Goal: Transaction & Acquisition: Purchase product/service

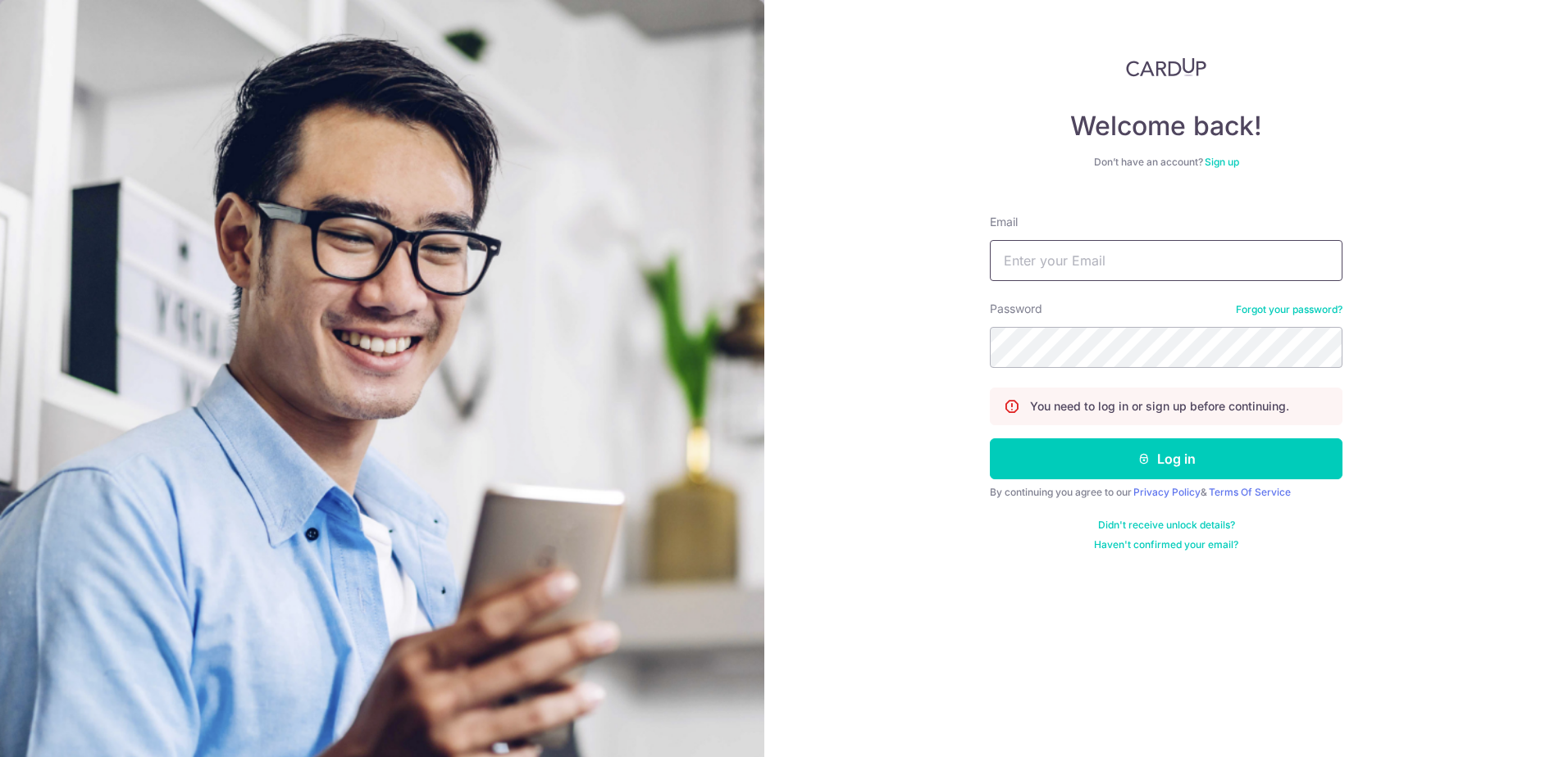
click at [1061, 267] on input "Email" at bounding box center [1165, 260] width 352 height 41
type input "waiyeongl@gmail.com"
click at [1264, 308] on link "Forgot your password?" at bounding box center [1289, 310] width 107 height 13
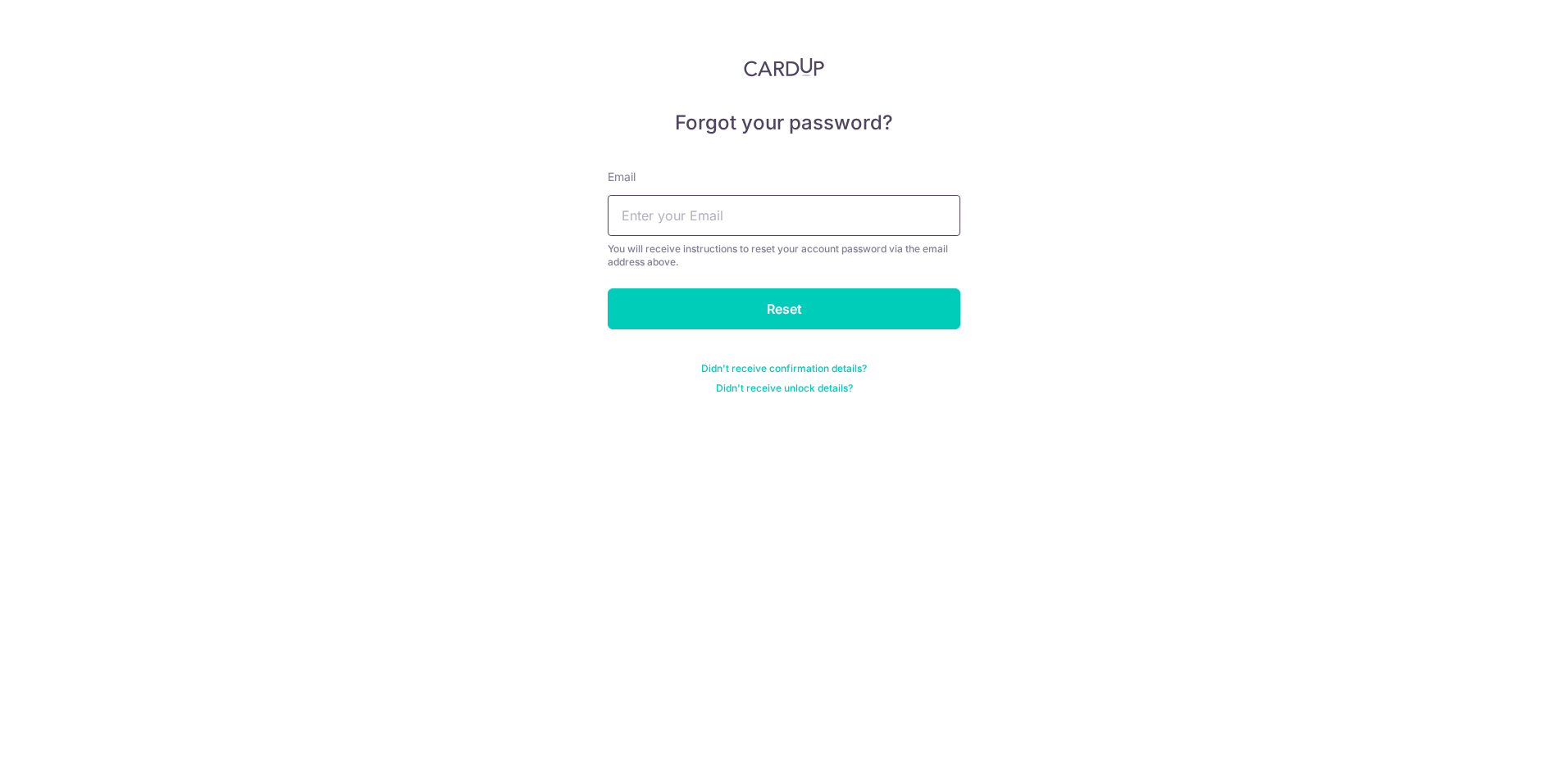
click at [720, 229] on input "text" at bounding box center [783, 215] width 352 height 41
type input "waiyeongl@gmail.com"
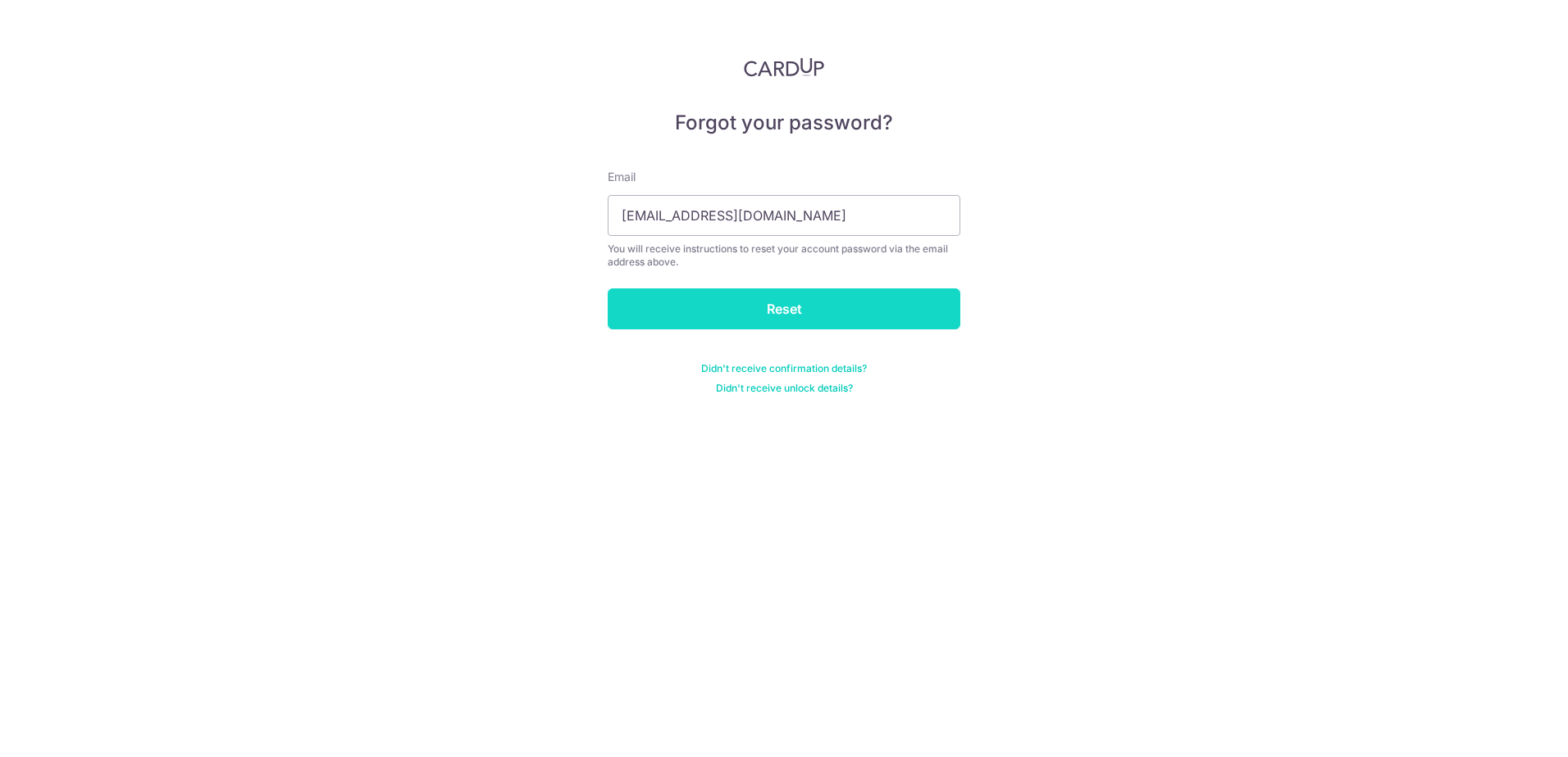
click at [738, 311] on input "Reset" at bounding box center [783, 308] width 352 height 41
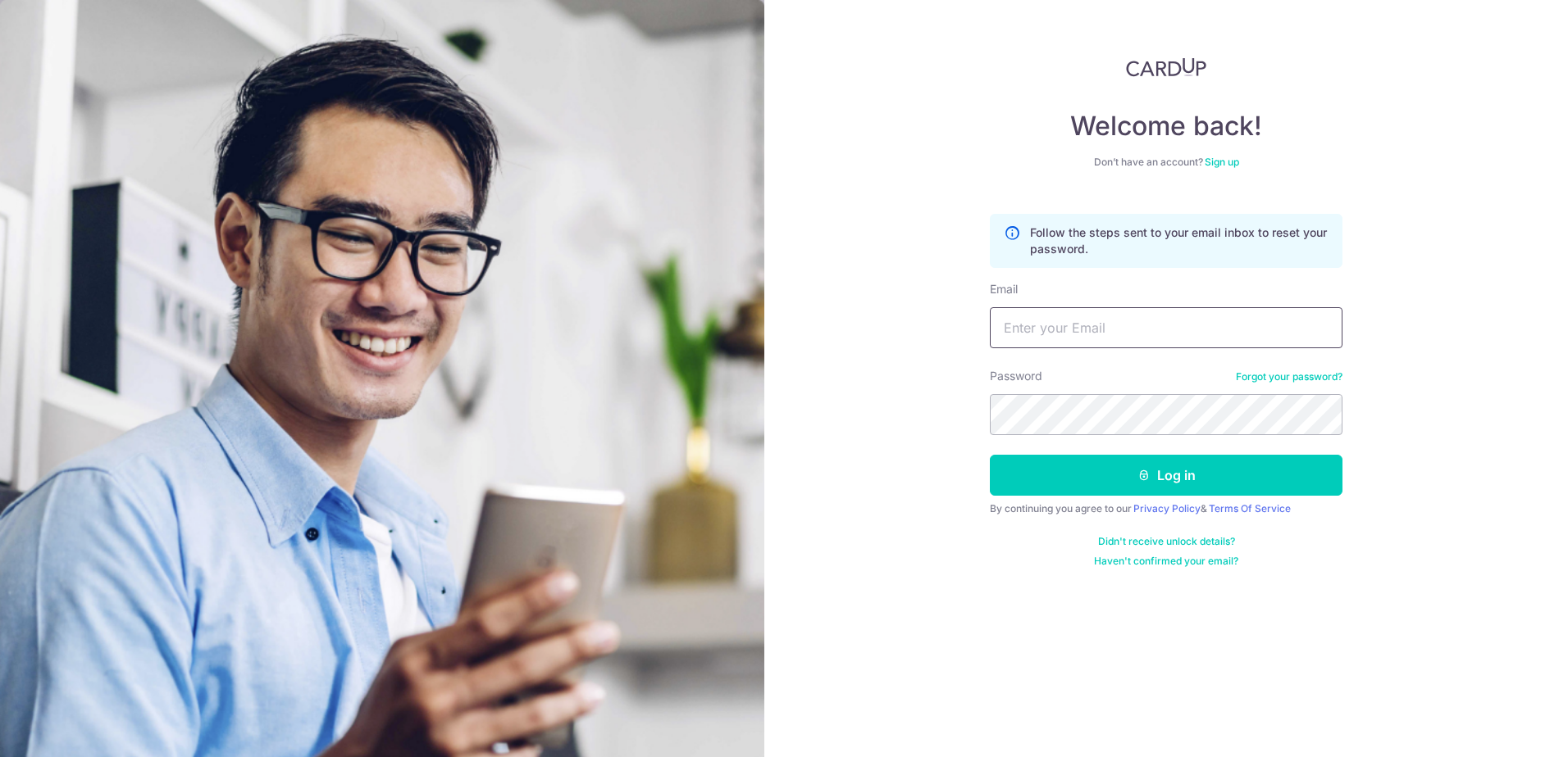
click at [1019, 337] on input "Email" at bounding box center [1165, 327] width 352 height 41
type input "waiyeongl@gmail.com"
click at [1199, 465] on button "Log in" at bounding box center [1165, 475] width 352 height 41
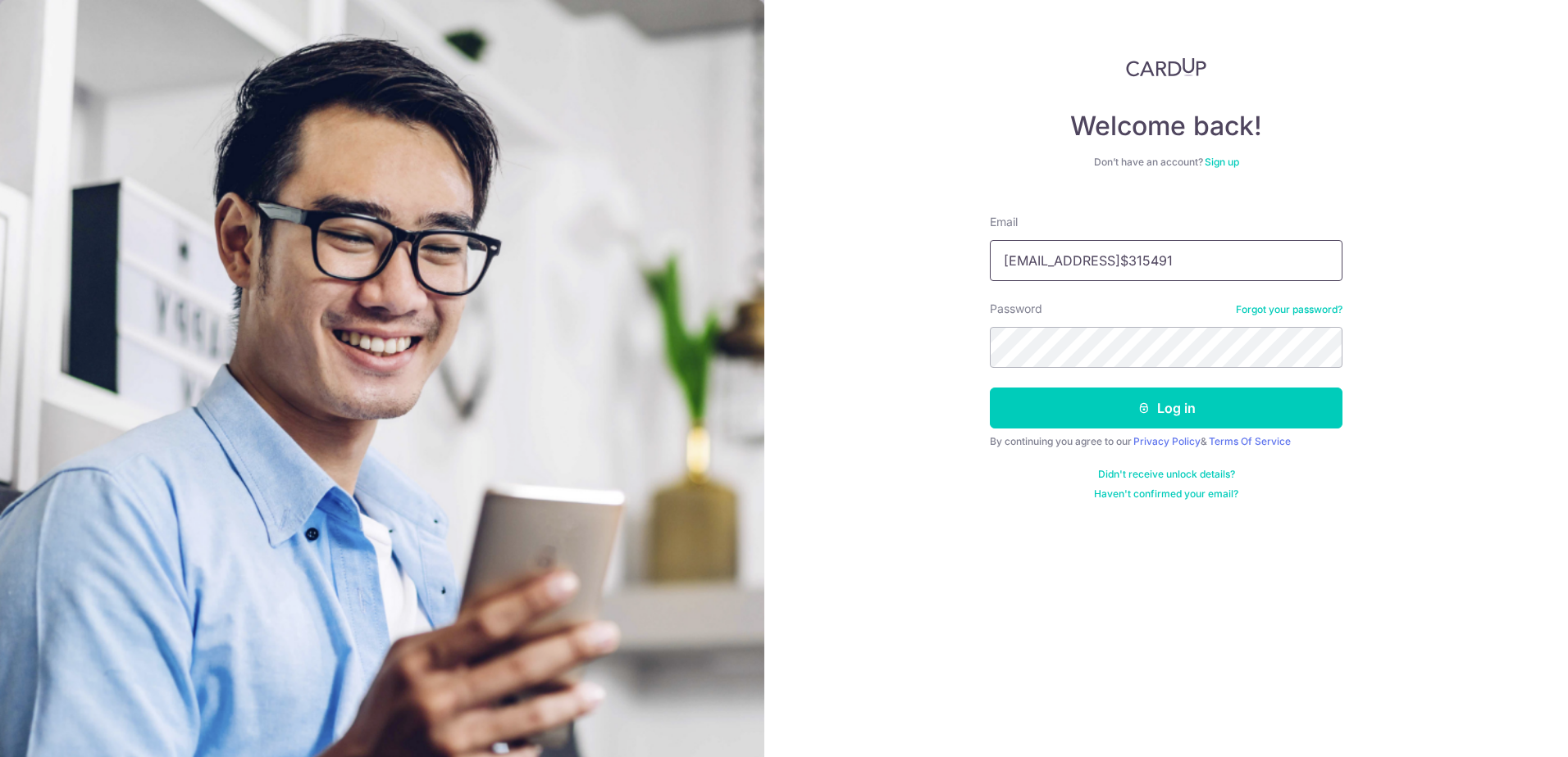
drag, startPoint x: 1252, startPoint y: 263, endPoint x: 1145, endPoint y: 267, distance: 107.1
click at [1145, 267] on input "waiyeongl@gmail.comidC$315491" at bounding box center [1165, 260] width 352 height 41
type input "[EMAIL_ADDRESS][DOMAIN_NAME]"
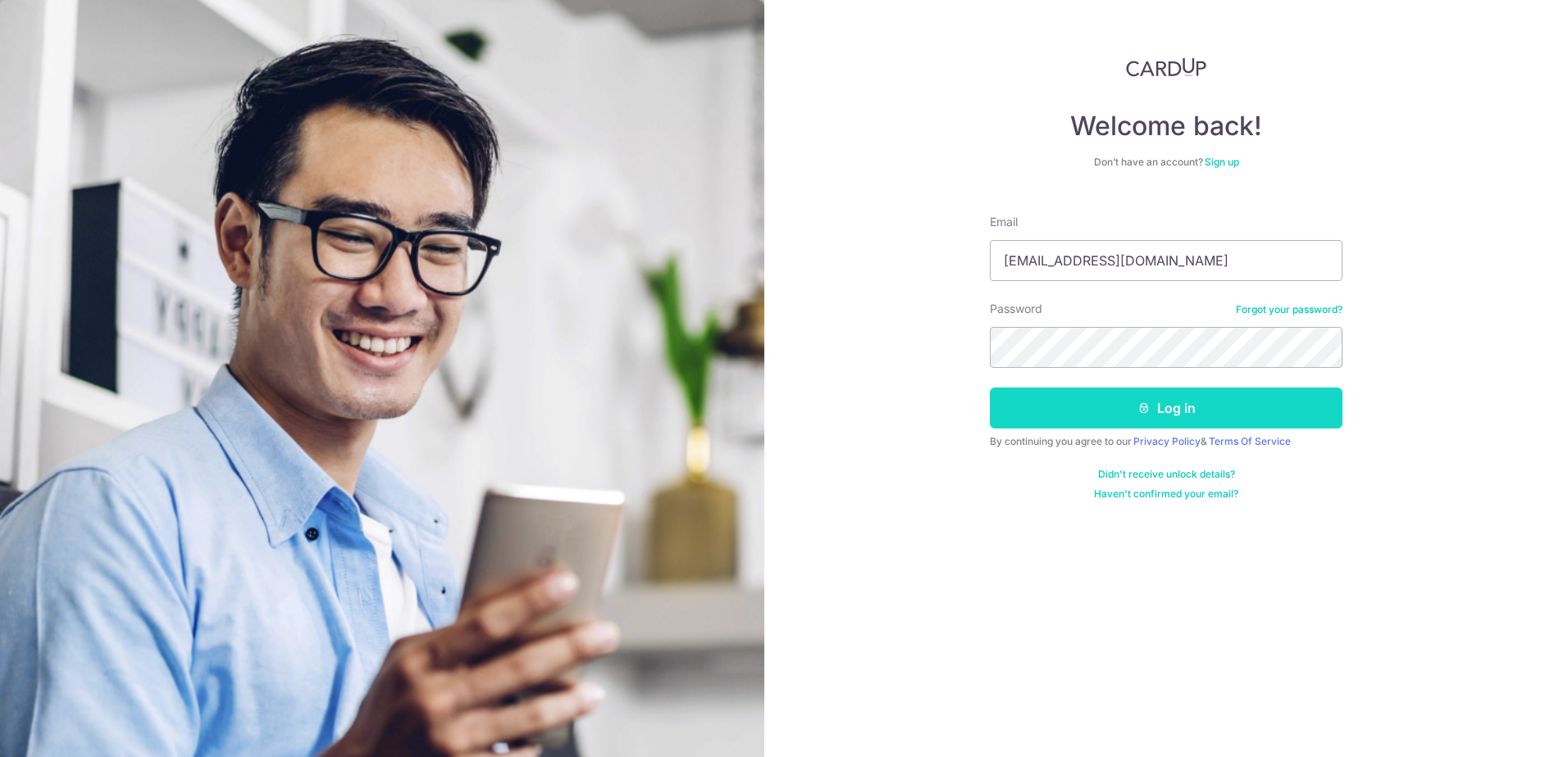
click at [1082, 403] on button "Log in" at bounding box center [1165, 407] width 352 height 41
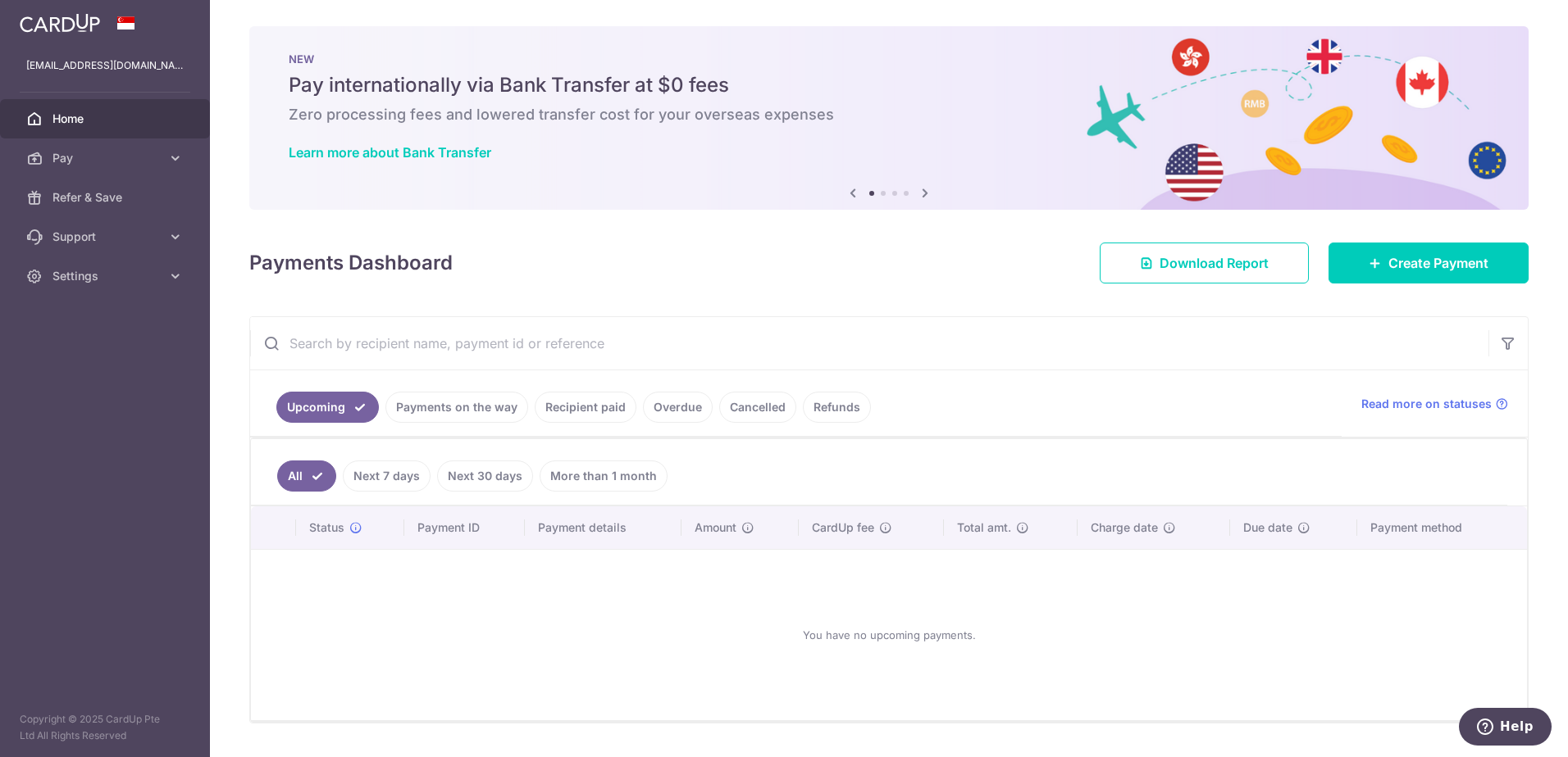
click at [598, 415] on link "Recipient paid" at bounding box center [585, 407] width 102 height 31
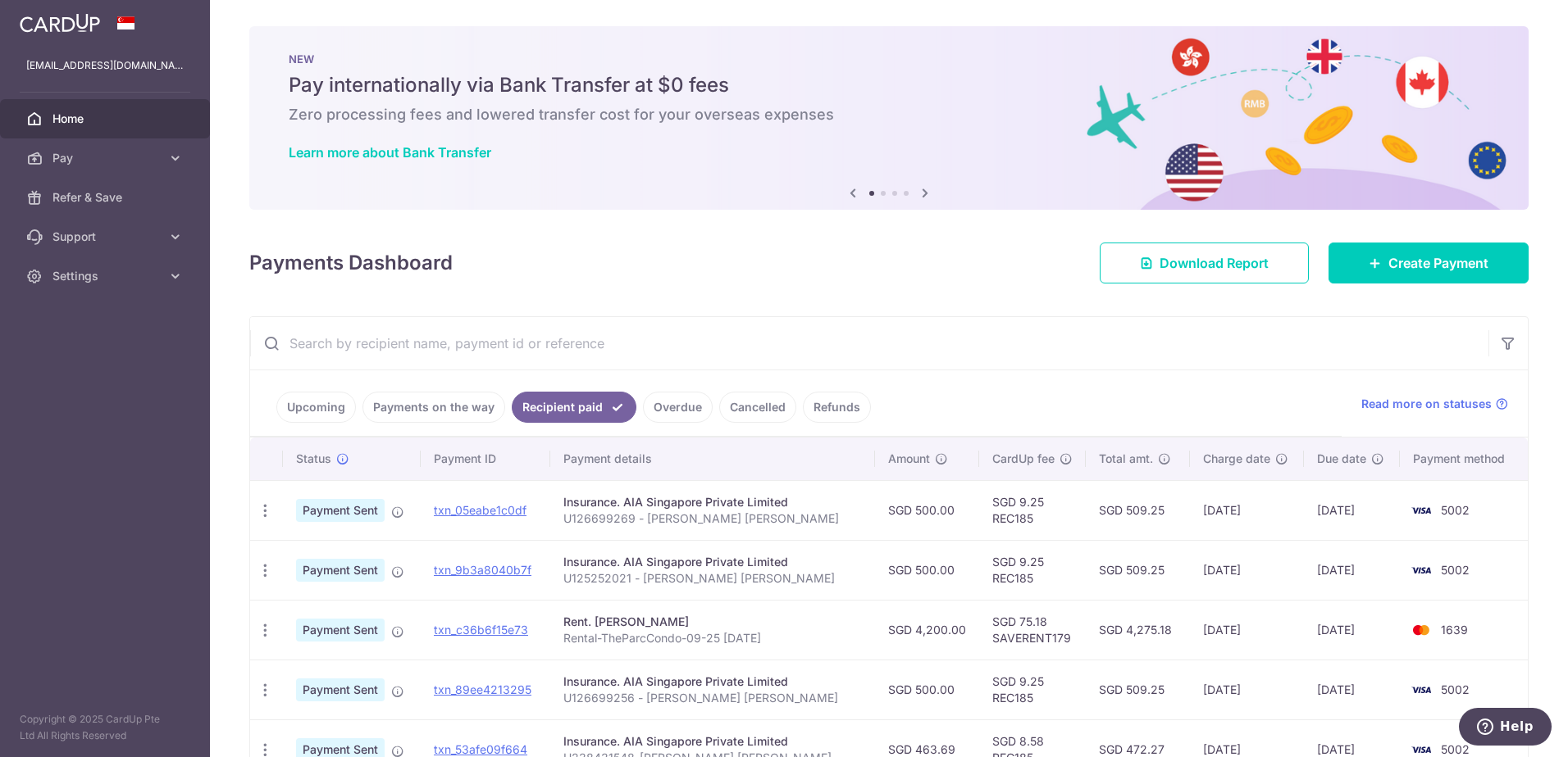
scroll to position [246, 0]
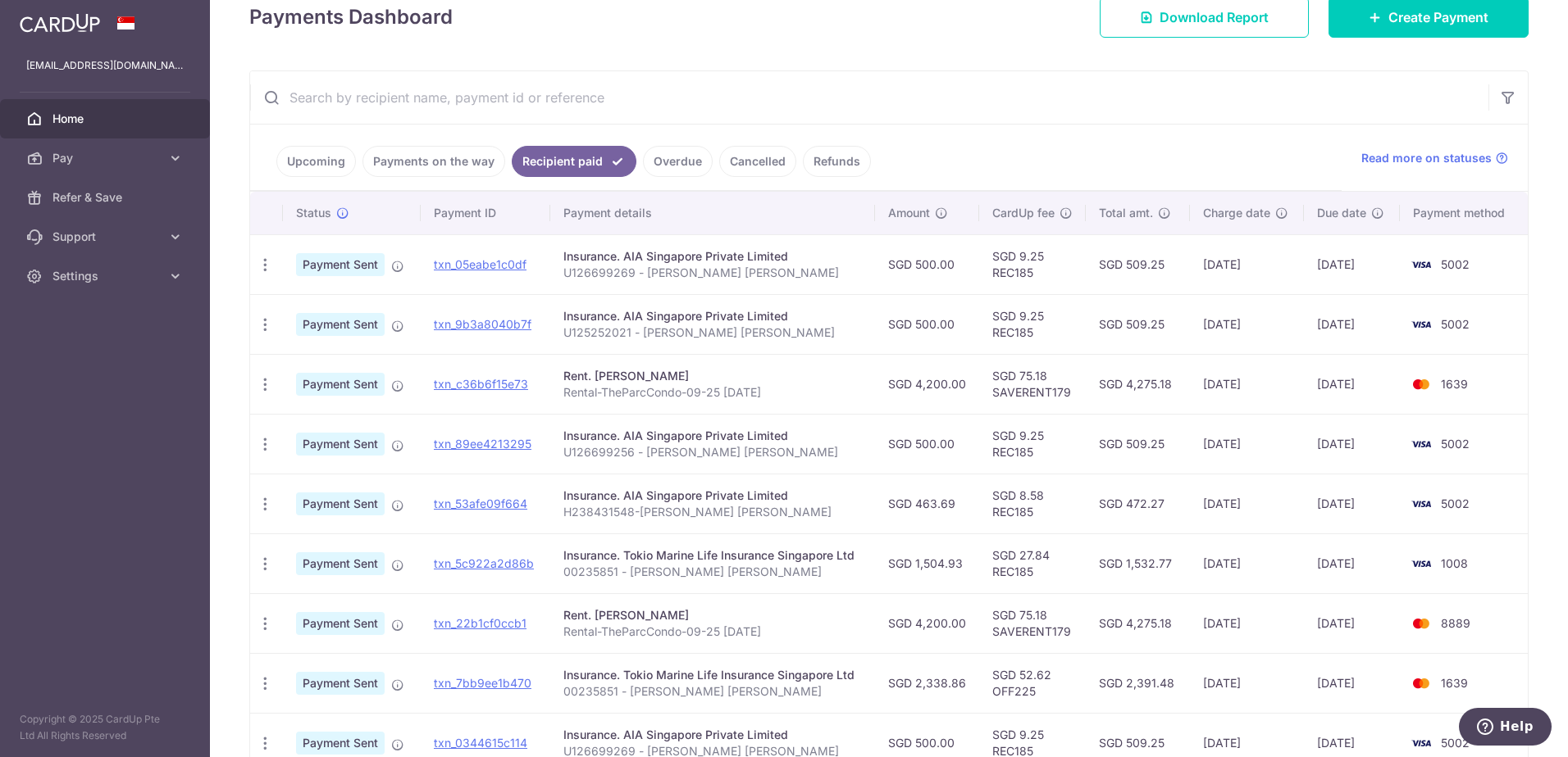
drag, startPoint x: 776, startPoint y: 401, endPoint x: 560, endPoint y: 406, distance: 216.1
click at [560, 406] on td "Rent. Choo Kim Har Rental-TheParcCondo-09-25 Aug25" at bounding box center [713, 383] width 325 height 60
copy p "Rental-TheParcCondo-09-25 Aug25"
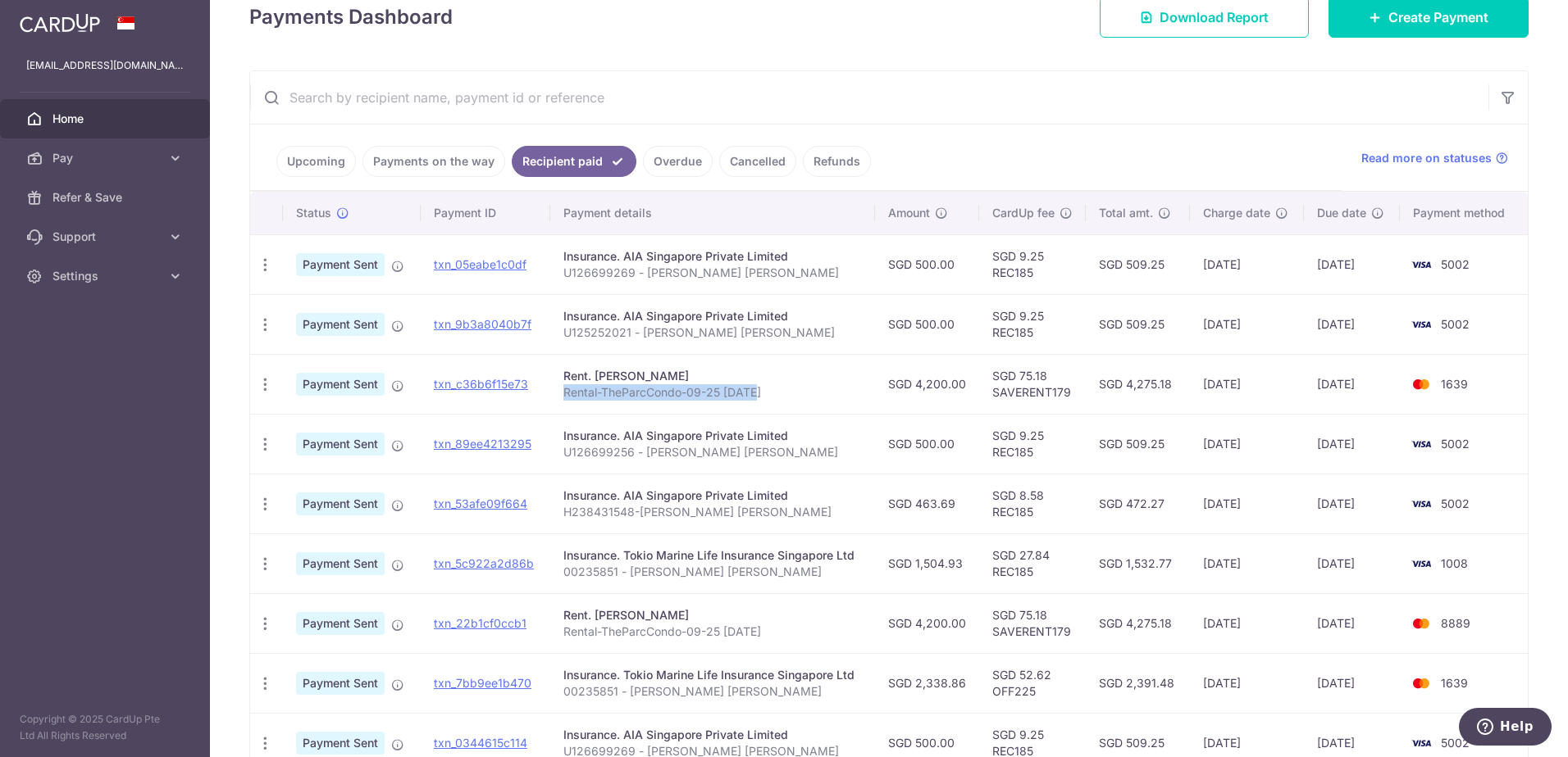
copy p "Rental-TheParcCondo-09-25 Aug25"
click at [1413, 7] on span "Create Payment" at bounding box center [1438, 17] width 100 height 20
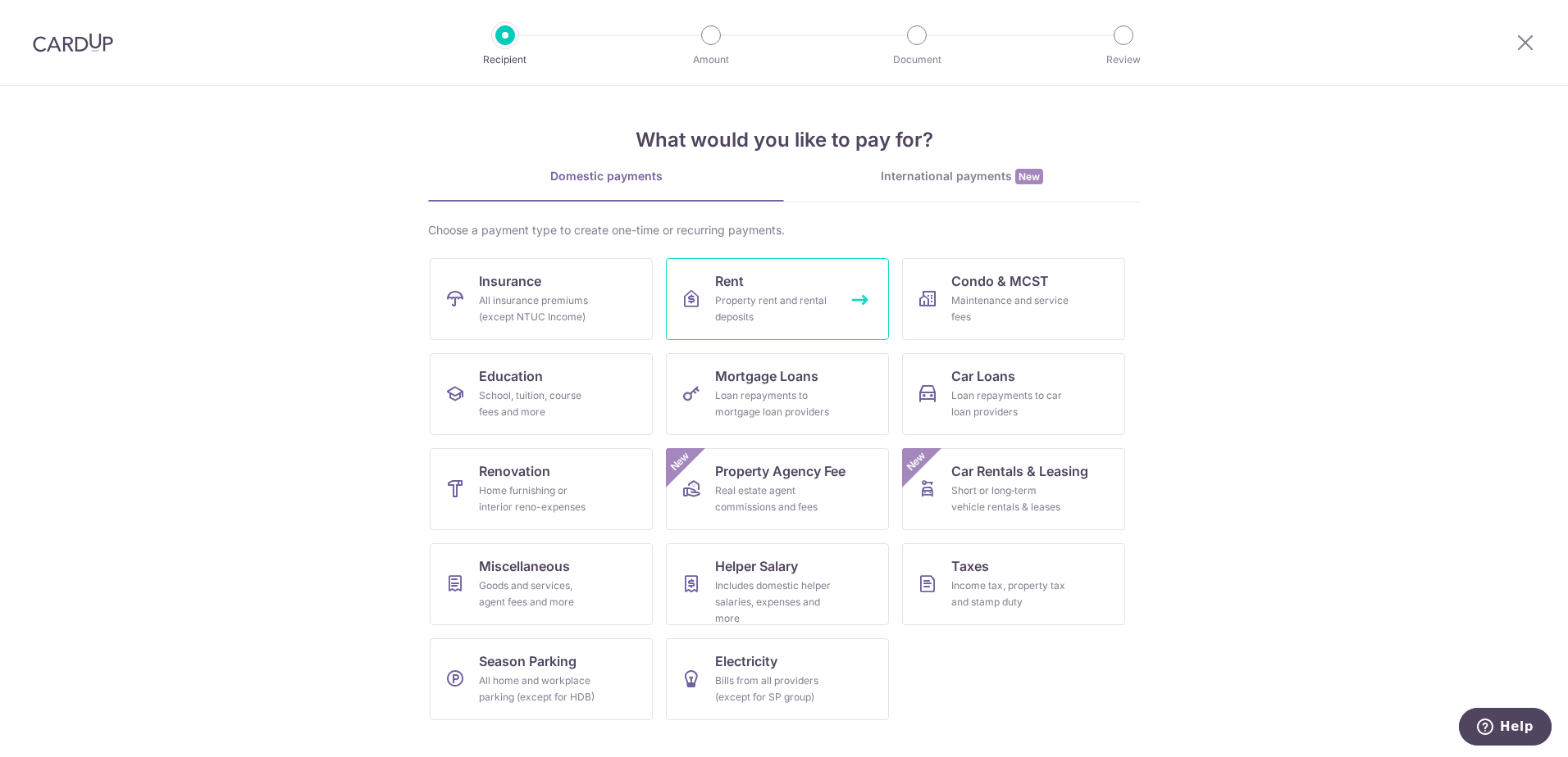
click at [747, 292] on div "Property rent and rental deposits" at bounding box center [774, 309] width 118 height 33
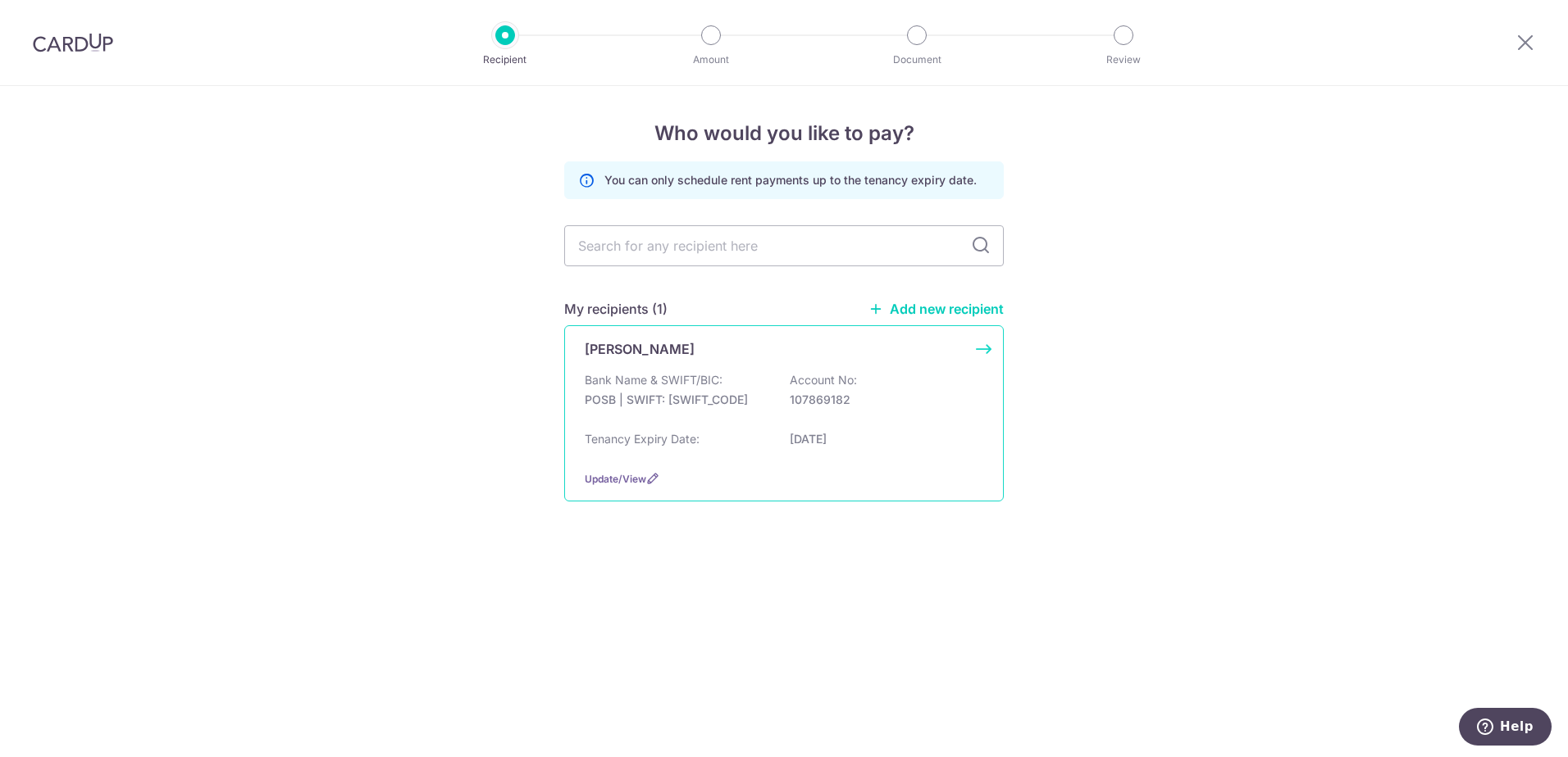
click at [732, 427] on div "Bank Name & SWIFT/BIC: POSB | SWIFT: [SWIFT_CODE] Account No: 107869182 Tenancy…" at bounding box center [783, 414] width 399 height 85
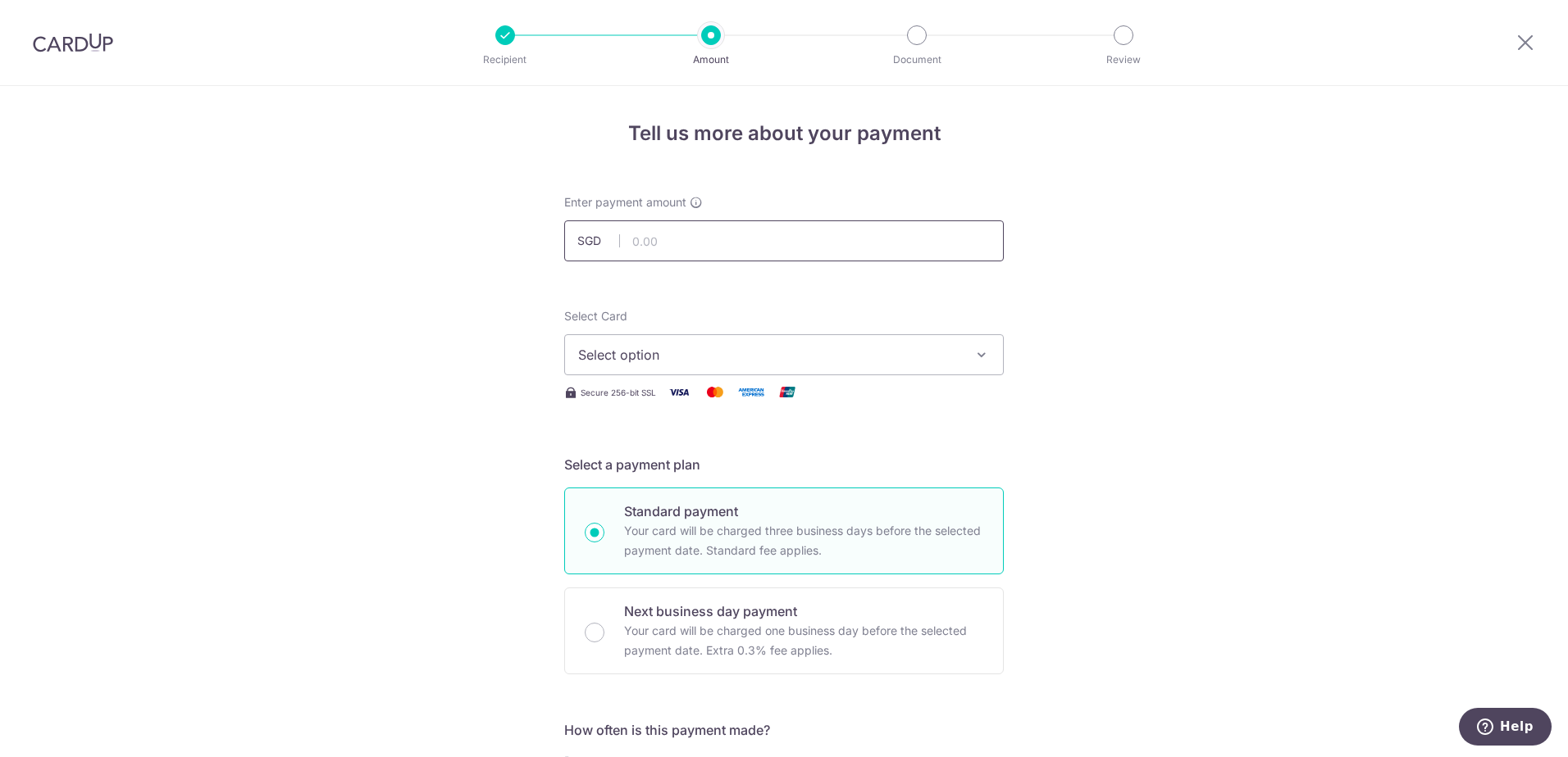
click at [688, 242] on input "text" at bounding box center [784, 240] width 439 height 41
type input "4,200.00"
type input "Rental-TheParcCondo-09-25 [DATE]"
type input "saverent179"
type input "4,200.00"
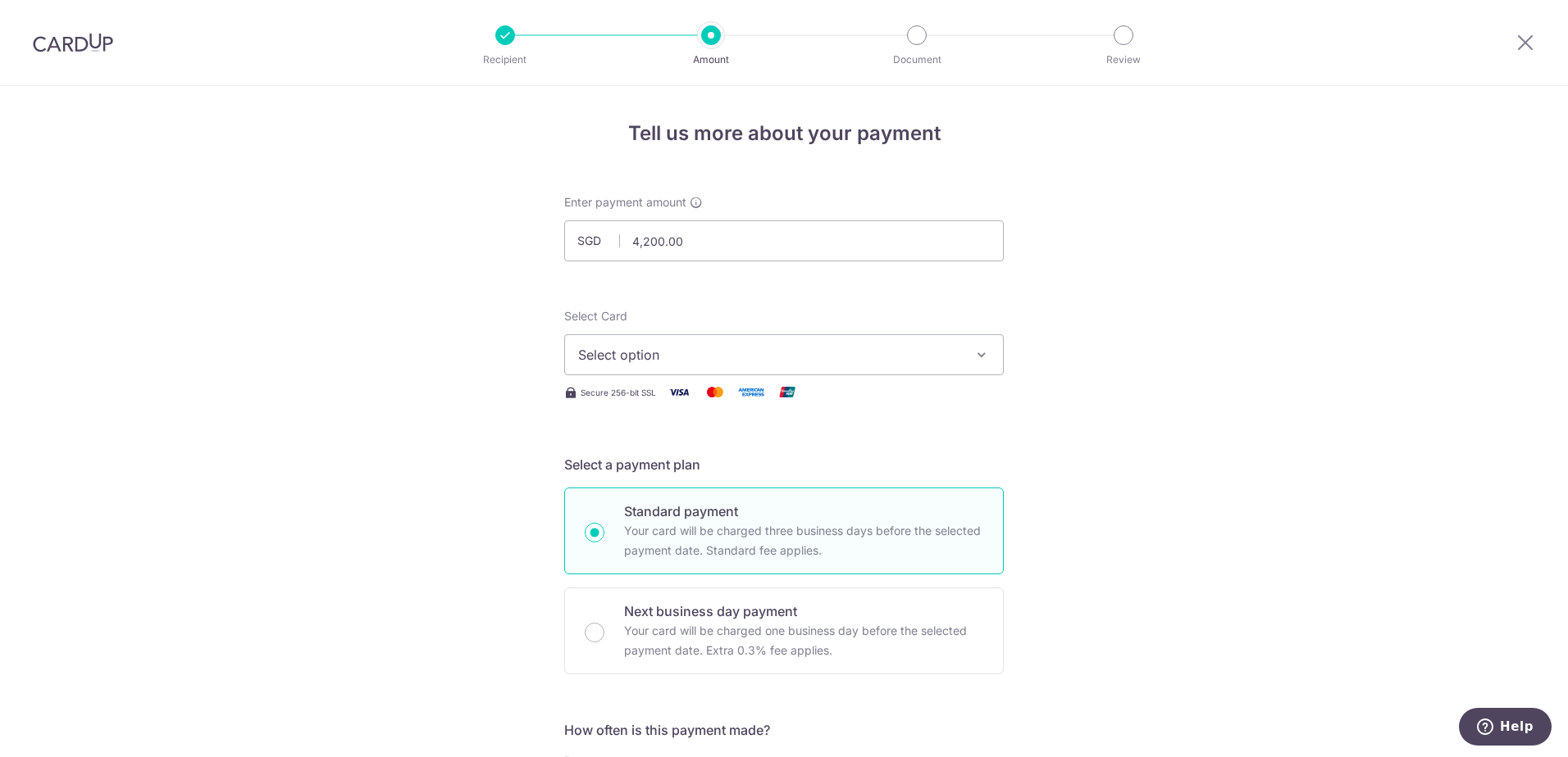
click at [719, 362] on span "Select option" at bounding box center [768, 354] width 382 height 20
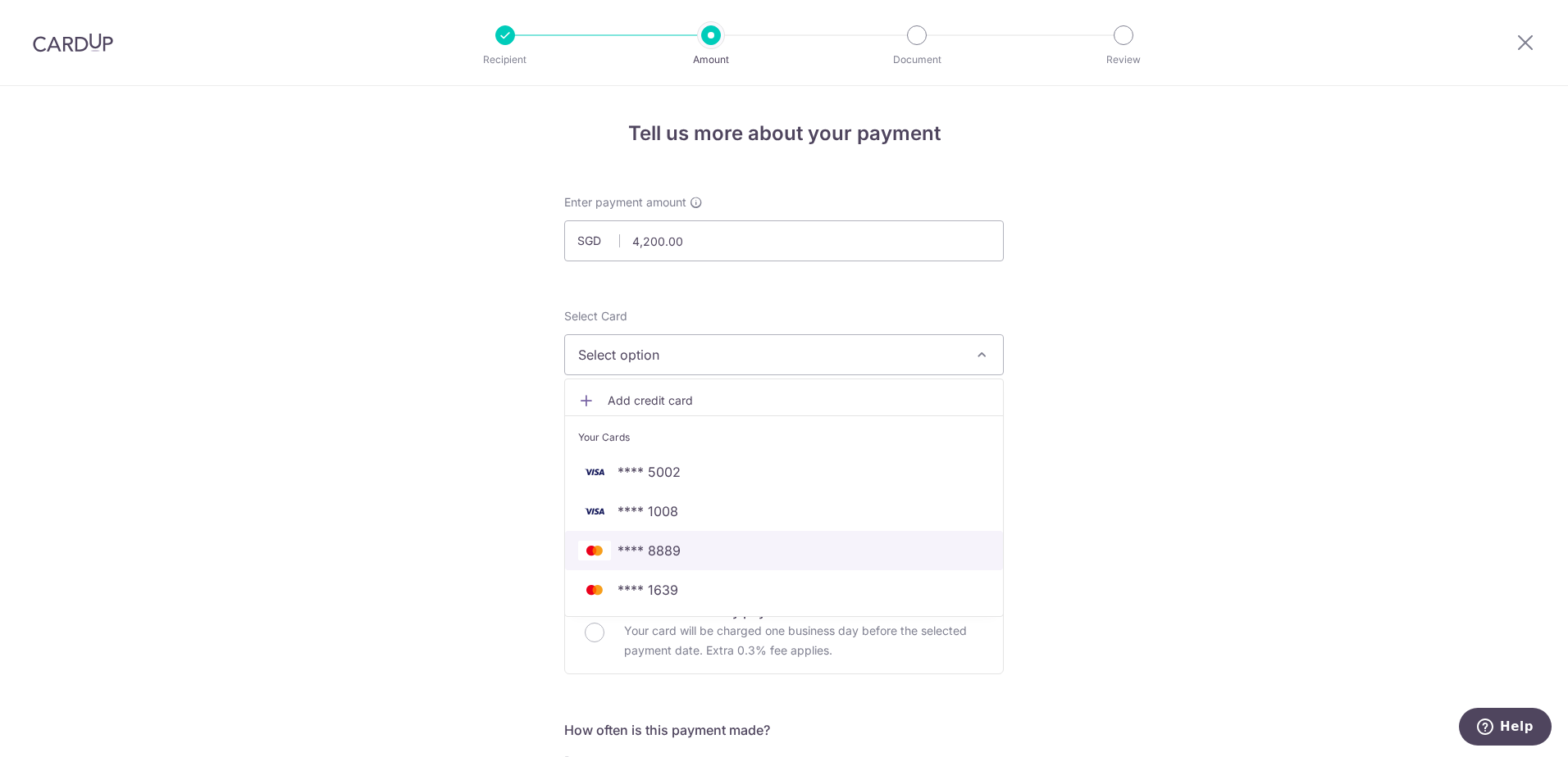
click at [666, 556] on span "**** 8889" at bounding box center [649, 551] width 63 height 20
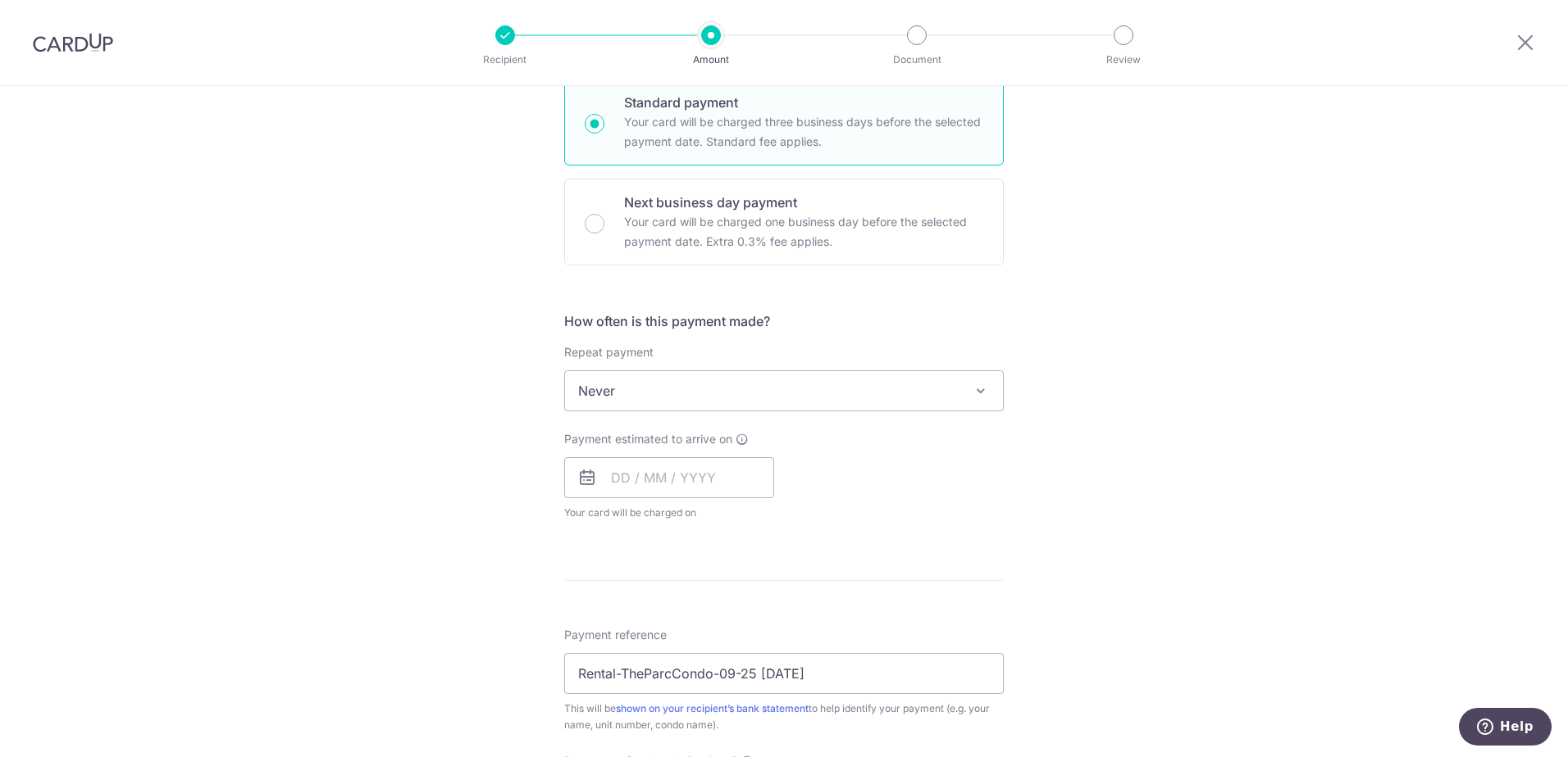
scroll to position [410, 0]
click at [632, 484] on input "text" at bounding box center [669, 476] width 210 height 41
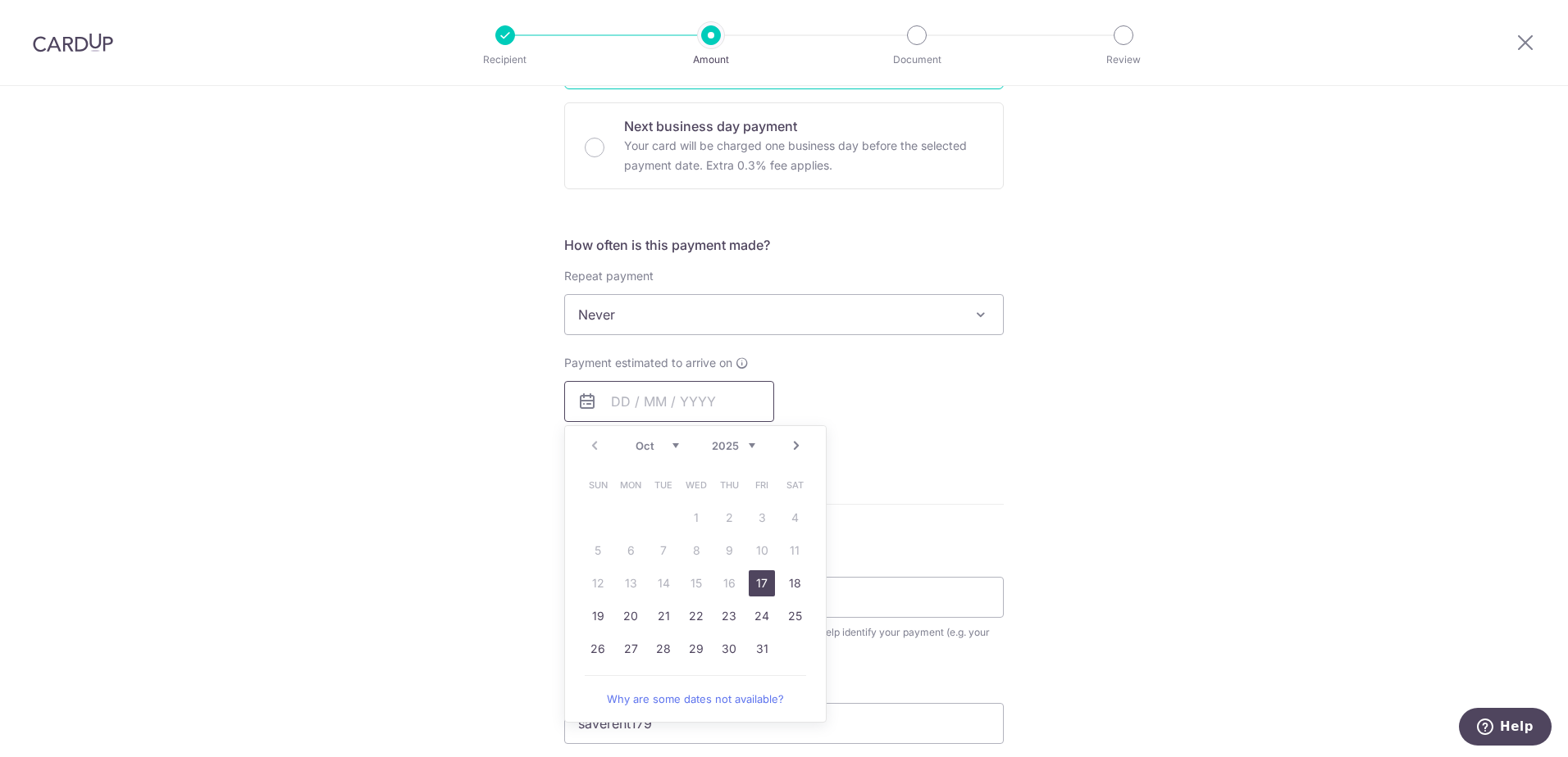
scroll to position [574, 0]
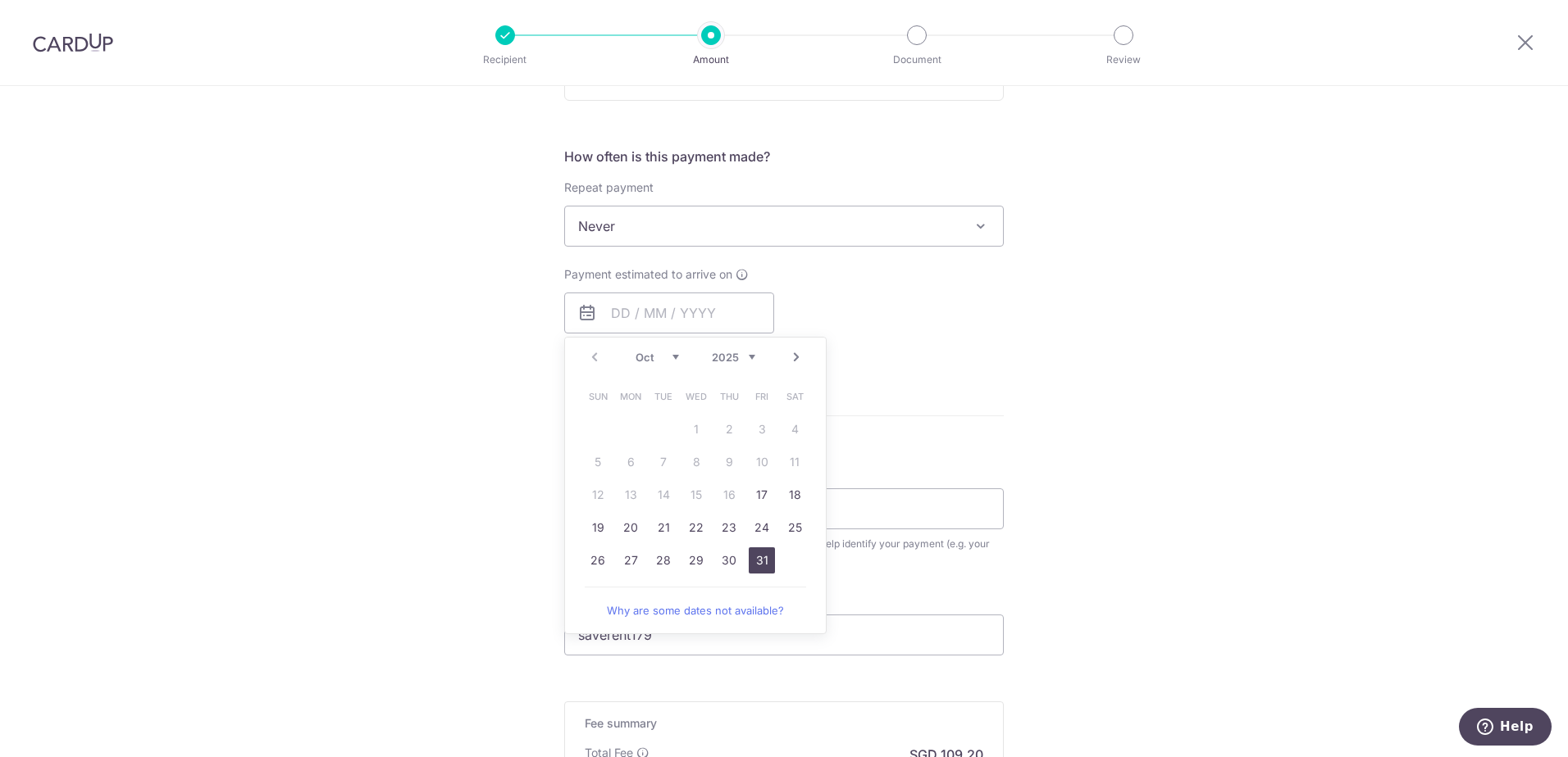
click at [757, 565] on link "31" at bounding box center [762, 561] width 27 height 27
type input "31/10/2025"
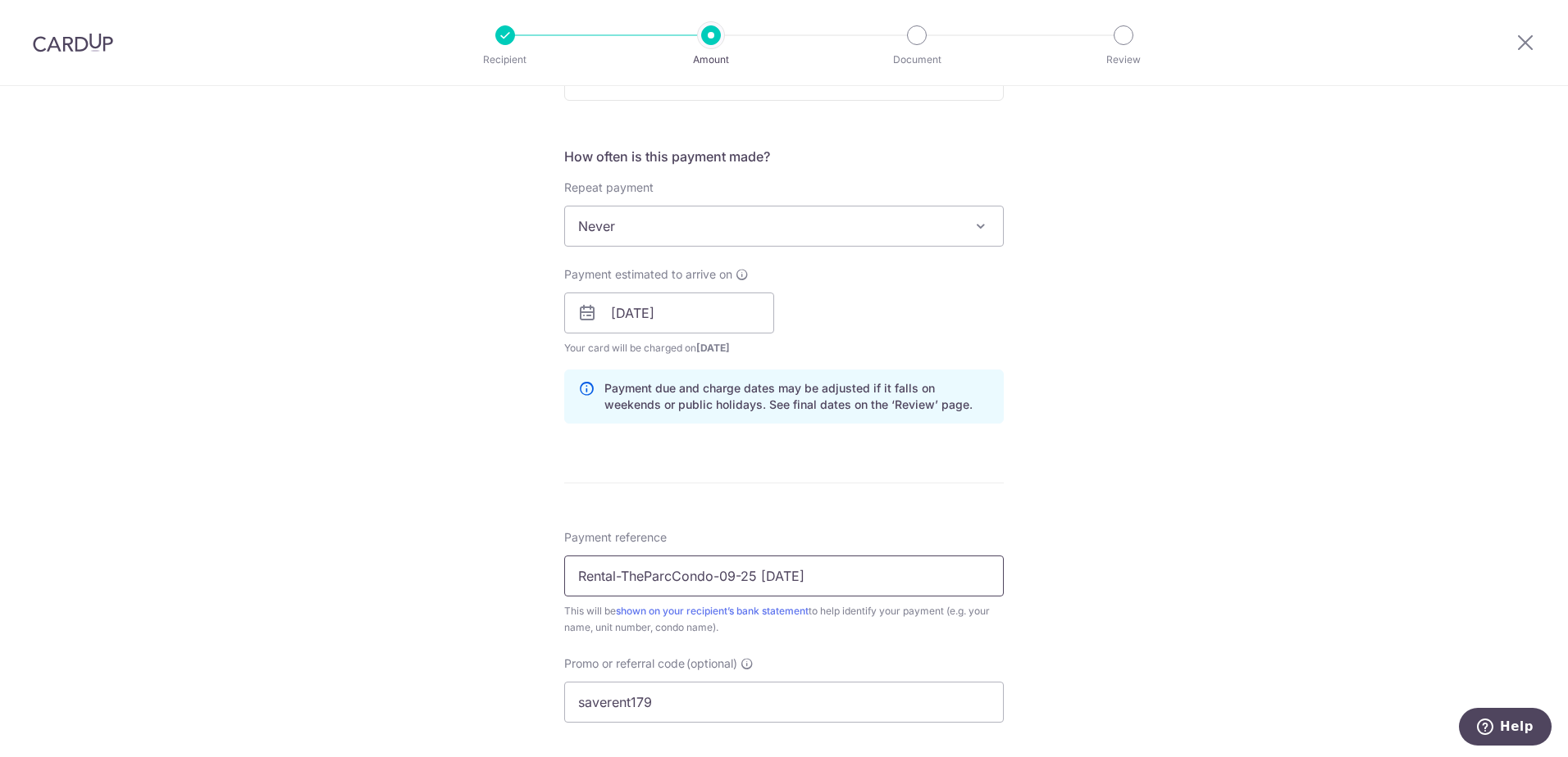
click at [844, 586] on input "Rental-TheParcCondo-09-25 Aug25" at bounding box center [784, 576] width 439 height 41
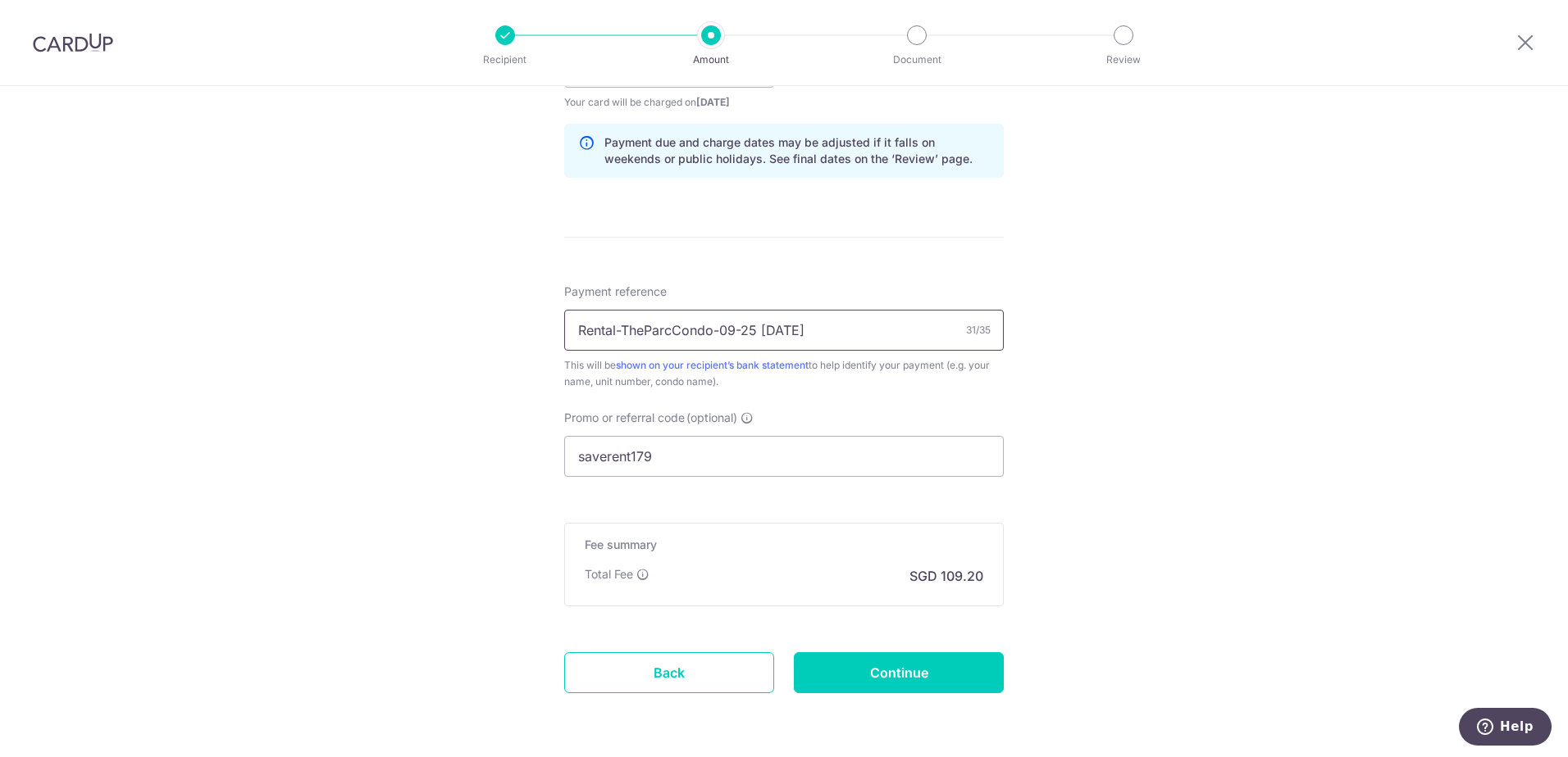
scroll to position [879, 0]
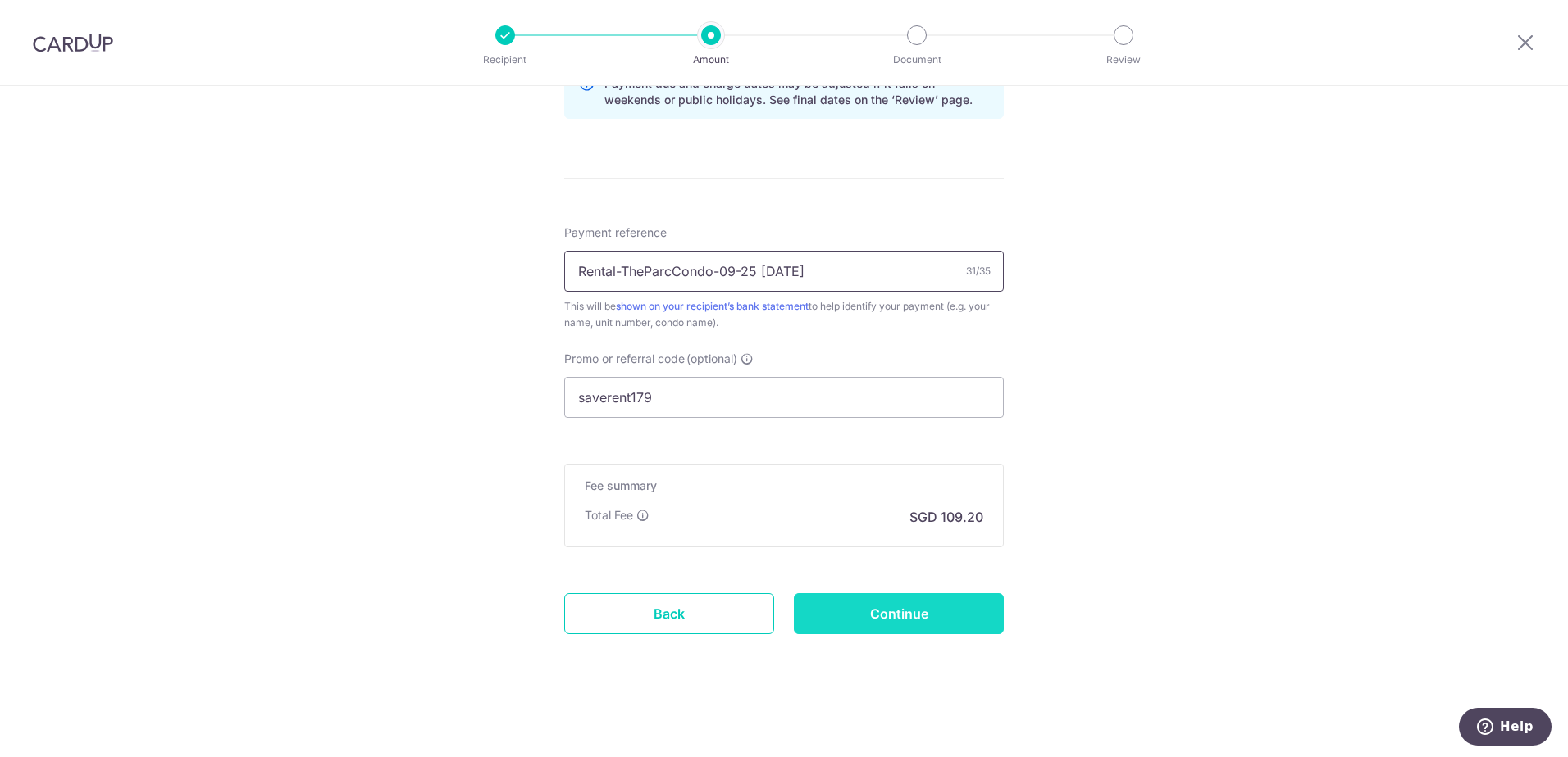
type input "Rental-TheParcCondo-09-25 Oct25"
click at [890, 610] on input "Continue" at bounding box center [898, 613] width 210 height 41
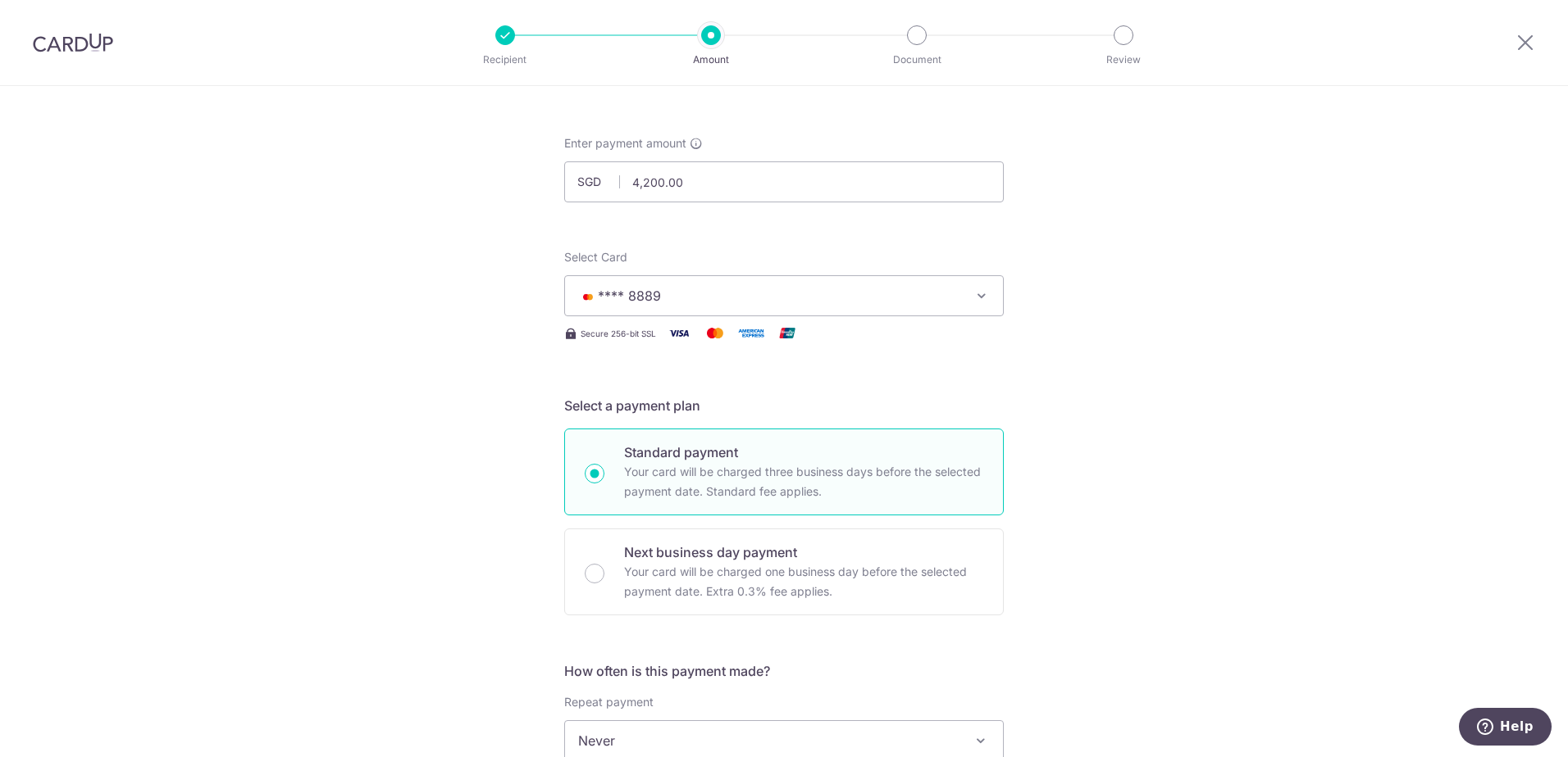
scroll to position [0, 0]
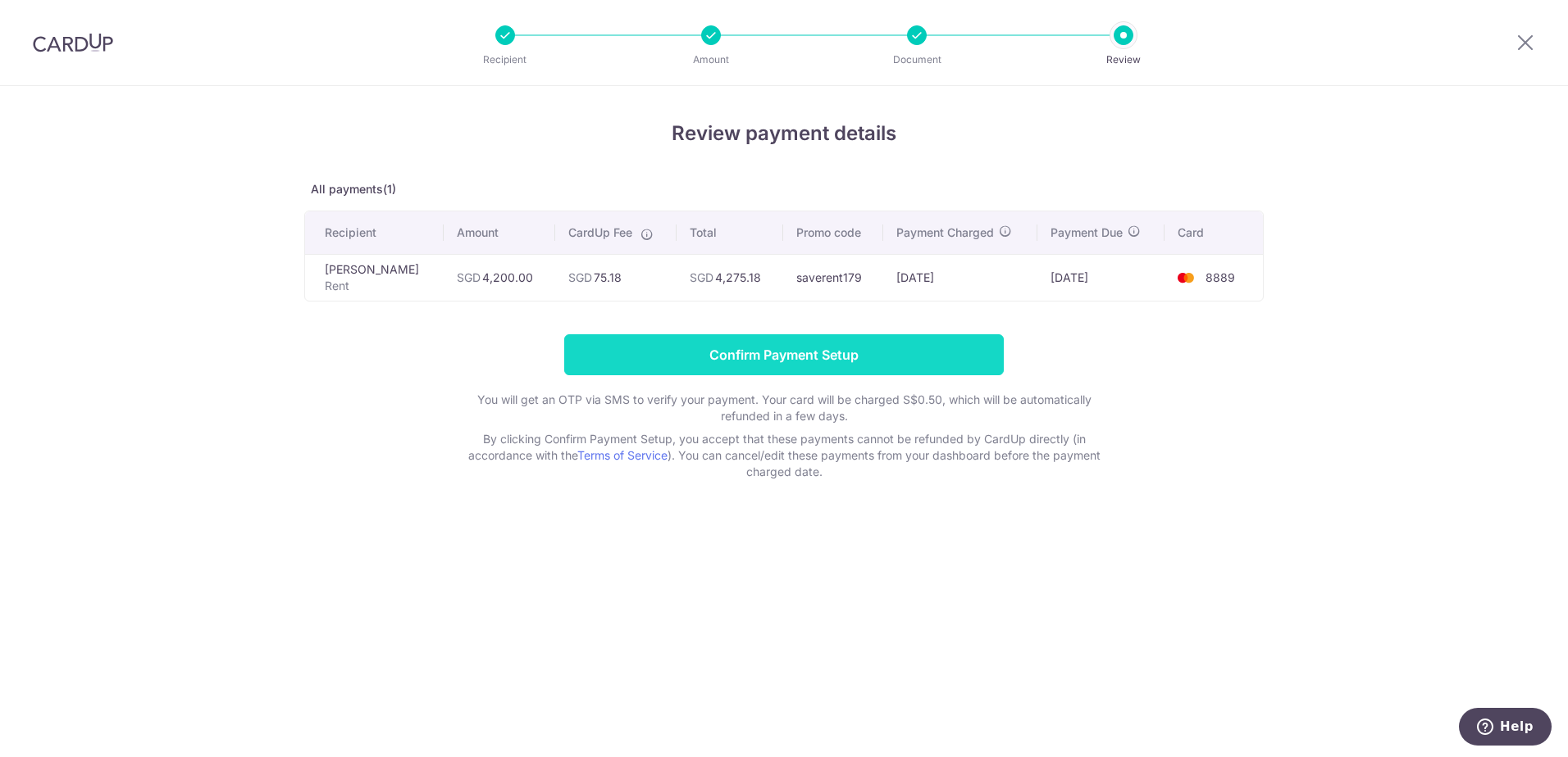
click at [782, 358] on input "Confirm Payment Setup" at bounding box center [784, 354] width 439 height 41
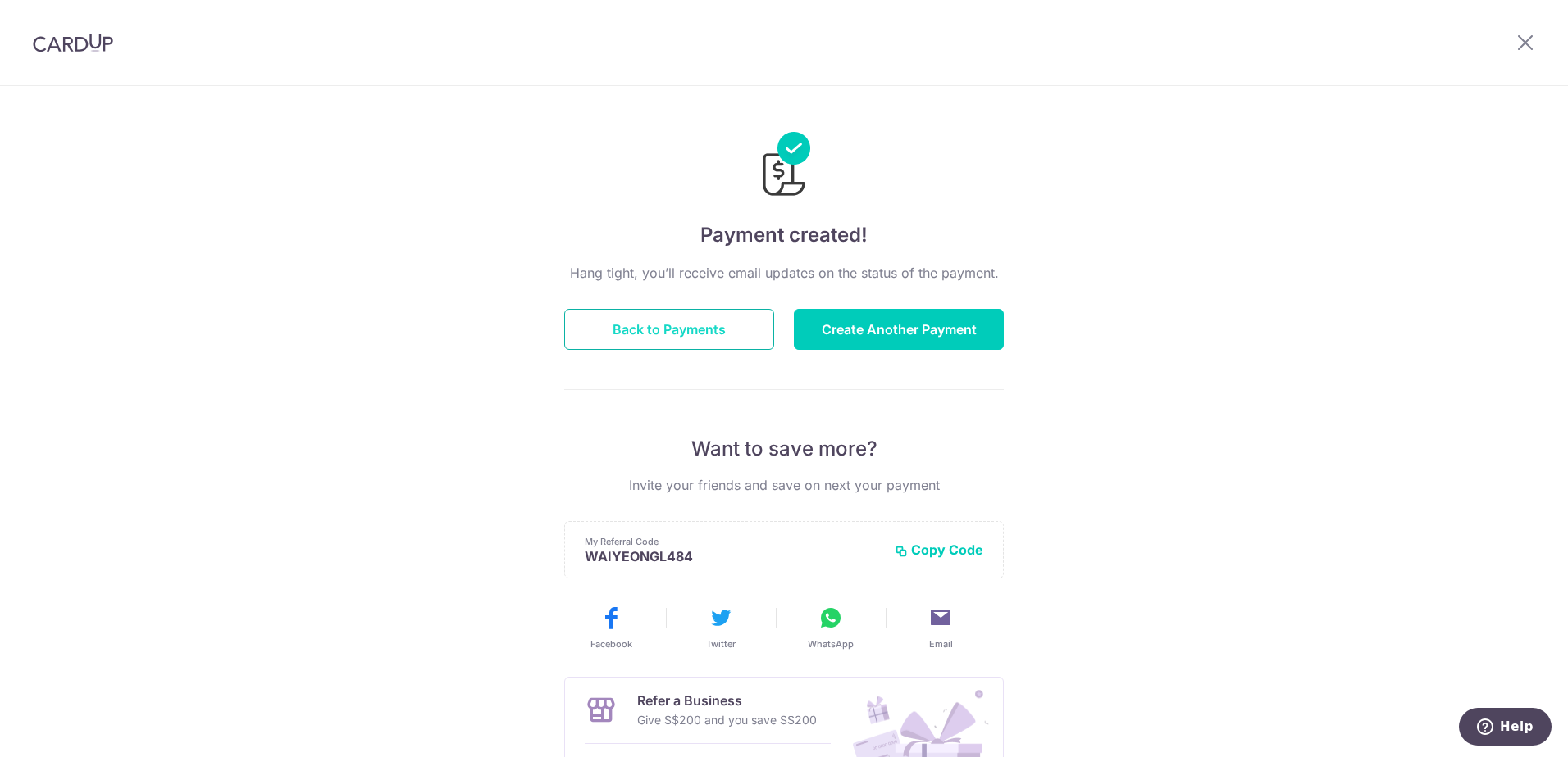
click at [688, 340] on button "Back to Payments" at bounding box center [669, 329] width 210 height 41
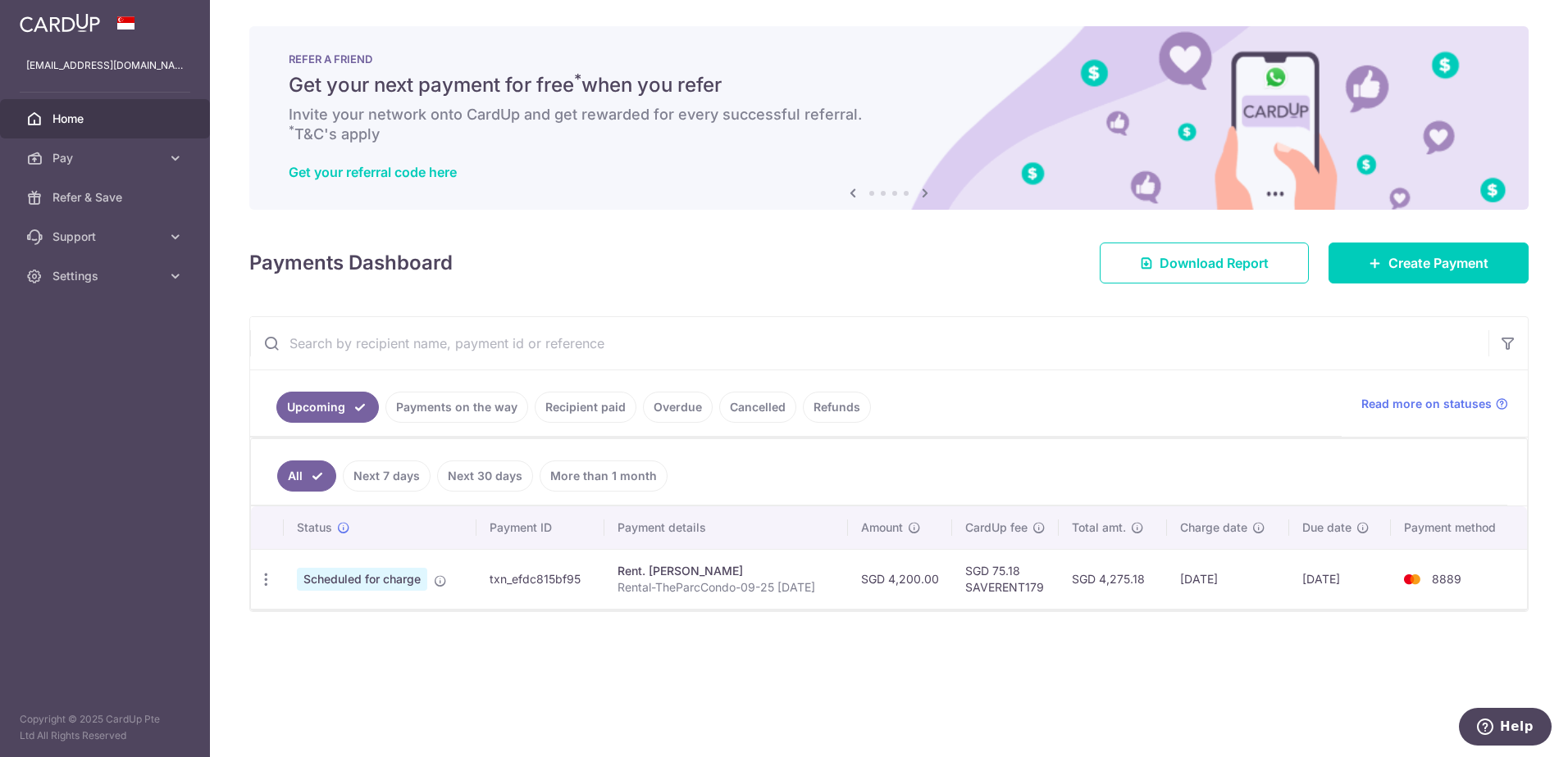
click at [567, 413] on link "Recipient paid" at bounding box center [585, 407] width 102 height 31
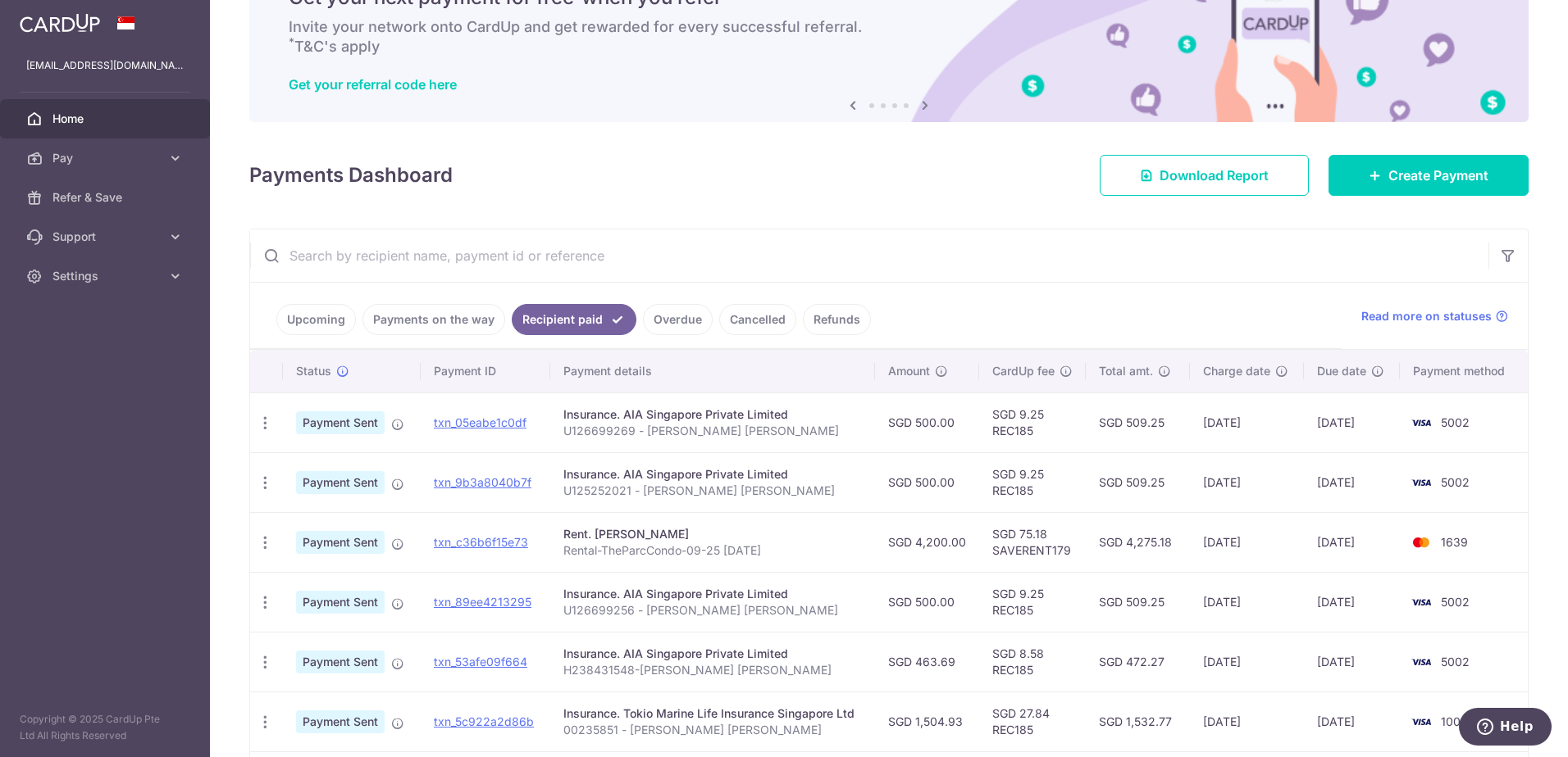
scroll to position [164, 0]
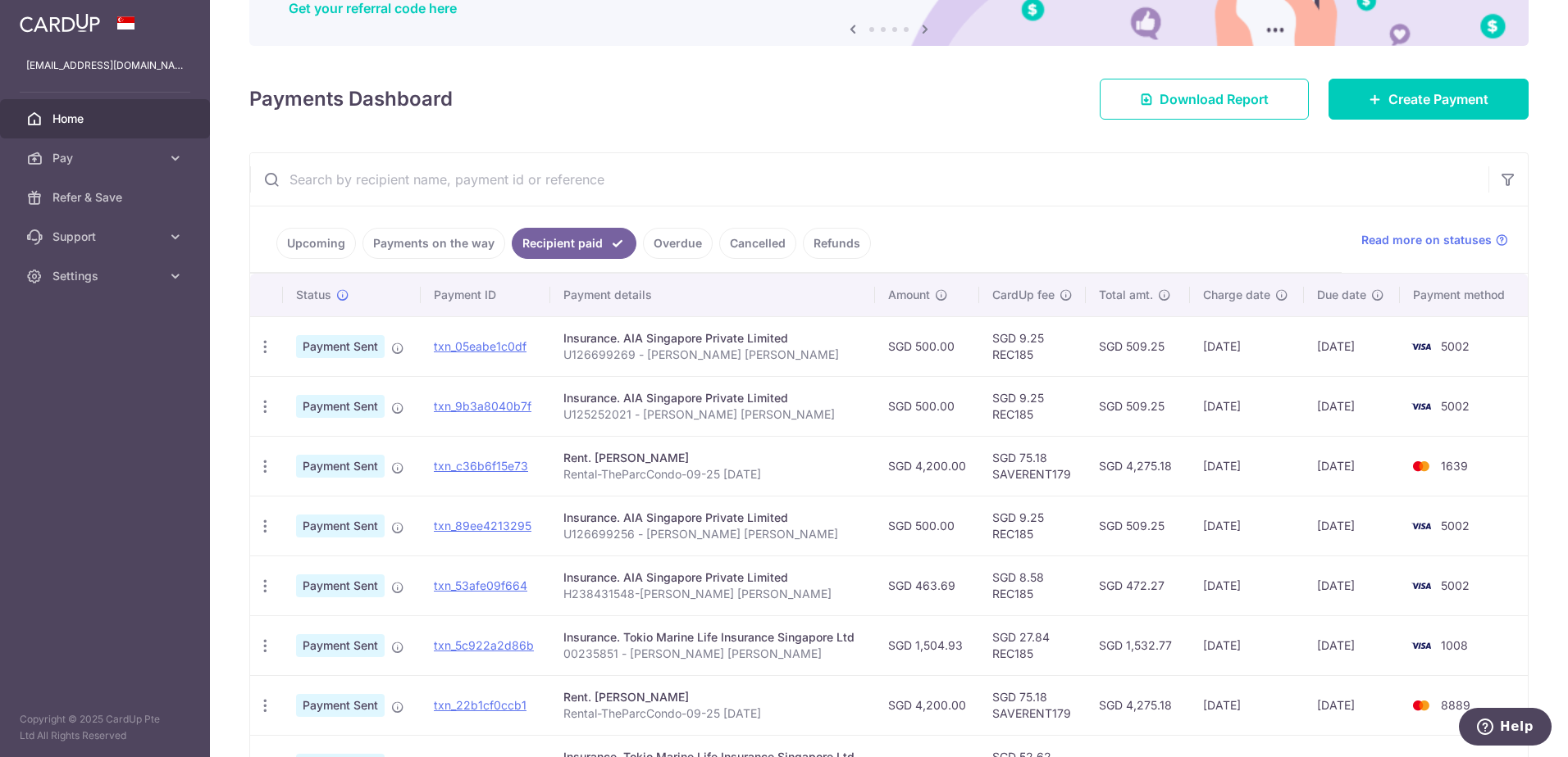
drag, startPoint x: 728, startPoint y: 356, endPoint x: 564, endPoint y: 364, distance: 164.2
click at [564, 364] on td "Insurance. AIA Singapore Private Limited U126699269 - [PERSON_NAME] [PERSON_NAM…" at bounding box center [713, 346] width 325 height 60
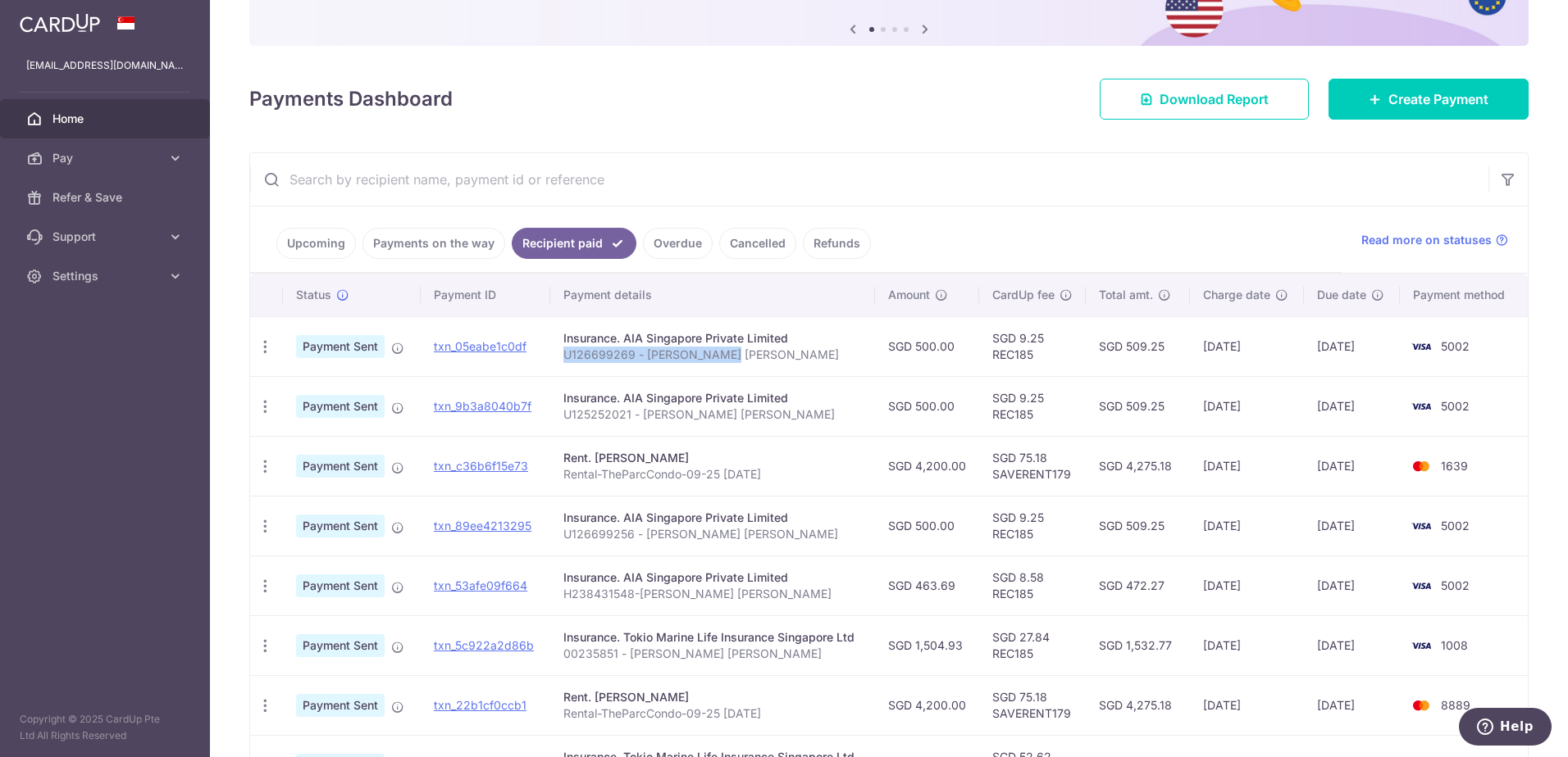
copy p "U126699269 - [PERSON_NAME] [PERSON_NAME]"
click at [153, 480] on aside "waiyeongl@gmail.com Home Pay Payments Recipients Cards Refer & Save Support FAQ…" at bounding box center [104, 378] width 210 height 757
drag, startPoint x: 746, startPoint y: 436, endPoint x: 567, endPoint y: 410, distance: 180.9
click at [567, 410] on td "Insurance. AIA Singapore Private Limited U125252021 - loh wai yeong" at bounding box center [713, 406] width 325 height 60
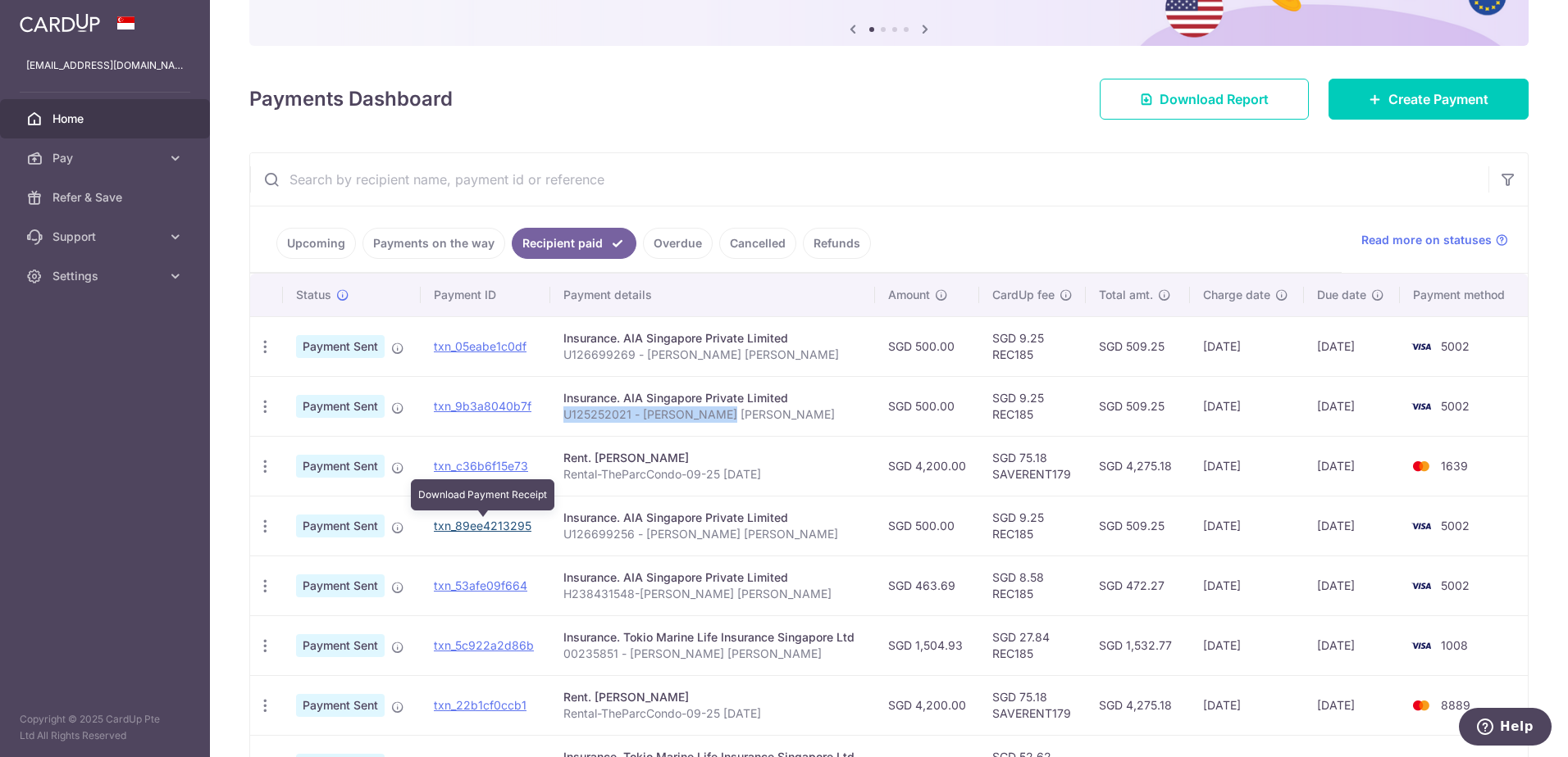
copy p "U125252021 - loh wai yeong"
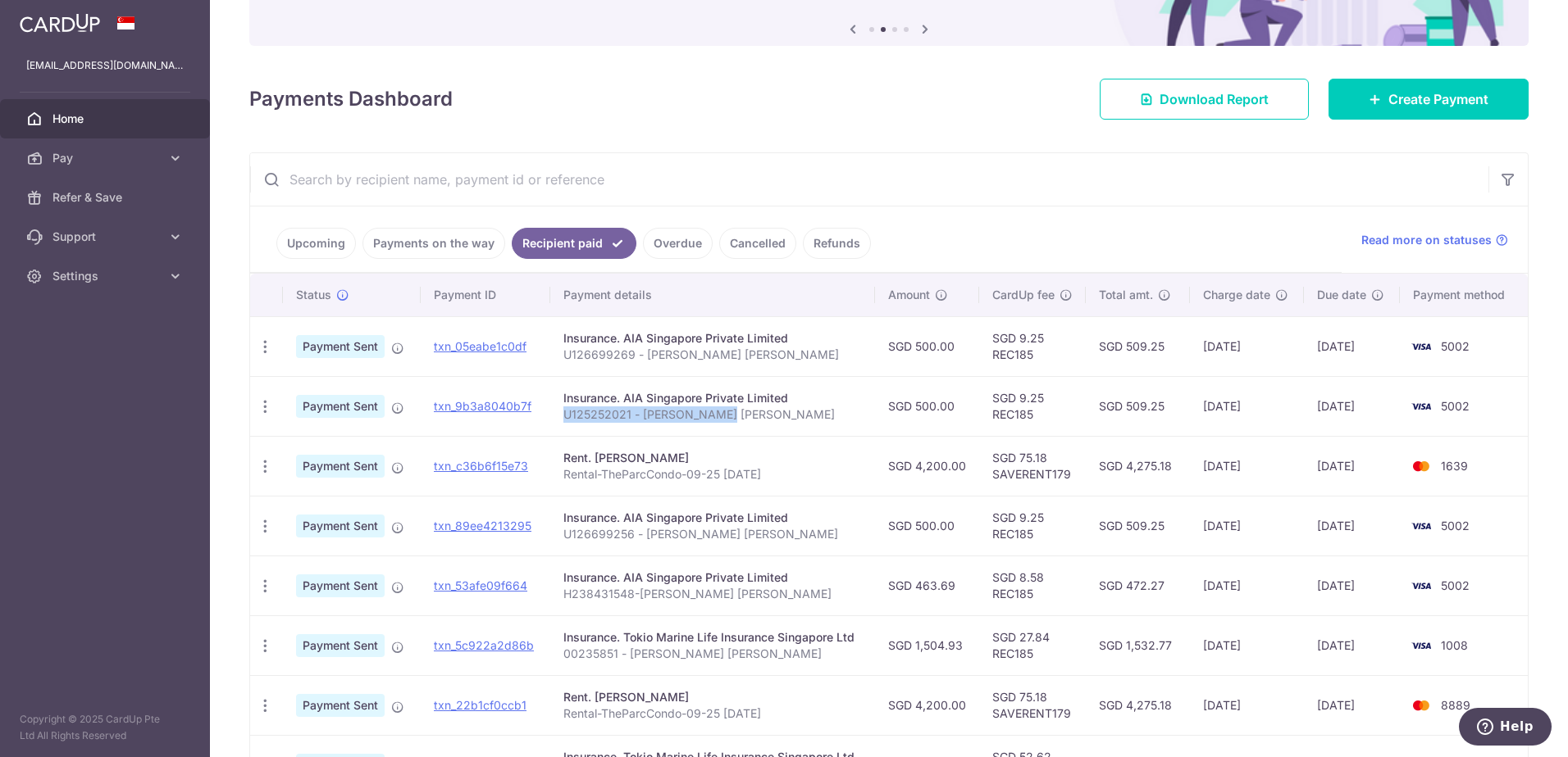
click at [751, 613] on td "Insurance. AIA Singapore Private Limited H238431548-loh wai yeong" at bounding box center [713, 586] width 325 height 60
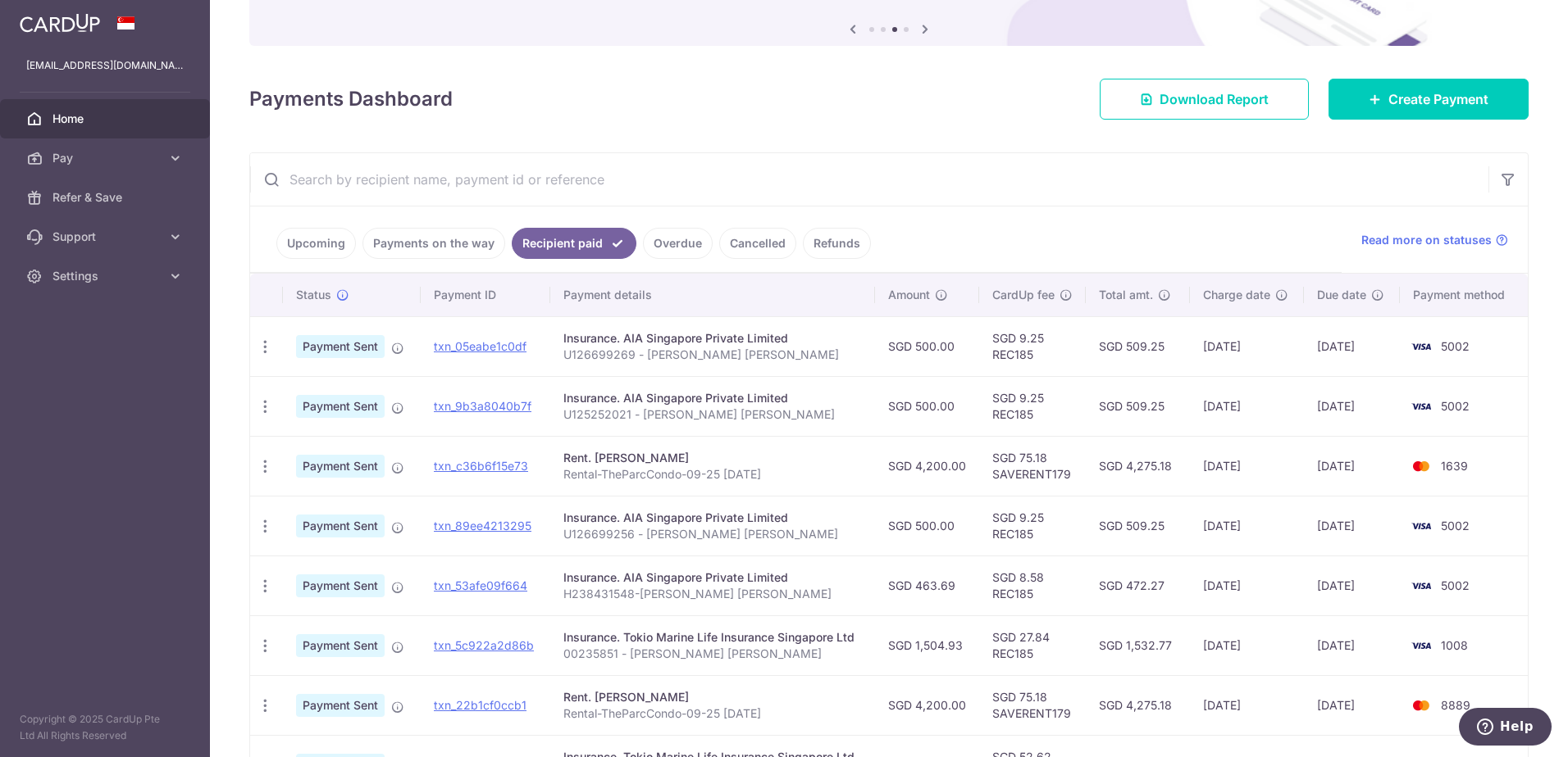
click at [435, 191] on input "text" at bounding box center [869, 179] width 1238 height 52
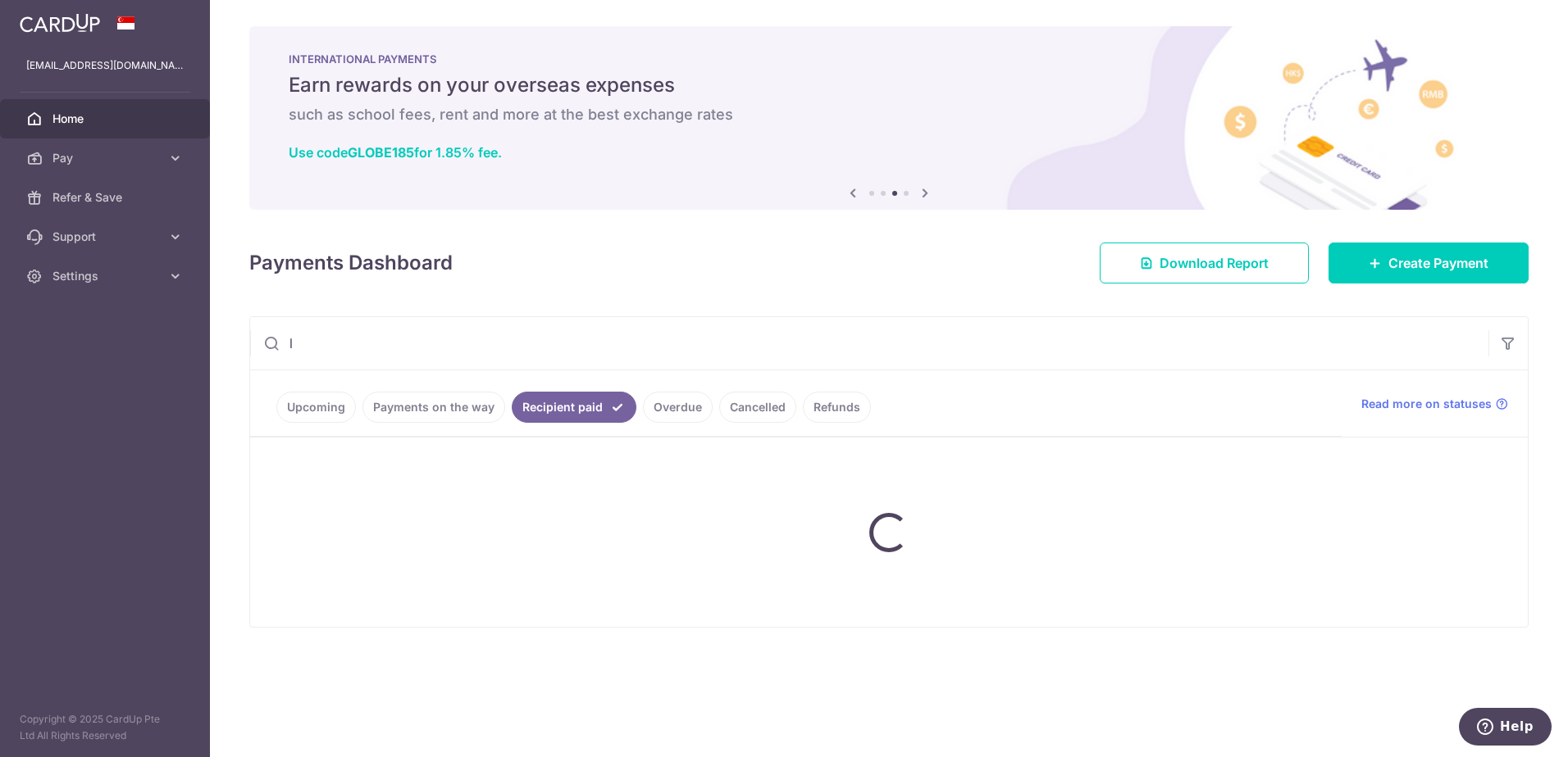
scroll to position [0, 0]
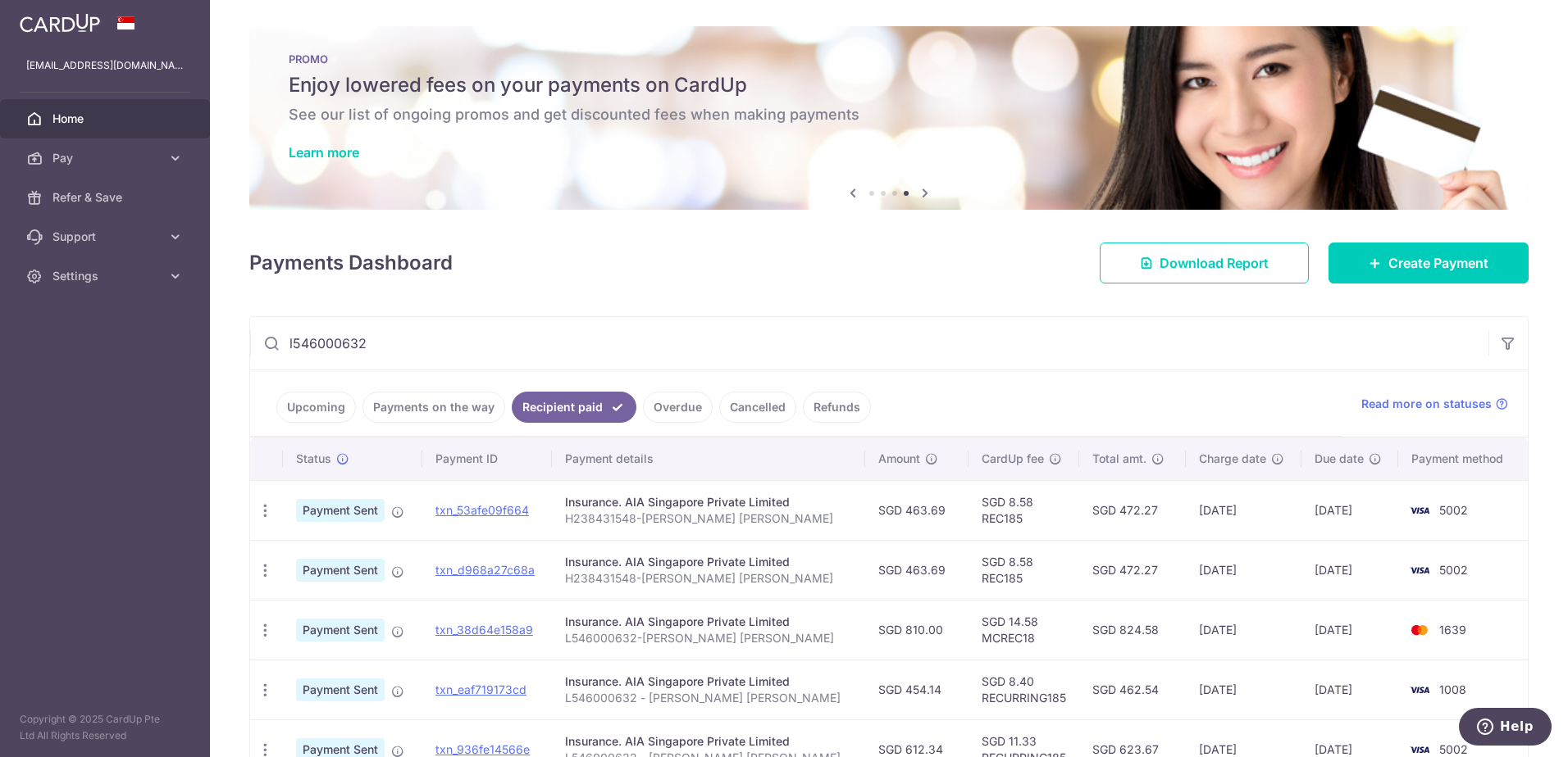
type input "l546000632"
click at [172, 234] on icon at bounding box center [176, 237] width 17 height 17
click at [334, 408] on link "Upcoming" at bounding box center [316, 407] width 80 height 31
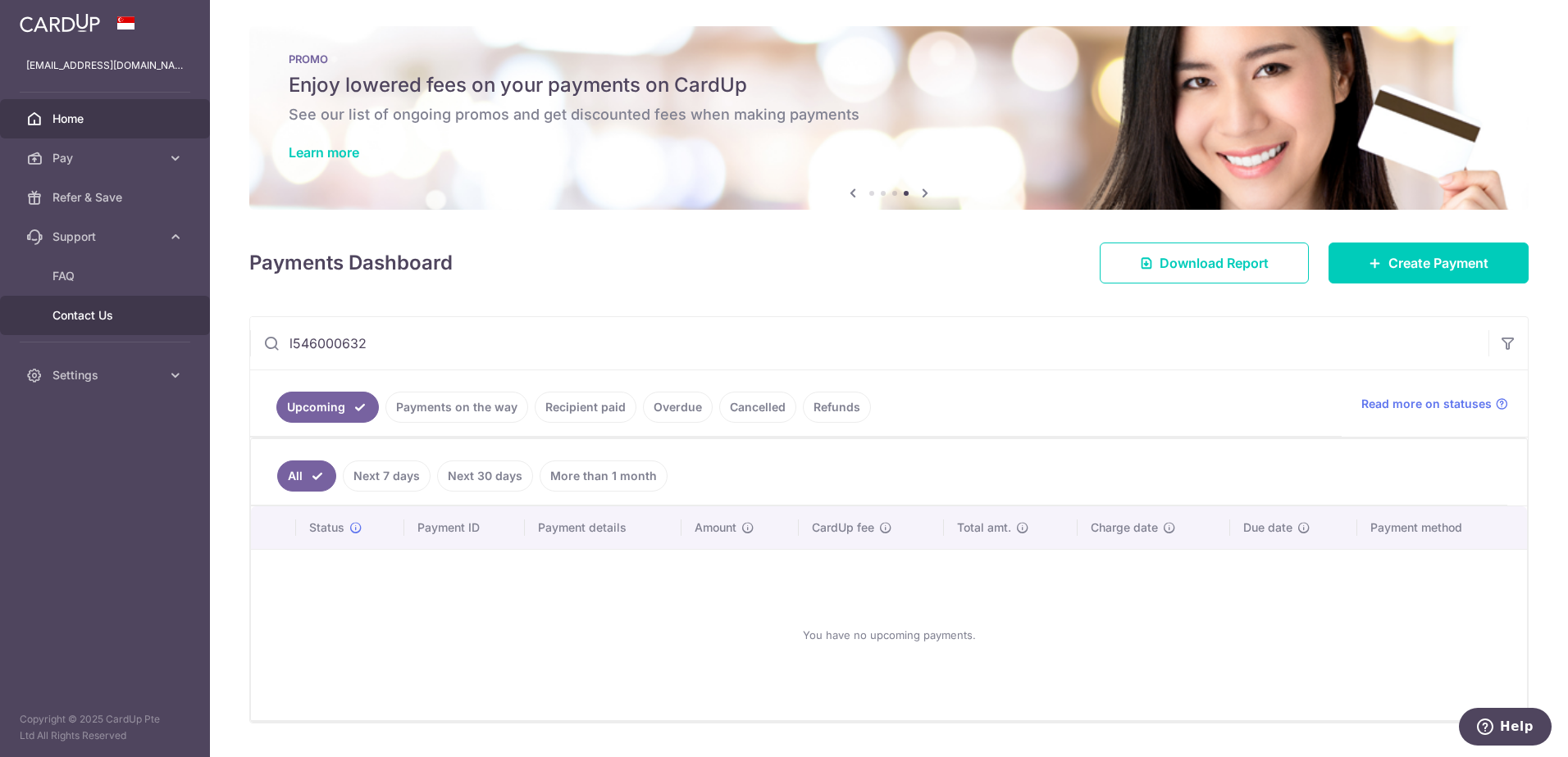
drag, startPoint x: 391, startPoint y: 345, endPoint x: 119, endPoint y: 333, distance: 272.3
click at [119, 333] on main "waiyeongl@gmail.com Home Pay Payments Recipients Cards Refer & Save Support FAQ…" at bounding box center [784, 378] width 1568 height 757
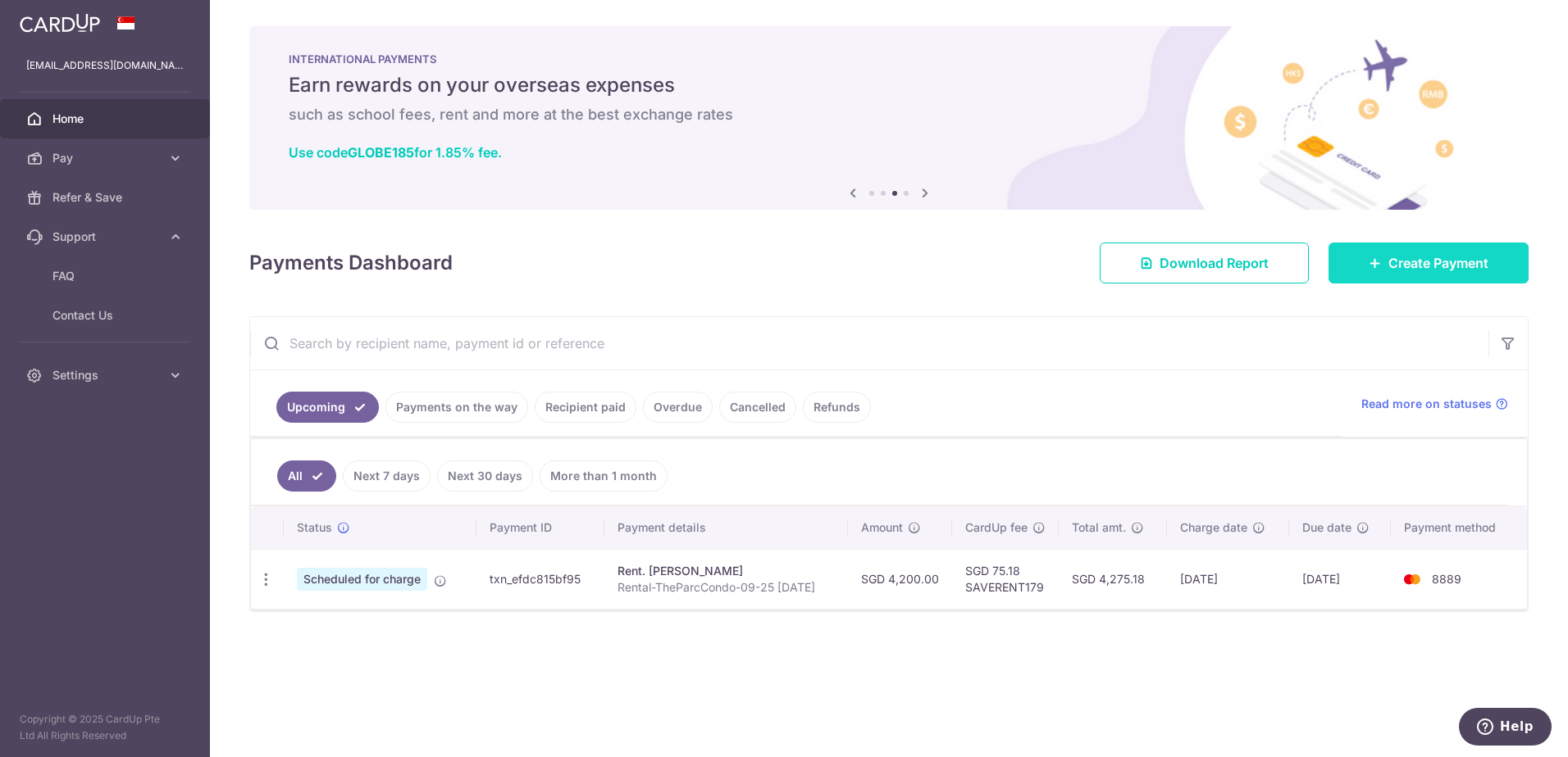
click at [1429, 262] on span "Create Payment" at bounding box center [1438, 263] width 100 height 20
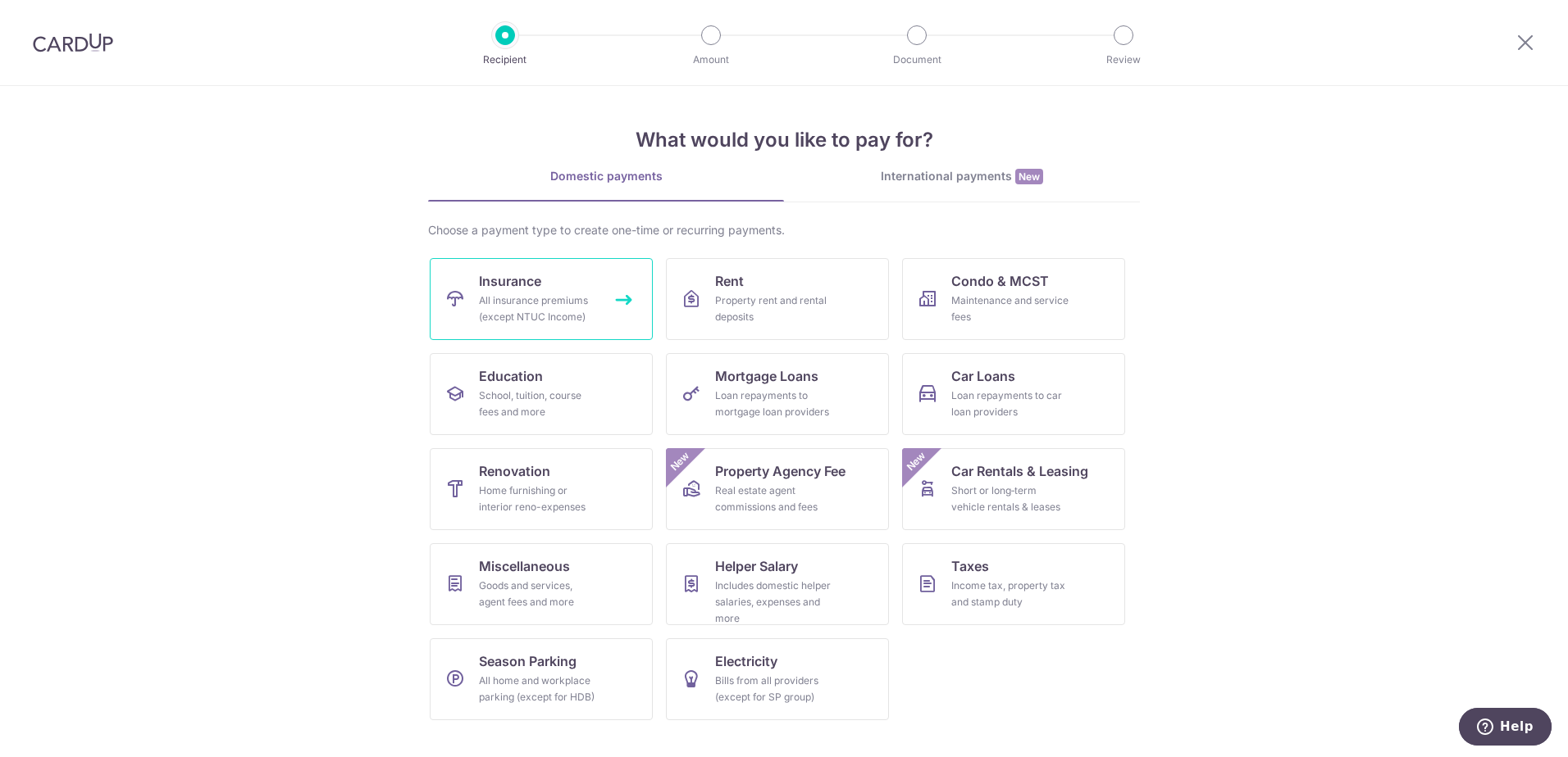
click at [506, 323] on div "All insurance premiums (except NTUC Income)" at bounding box center [538, 309] width 118 height 33
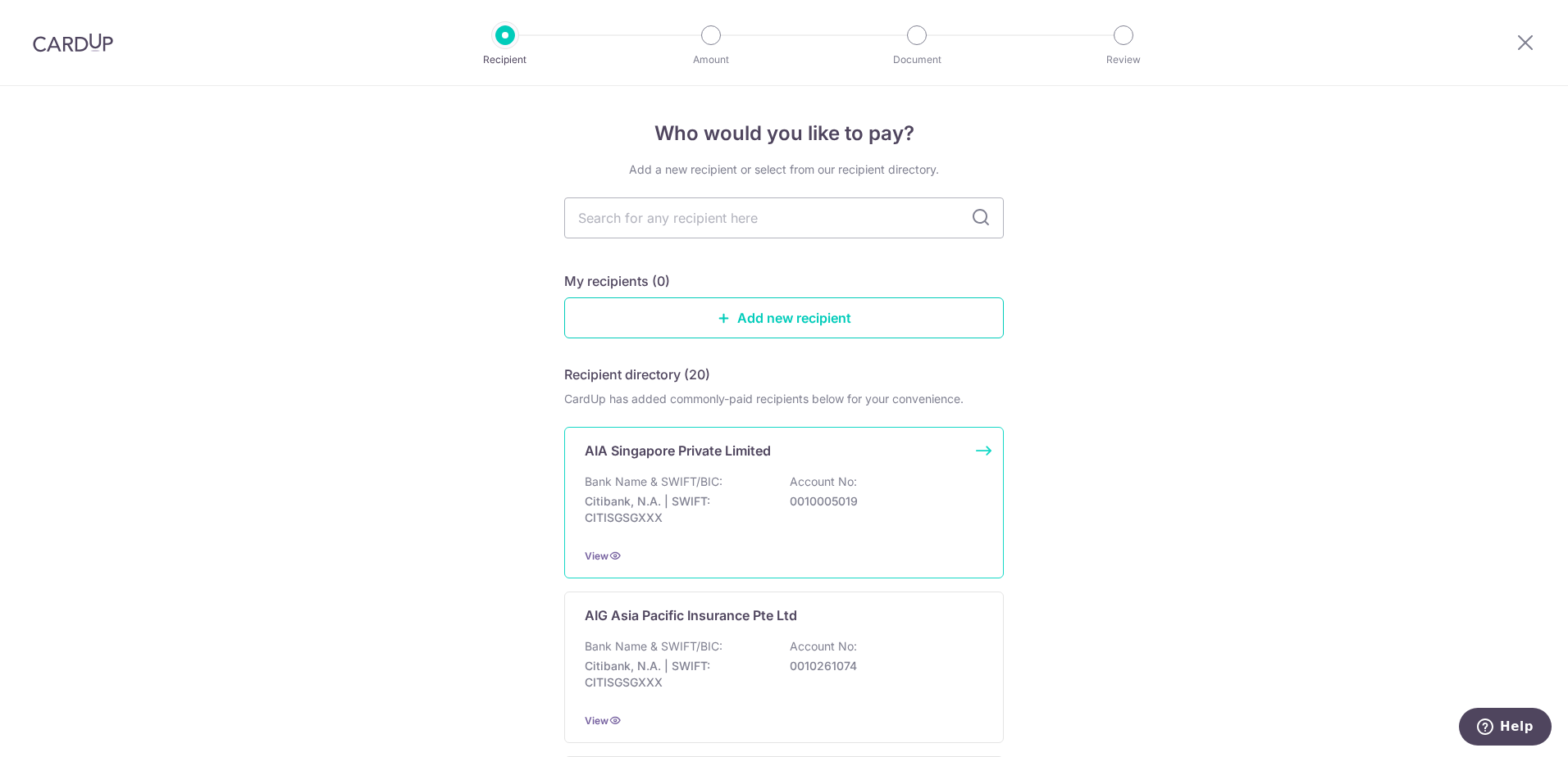
click at [725, 529] on div "Bank Name & SWIFT/BIC: Citibank, N.A. | SWIFT: CITISGSGXXX Account No: 00100050…" at bounding box center [783, 504] width 399 height 60
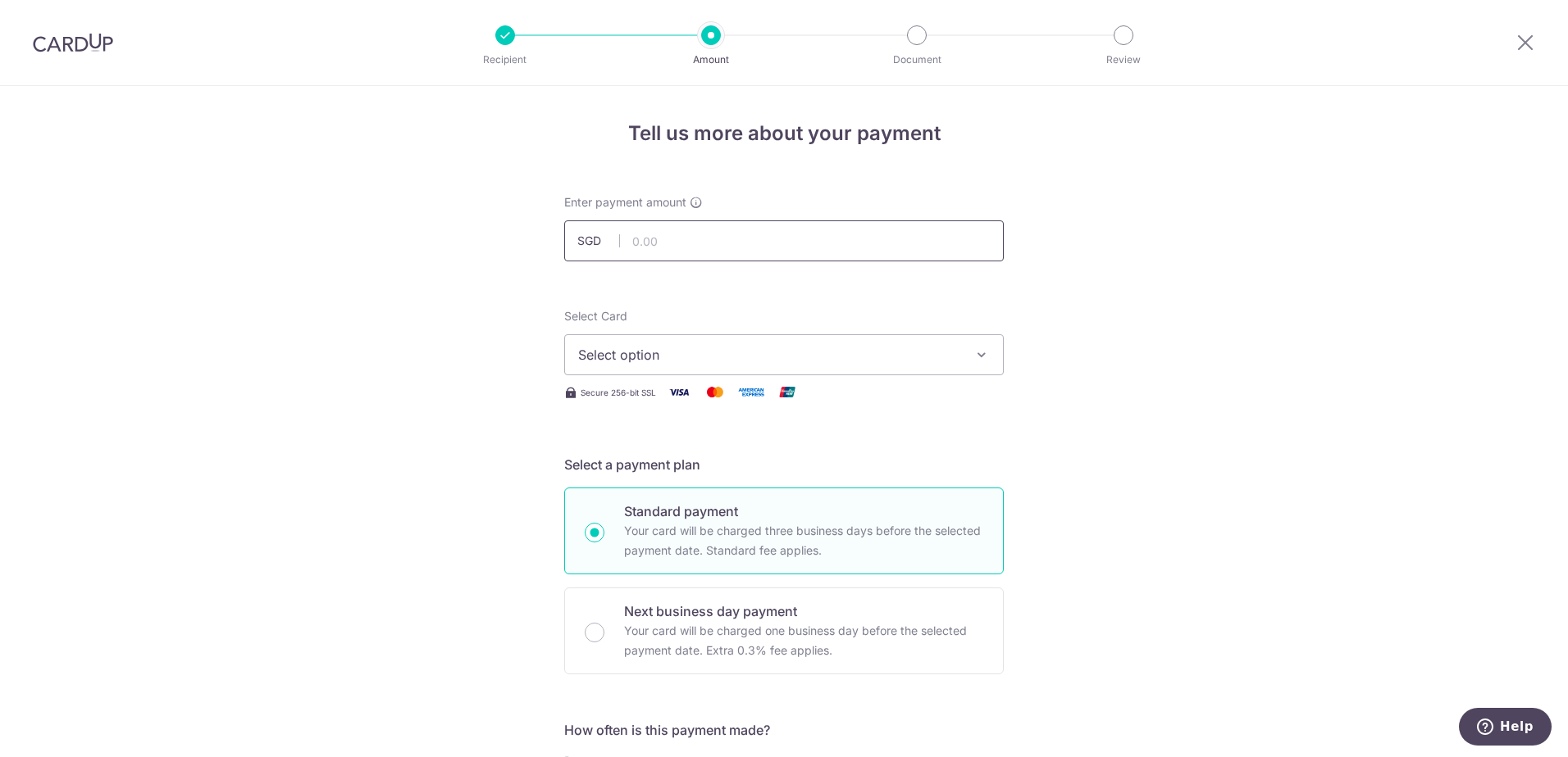
click at [646, 254] on input "text" at bounding box center [784, 240] width 439 height 41
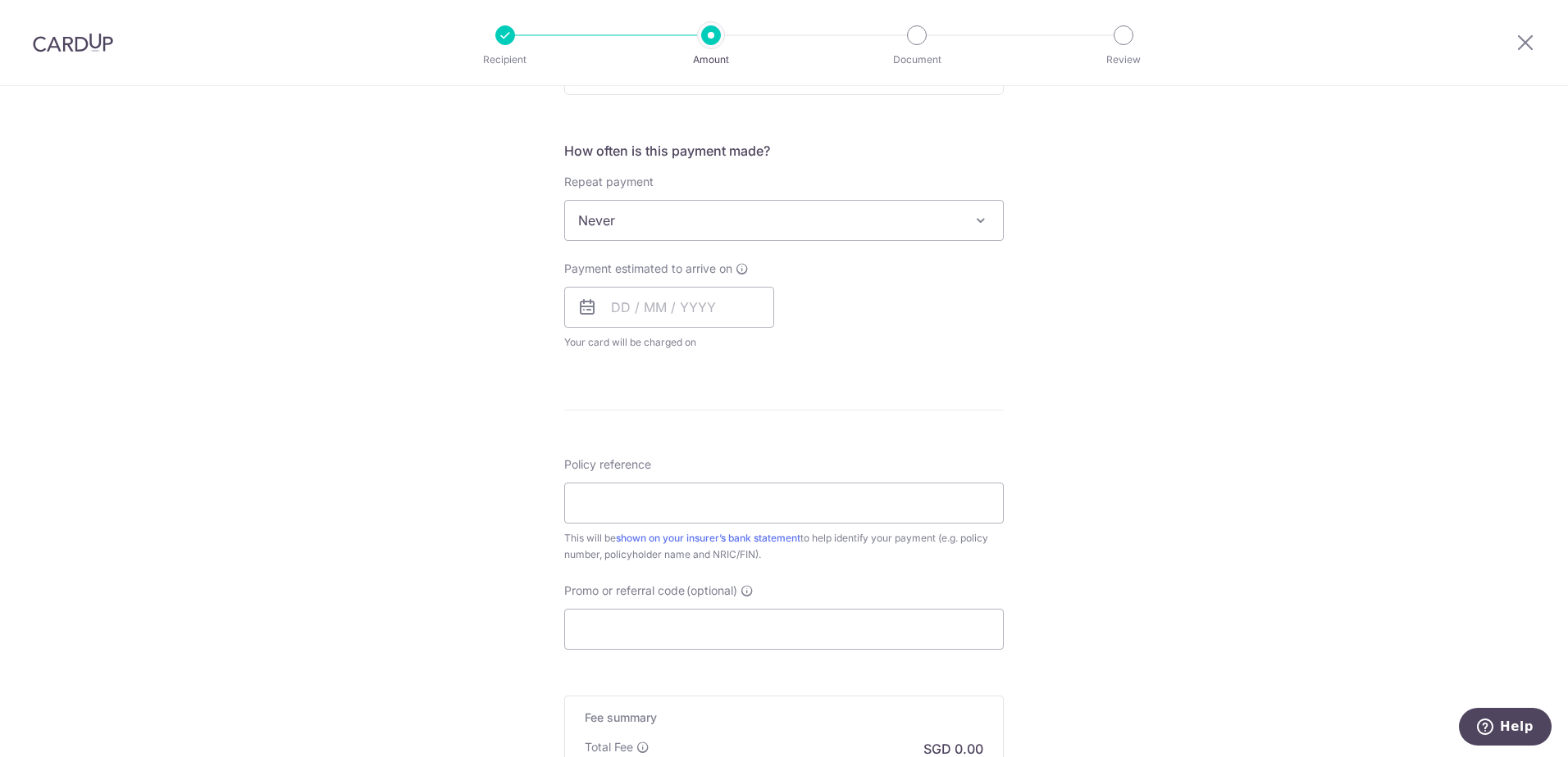
scroll to position [811, 0]
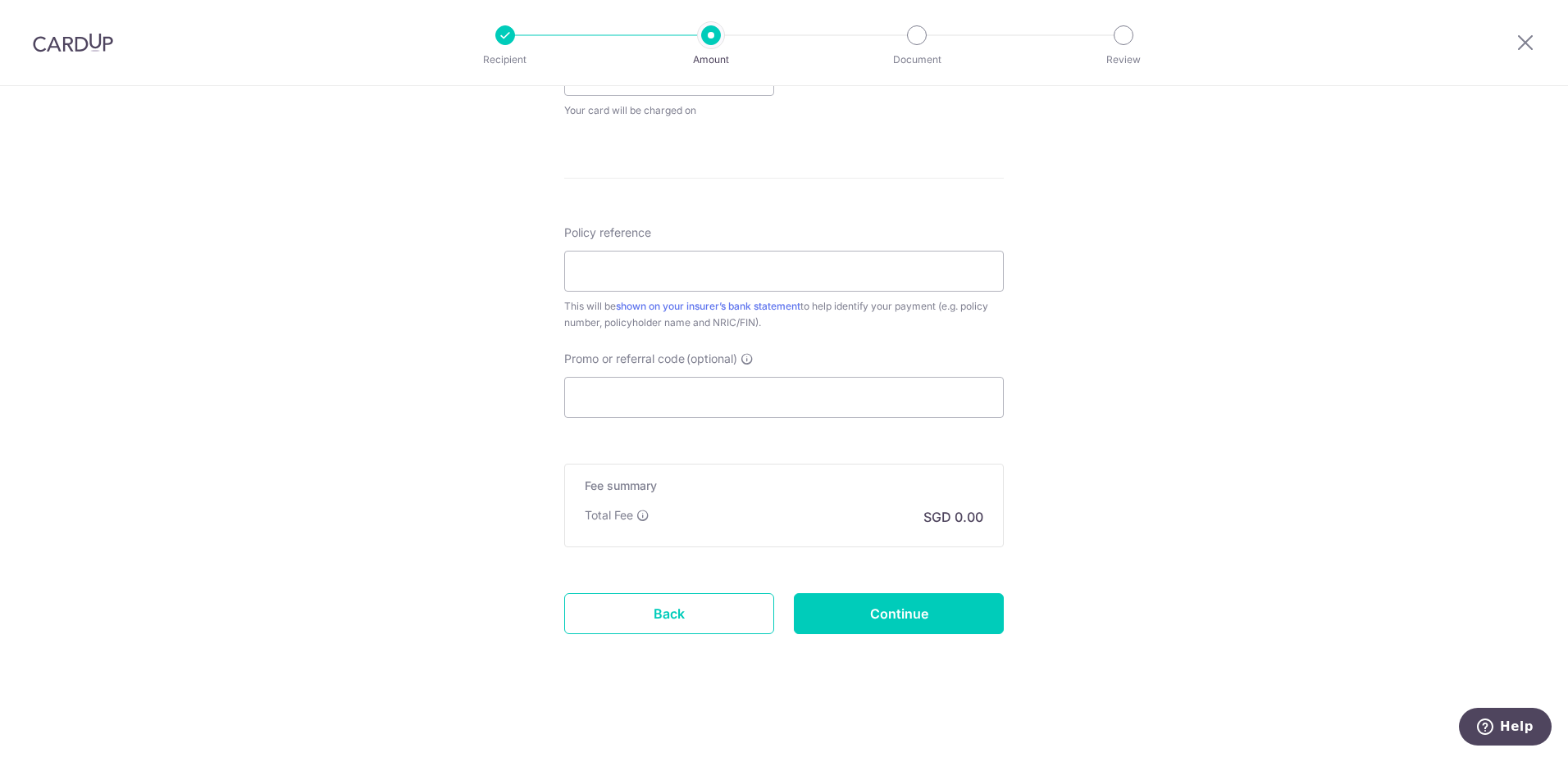
click at [664, 634] on form "Enter payment amount SGD Select Card Select option Add credit card Your Cards *…" at bounding box center [784, 31] width 439 height 1297
click at [662, 619] on link "Back" at bounding box center [669, 613] width 210 height 41
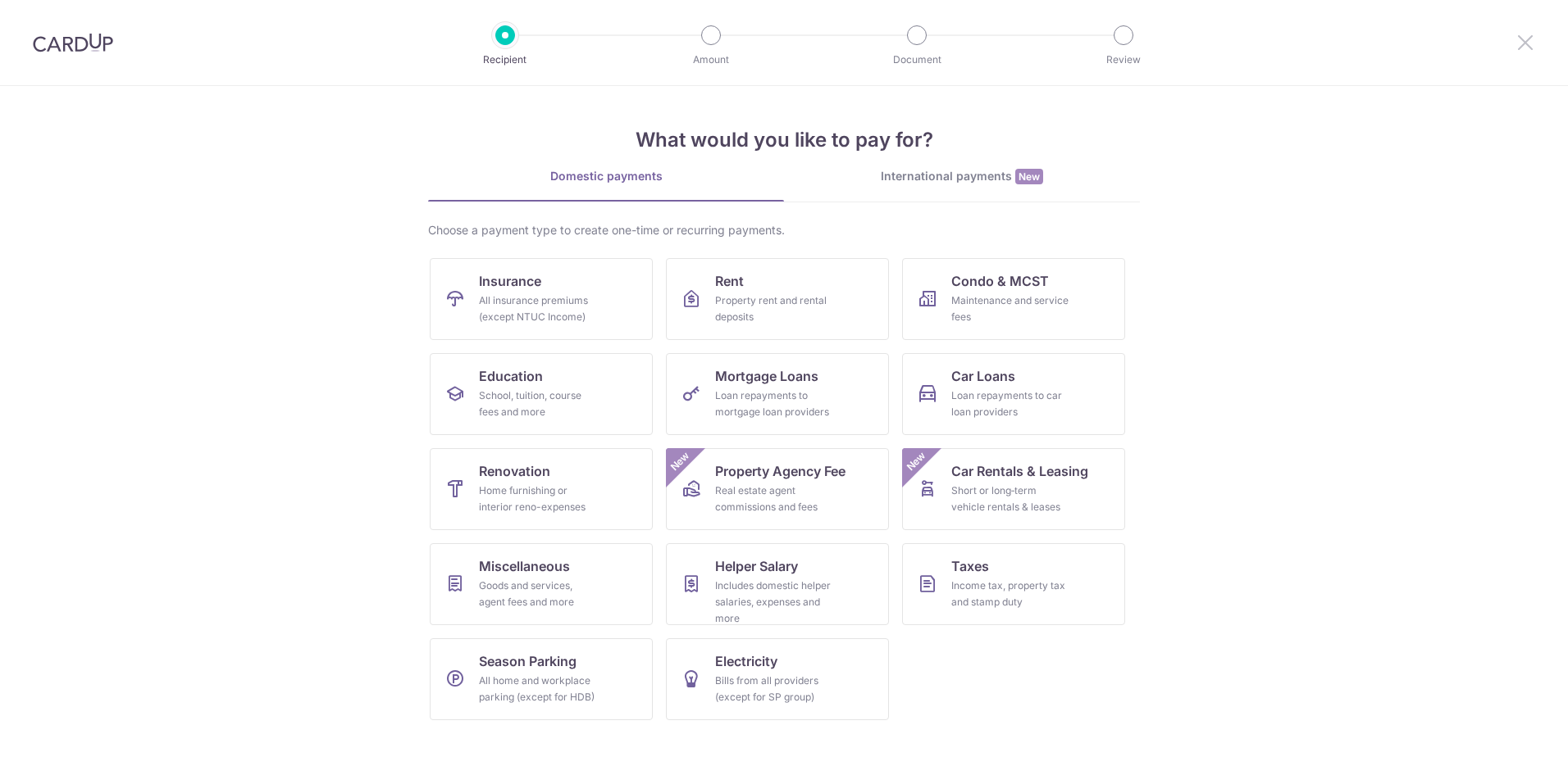
click at [1522, 46] on icon at bounding box center [1525, 42] width 20 height 21
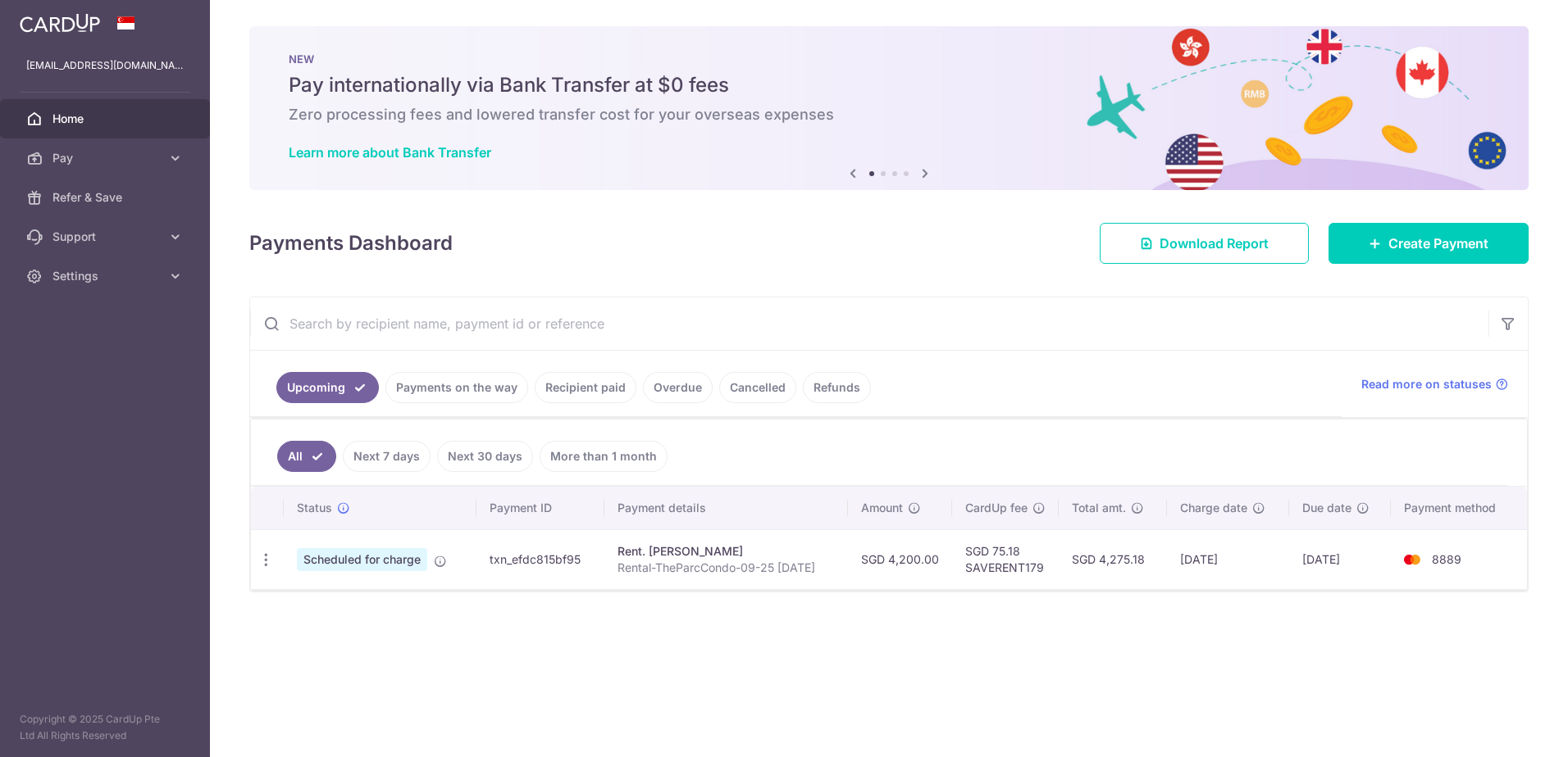
drag, startPoint x: 1152, startPoint y: 559, endPoint x: 1100, endPoint y: 560, distance: 52.0
click at [1100, 560] on td "SGD 4,275.18" at bounding box center [1112, 559] width 109 height 60
click at [1440, 240] on span "Create Payment" at bounding box center [1438, 243] width 100 height 20
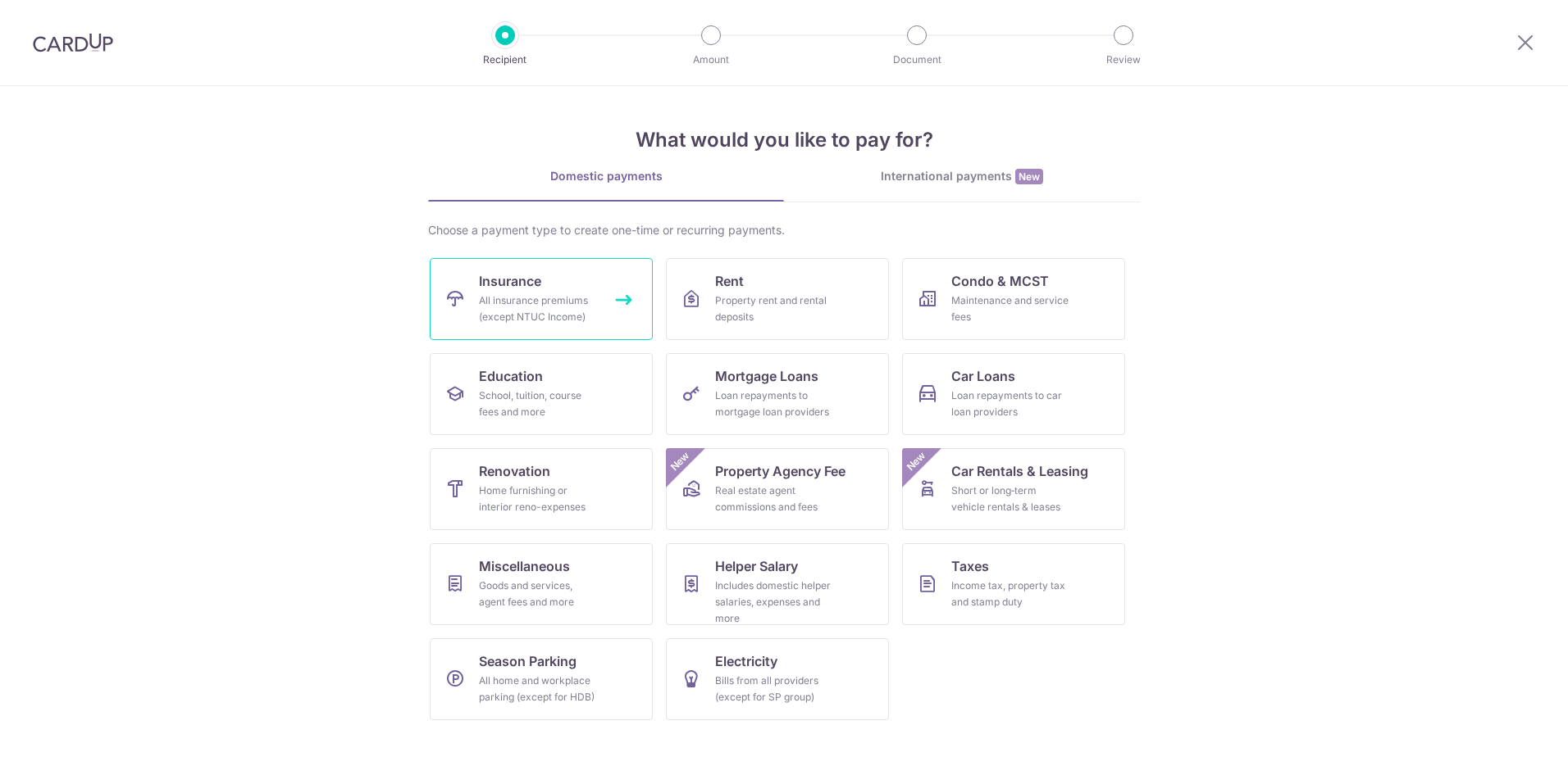
click at [552, 305] on div "All insurance premiums (except NTUC Income)" at bounding box center [538, 309] width 118 height 33
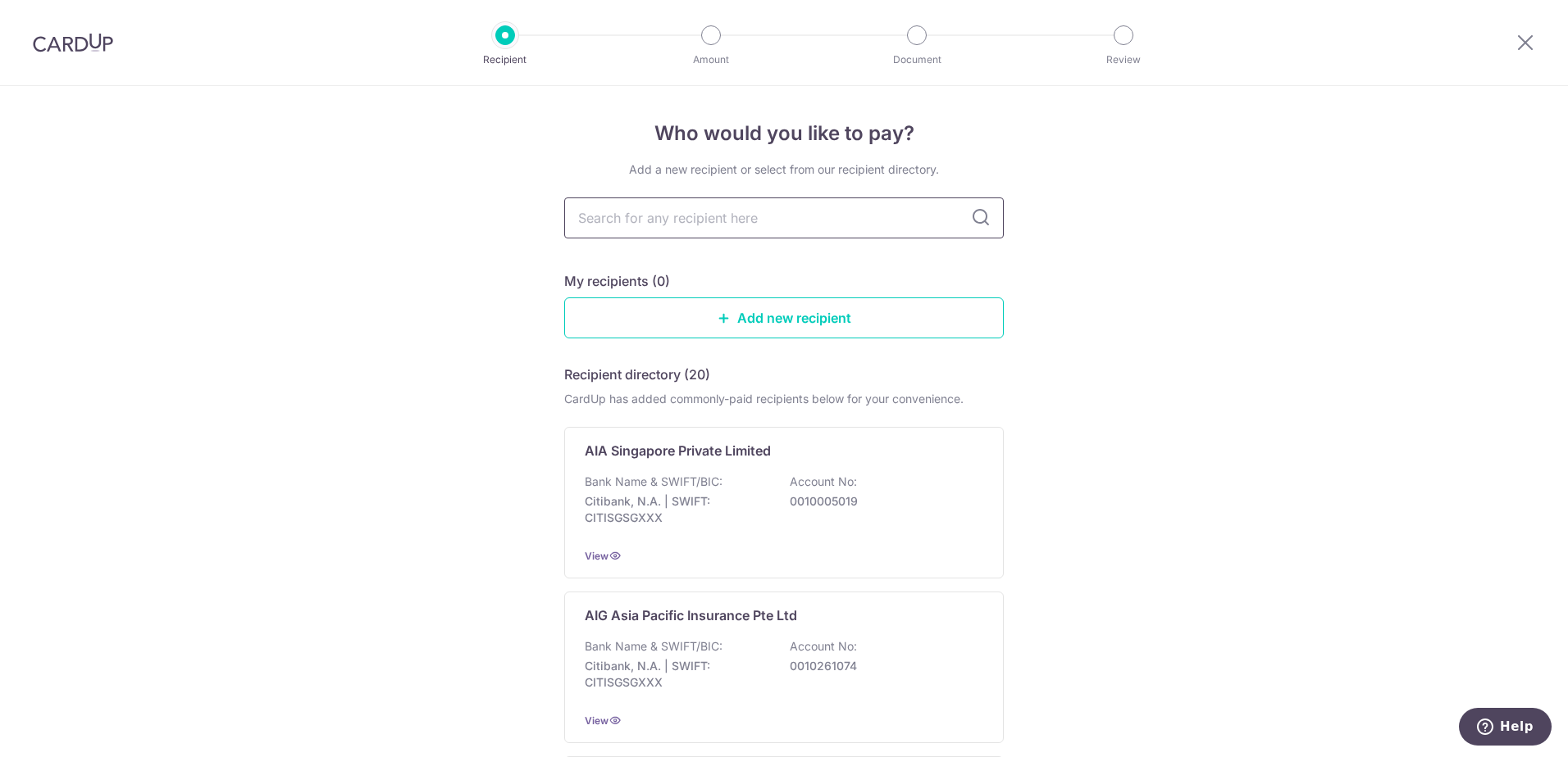
click at [746, 225] on input "text" at bounding box center [784, 217] width 439 height 41
click at [709, 519] on p "Citibank, N.A. | SWIFT: CITISGSGXXX" at bounding box center [676, 510] width 184 height 33
type input "sing"
type input "singlif"
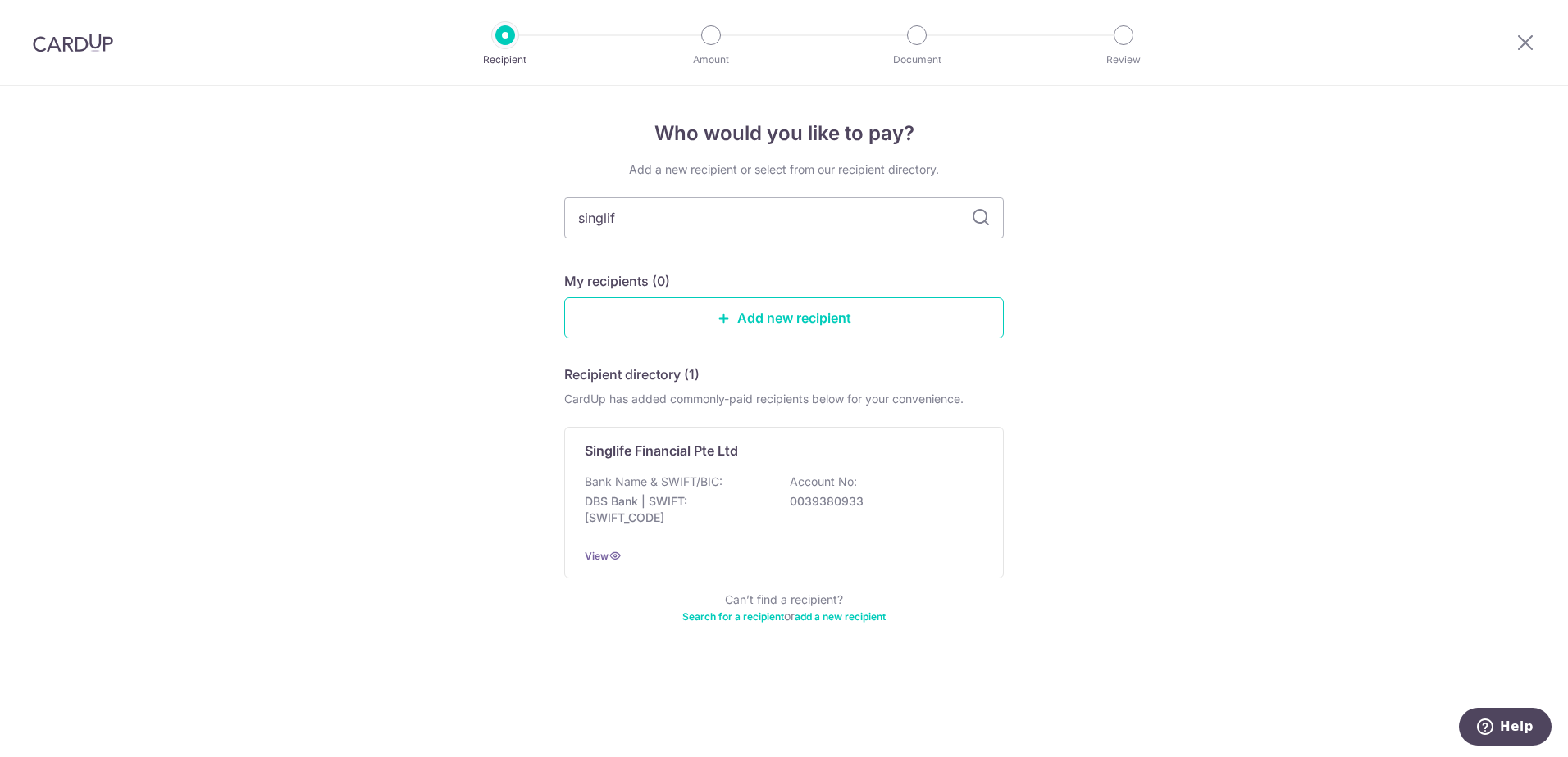
type input "singlife"
click at [985, 450] on div "Singlife Financial Pte Ltd Bank Name & SWIFT/BIC: DBS Bank | SWIFT: DBSSSGSGXXX…" at bounding box center [784, 502] width 439 height 152
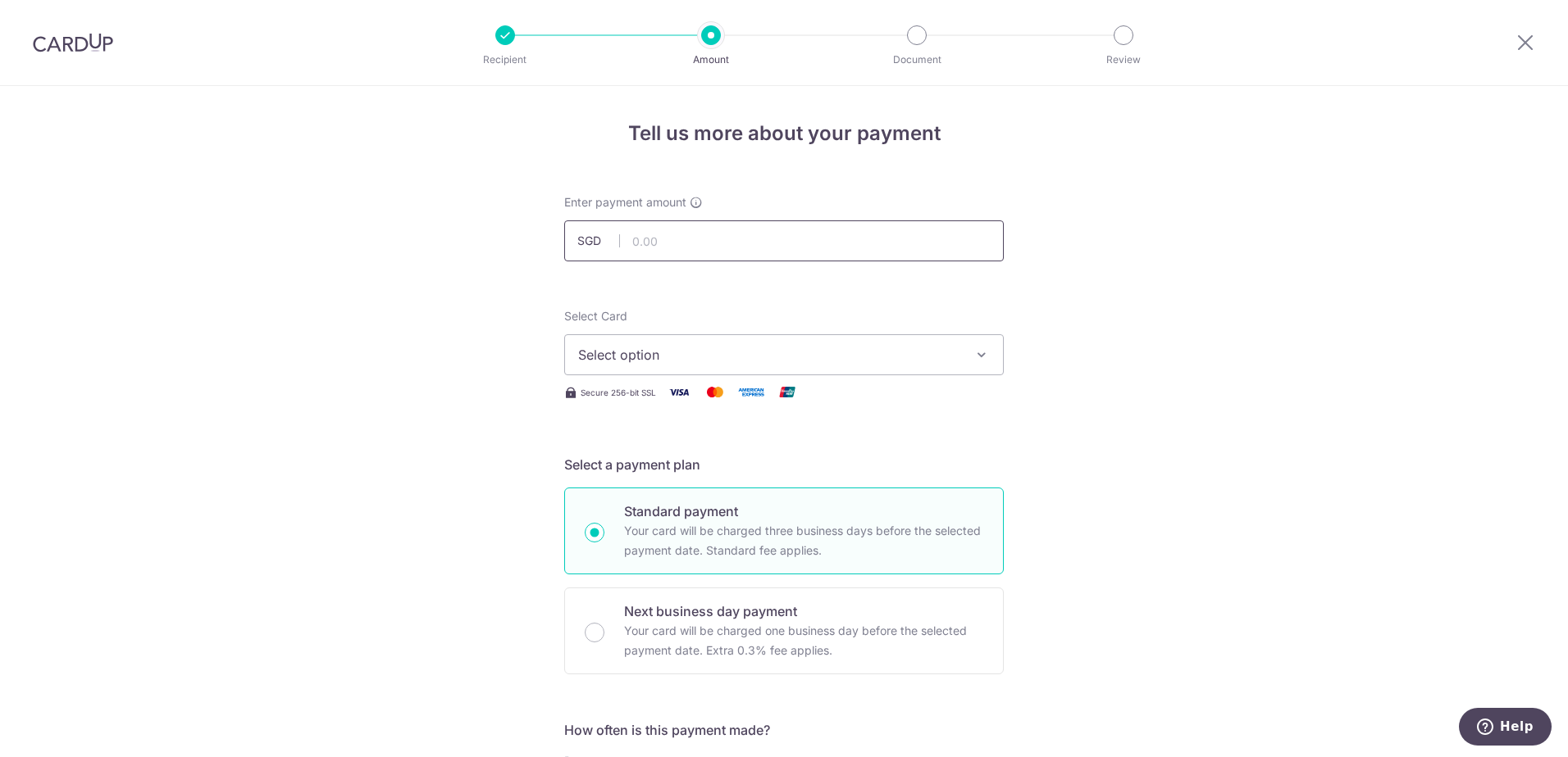
click at [651, 248] on input "text" at bounding box center [784, 240] width 439 height 41
click at [670, 229] on input "text" at bounding box center [784, 240] width 439 height 41
type input "1,174.02"
click at [665, 354] on span "Select option" at bounding box center [768, 354] width 382 height 20
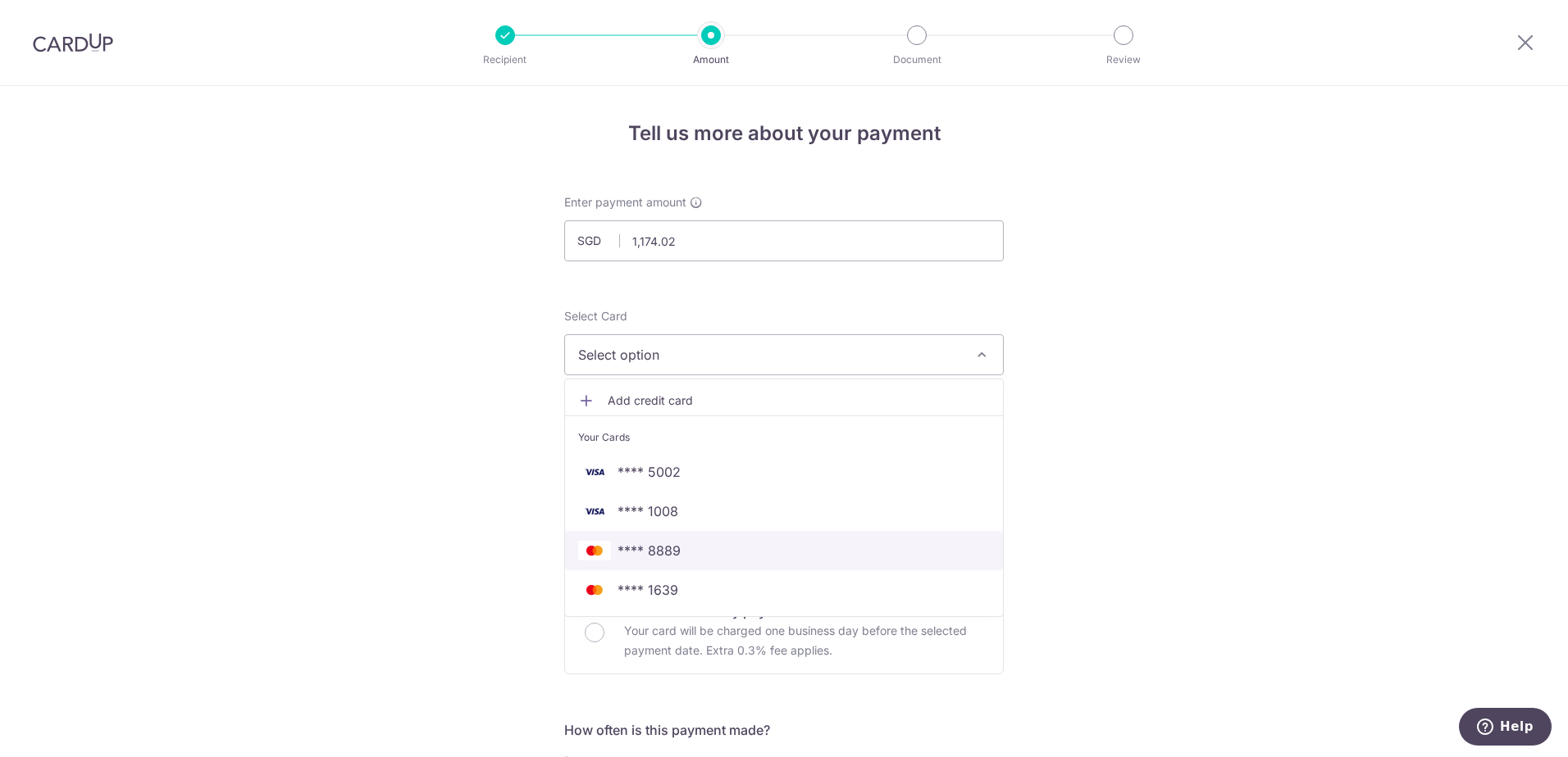
drag, startPoint x: 666, startPoint y: 541, endPoint x: 52, endPoint y: 0, distance: 818.3
click at [665, 541] on span "**** 8889" at bounding box center [649, 551] width 63 height 20
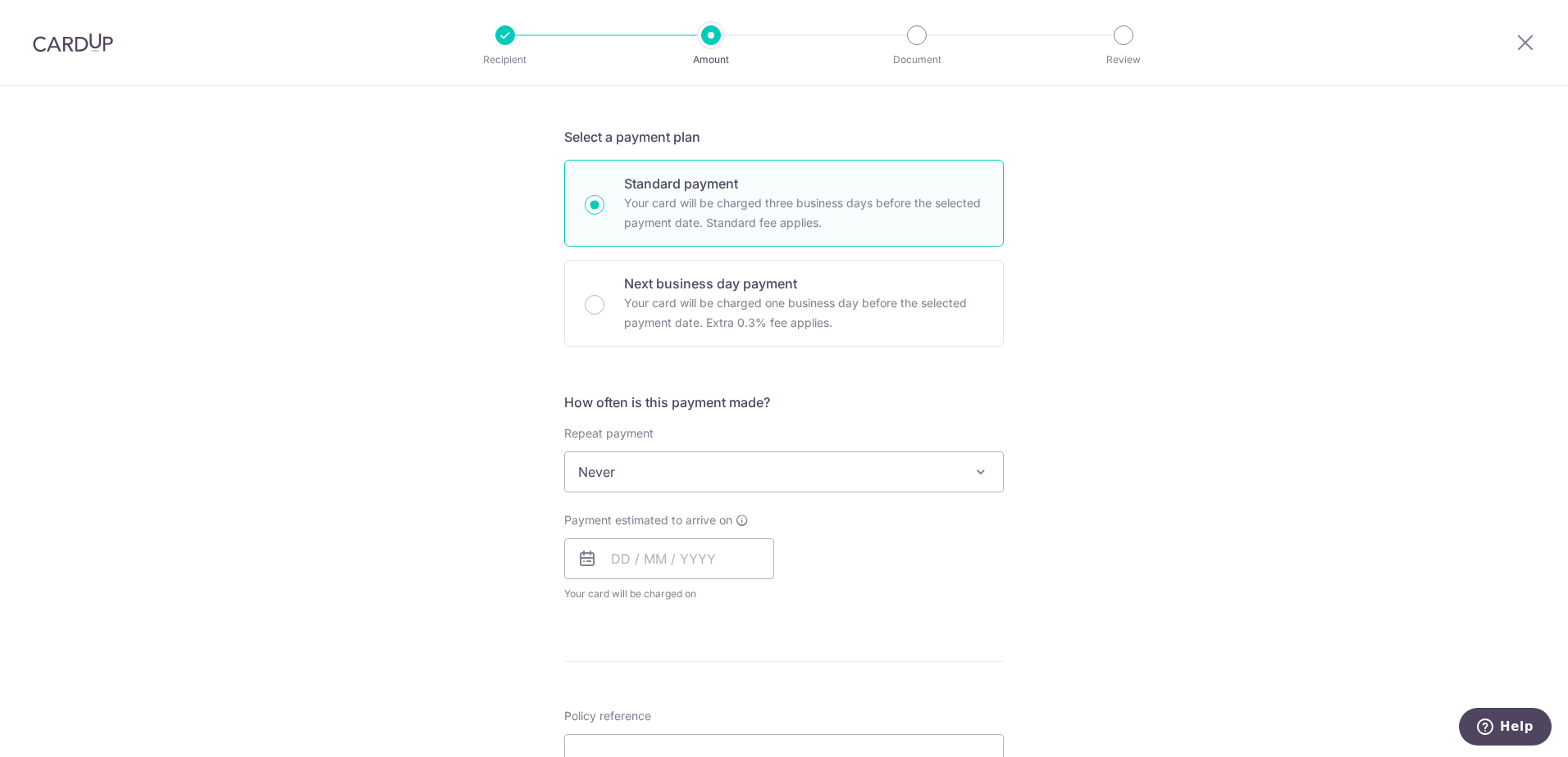
click at [663, 475] on span "Never" at bounding box center [784, 471] width 438 height 39
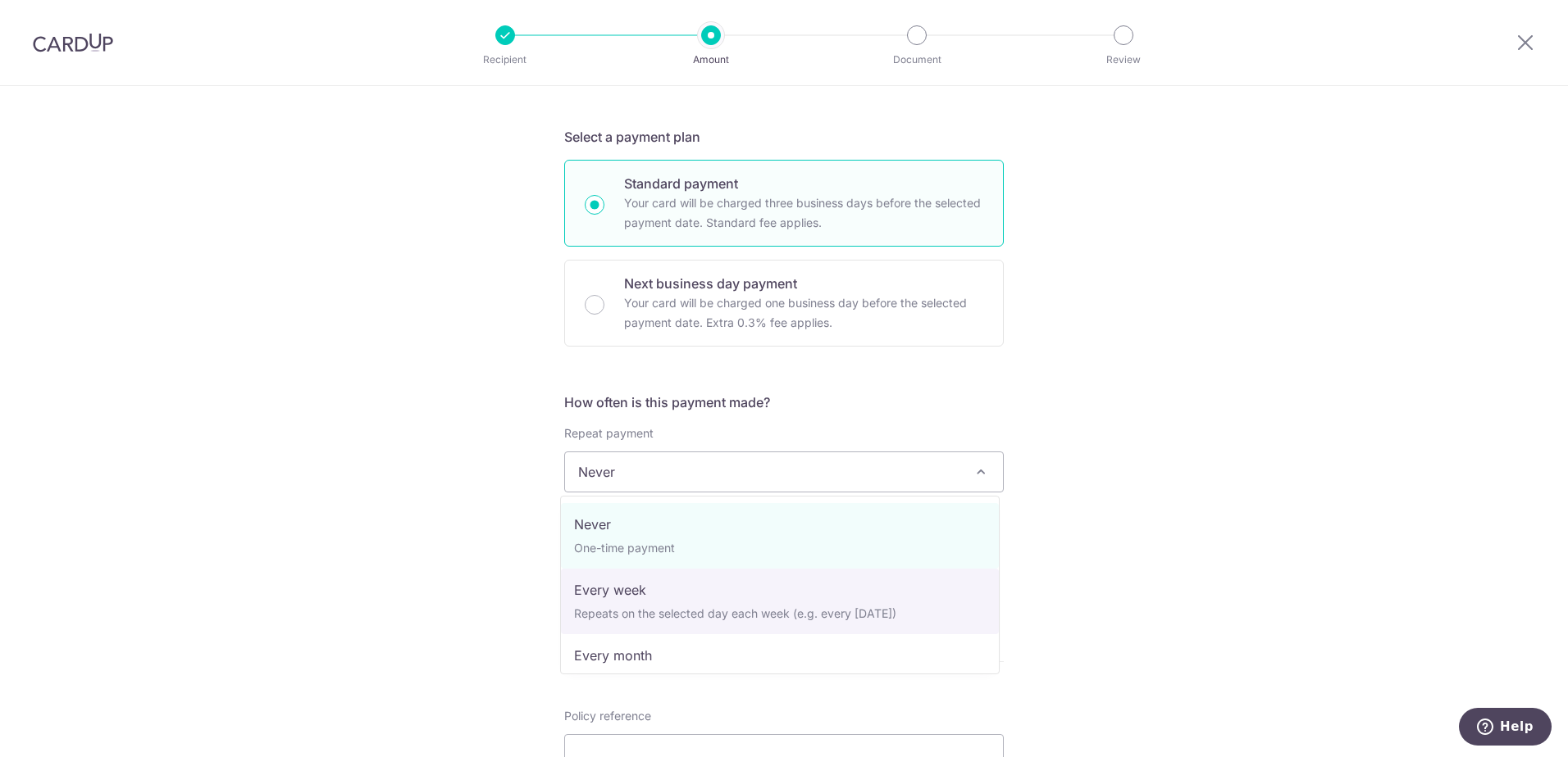
select select "2"
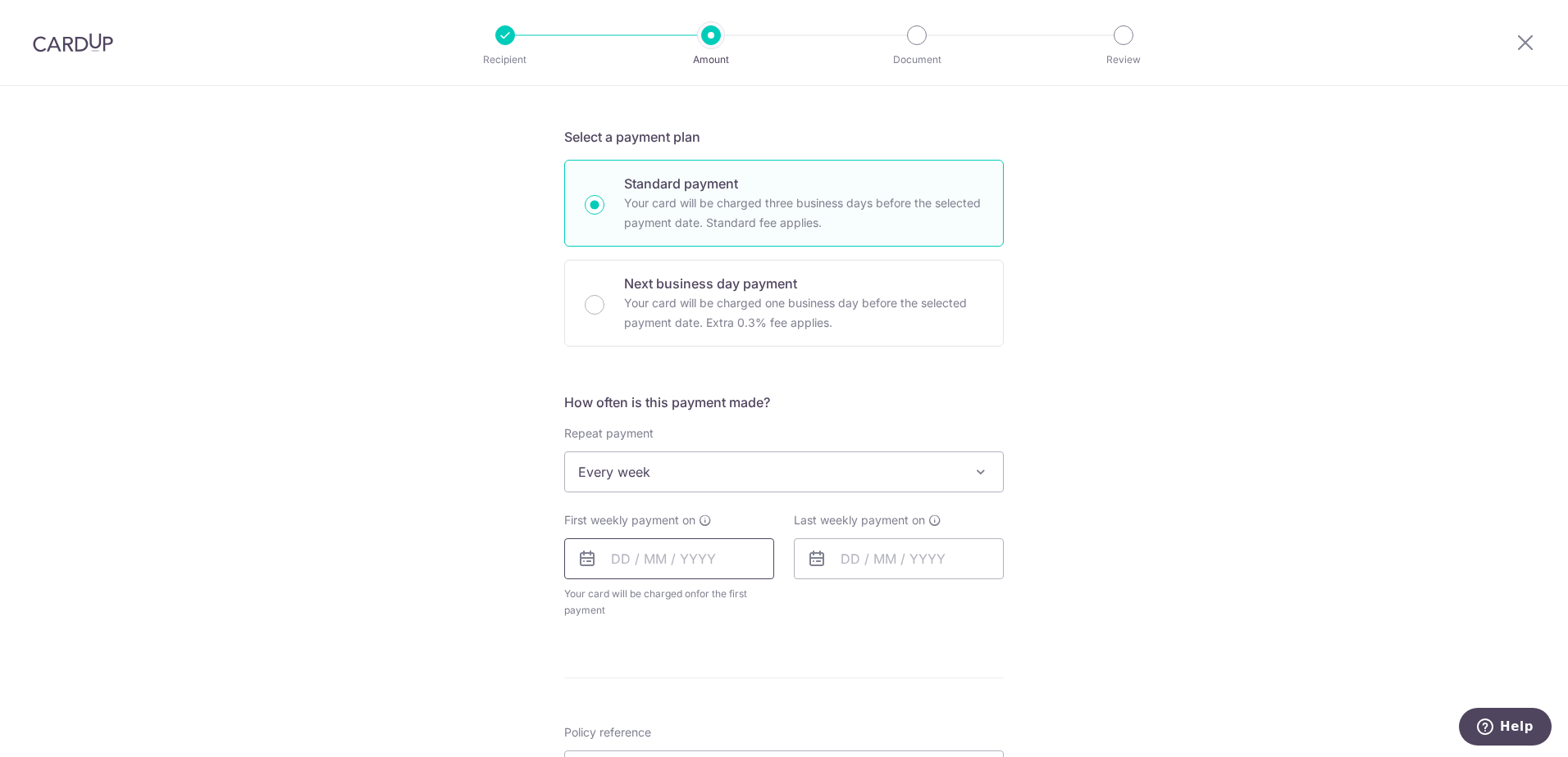
click at [657, 558] on input "text" at bounding box center [669, 558] width 210 height 41
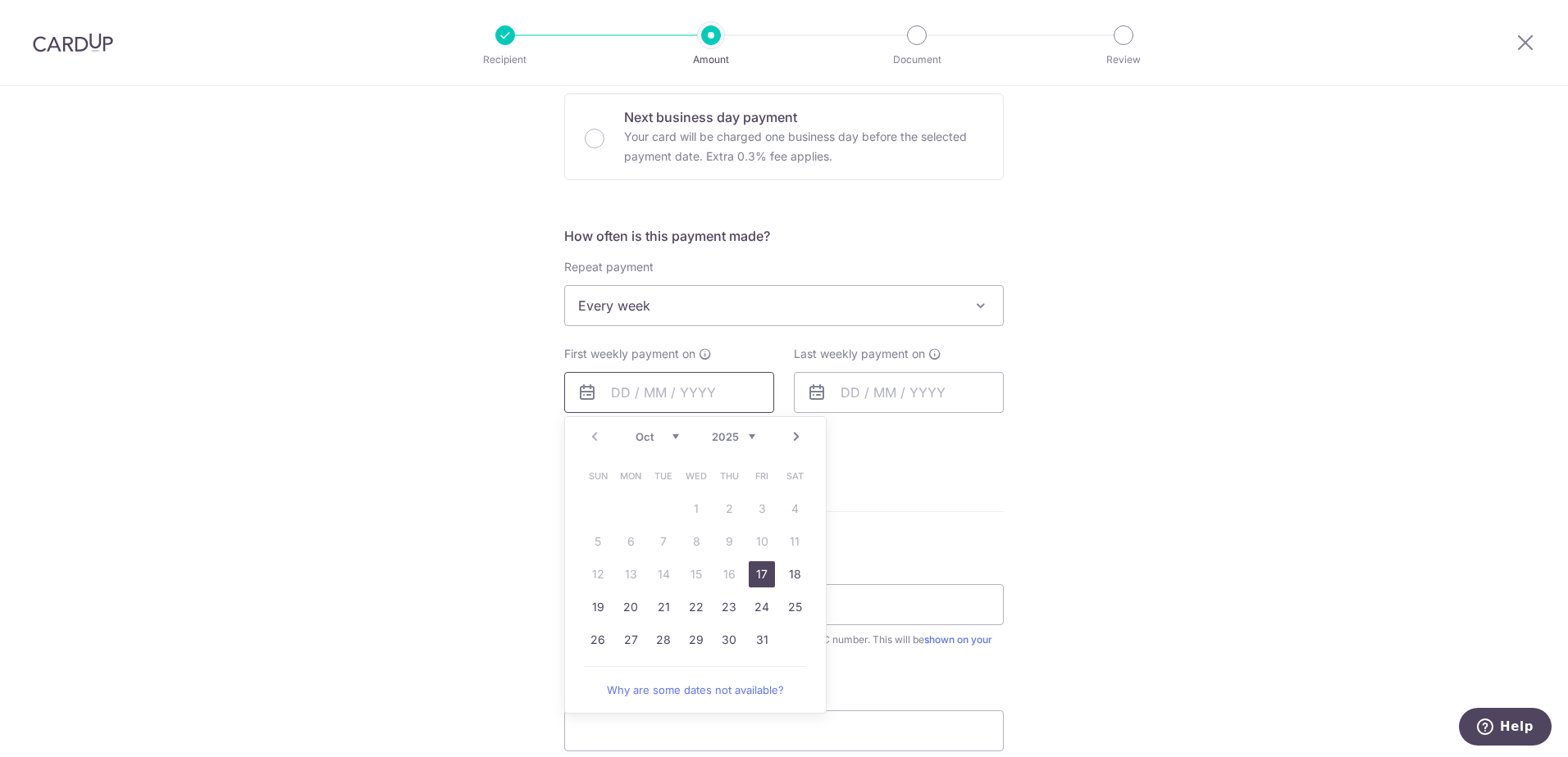
scroll to position [574, 0]
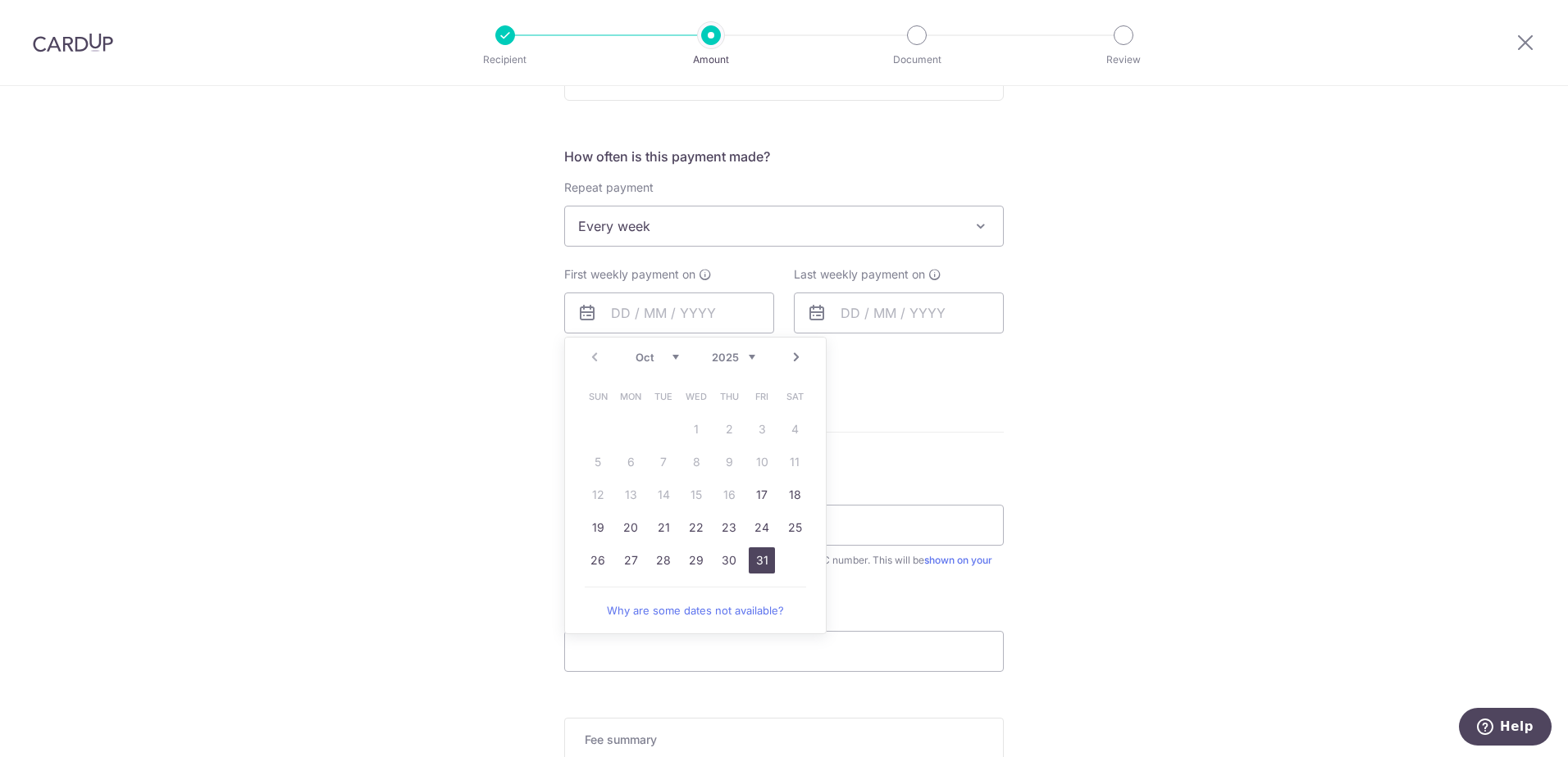
click at [760, 557] on link "31" at bounding box center [762, 561] width 27 height 27
type input "[DATE]"
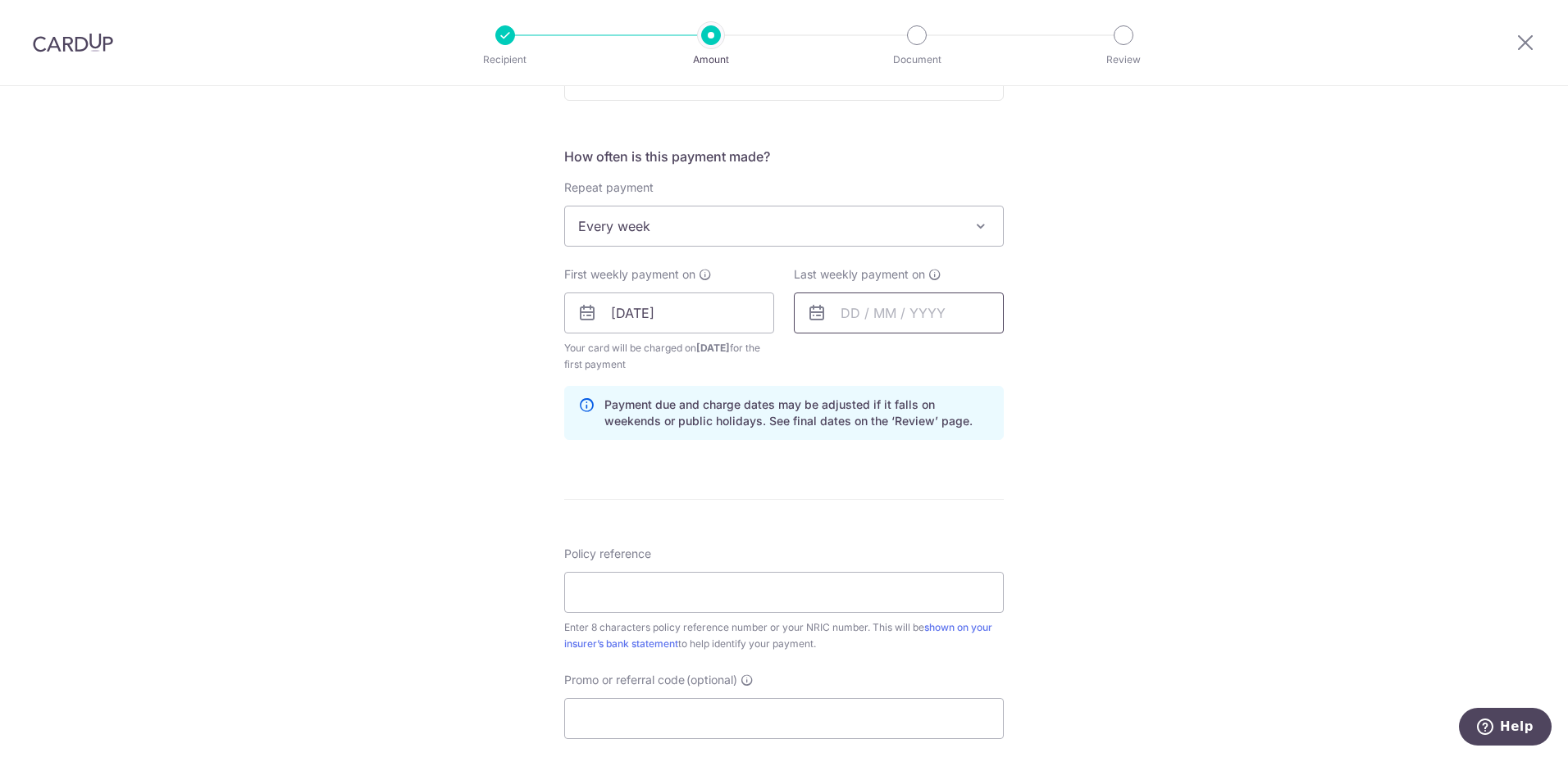
click at [881, 314] on input "text" at bounding box center [898, 312] width 210 height 41
click at [1024, 362] on link "Next" at bounding box center [1026, 357] width 20 height 20
click at [694, 327] on input "[DATE]" at bounding box center [669, 312] width 210 height 41
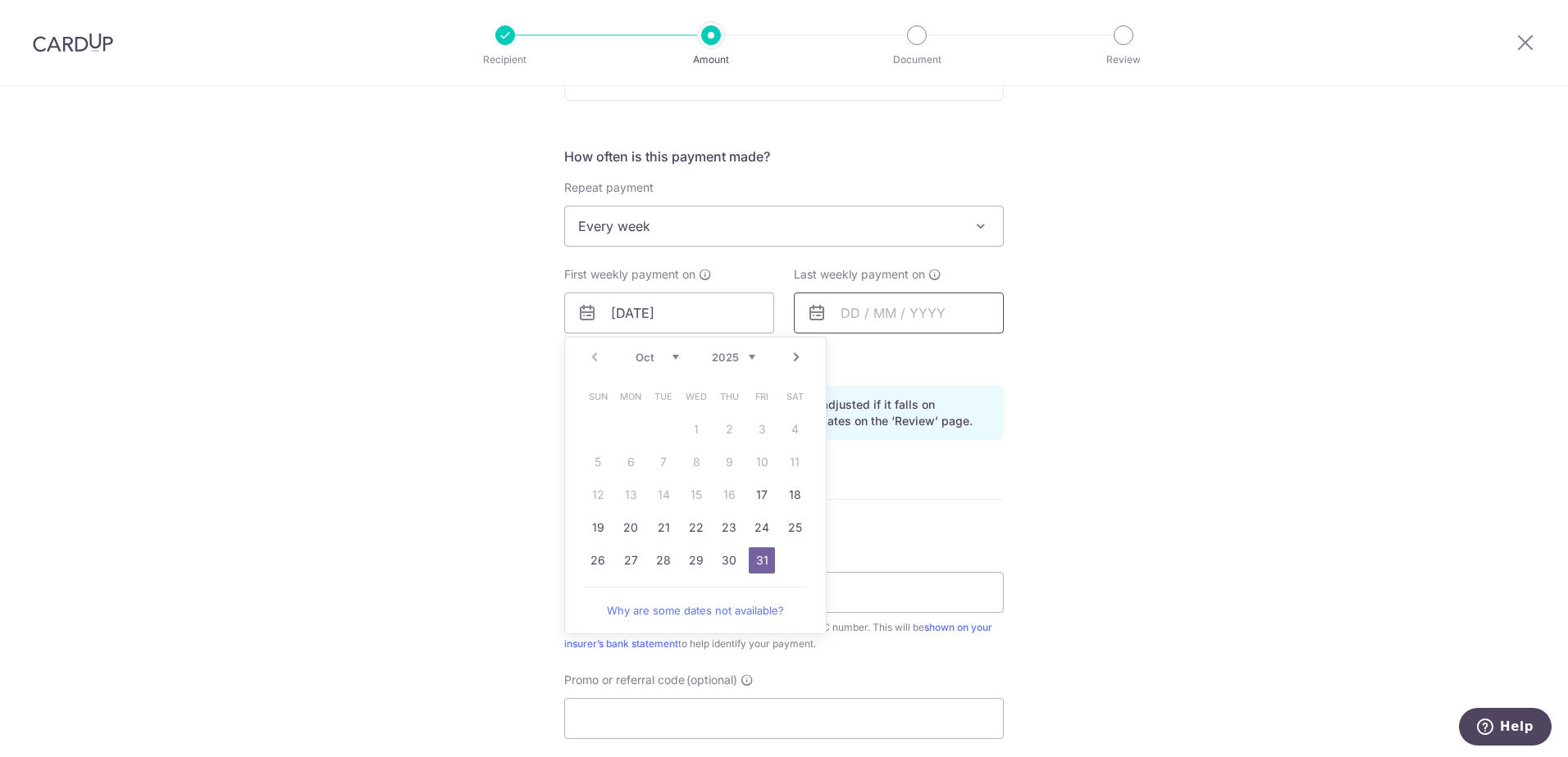
click at [936, 319] on input "text" at bounding box center [898, 312] width 210 height 41
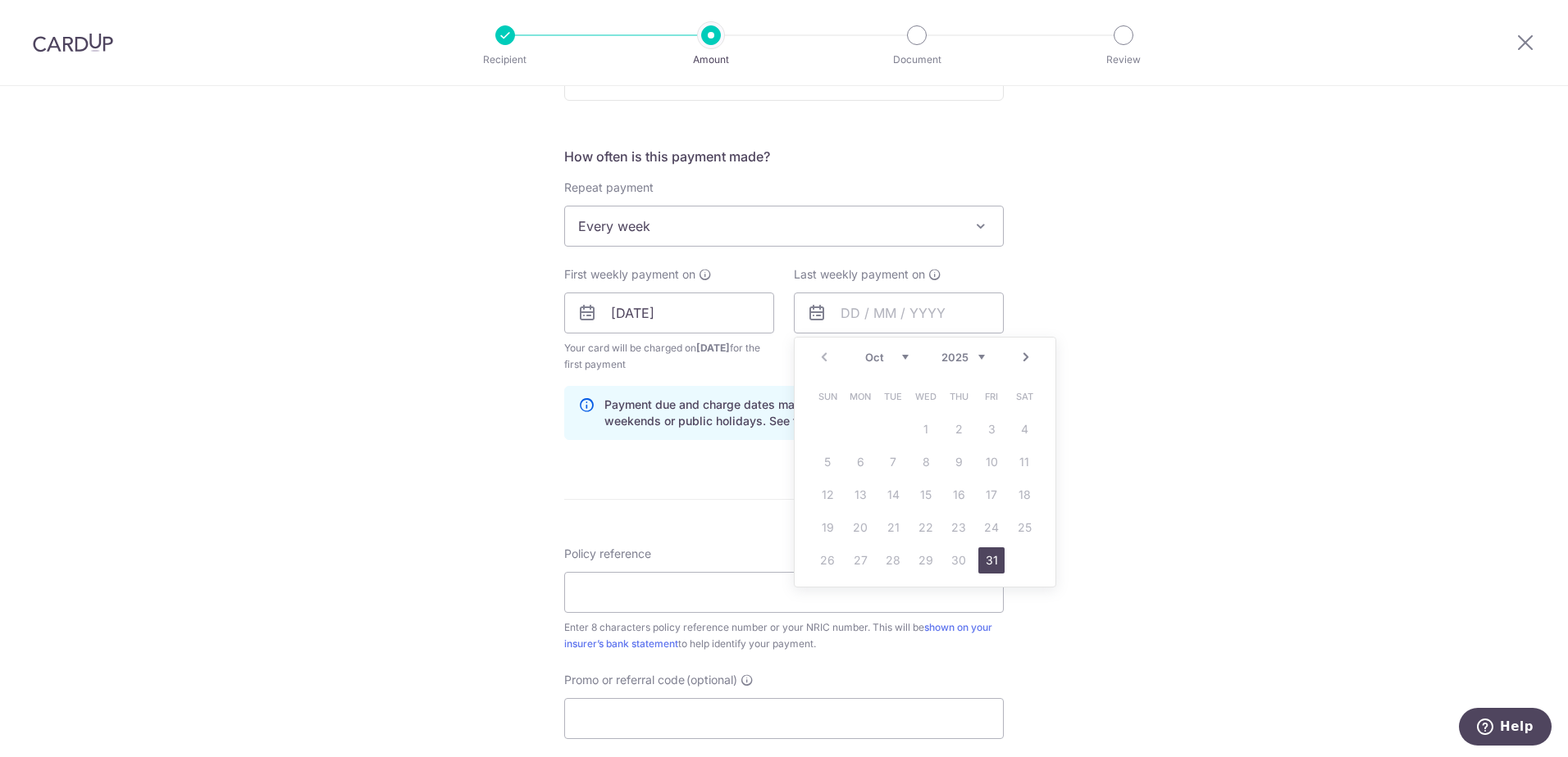
click at [1022, 355] on link "Next" at bounding box center [1026, 357] width 20 height 20
click at [988, 457] on link "7" at bounding box center [991, 462] width 27 height 27
type input "07/11/2025"
click at [1079, 335] on div "Tell us more about your payment Enter payment amount SGD 1,174.02 1174.02 Selec…" at bounding box center [784, 295] width 1568 height 1566
click at [598, 599] on input "Policy reference" at bounding box center [784, 592] width 439 height 41
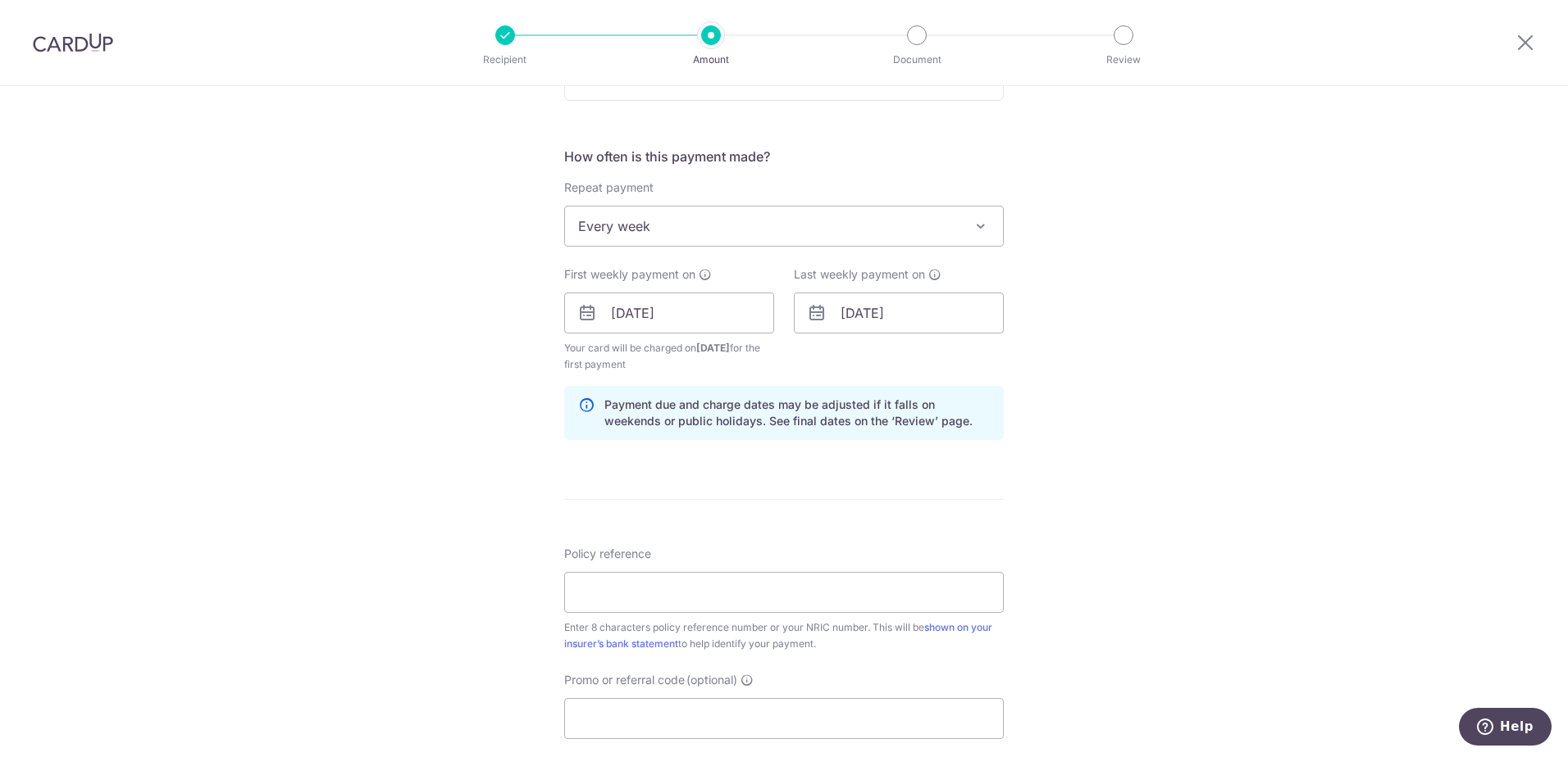
click at [313, 530] on div "Tell us more about your payment Enter payment amount SGD 1,174.02 1174.02 Selec…" at bounding box center [784, 295] width 1568 height 1566
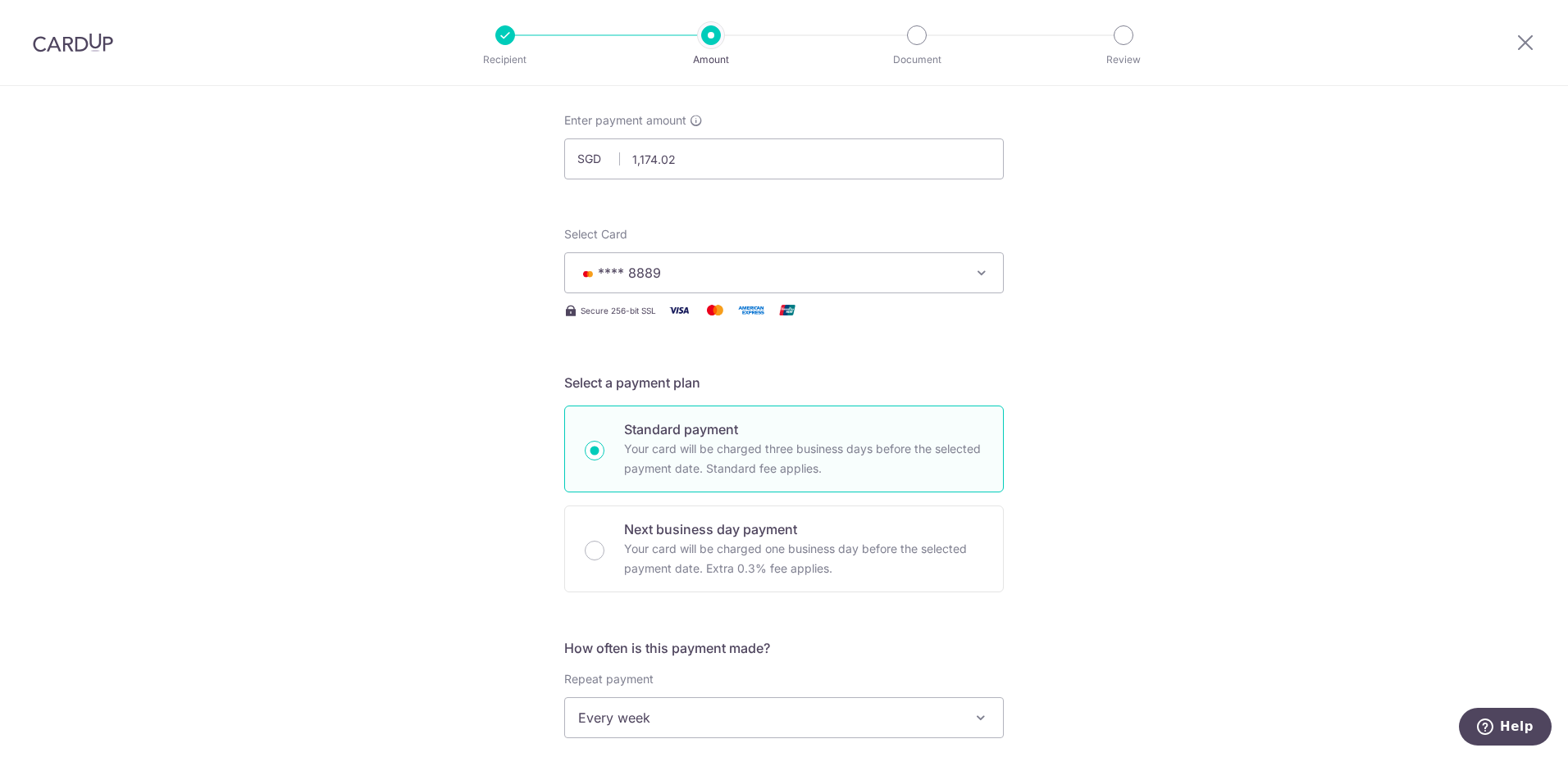
scroll to position [0, 0]
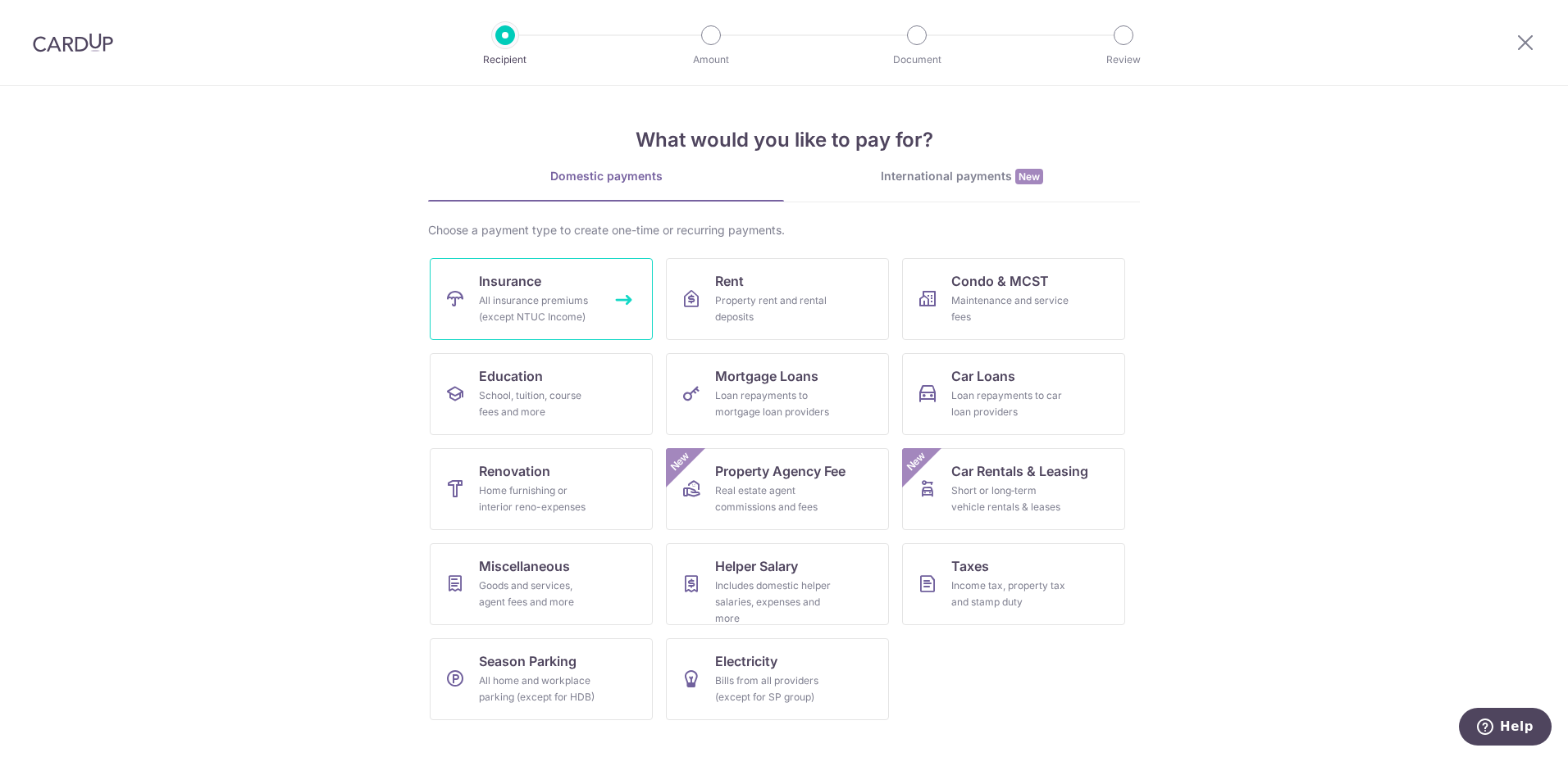
click at [583, 315] on div "All insurance premiums (except NTUC Income)" at bounding box center [538, 309] width 118 height 33
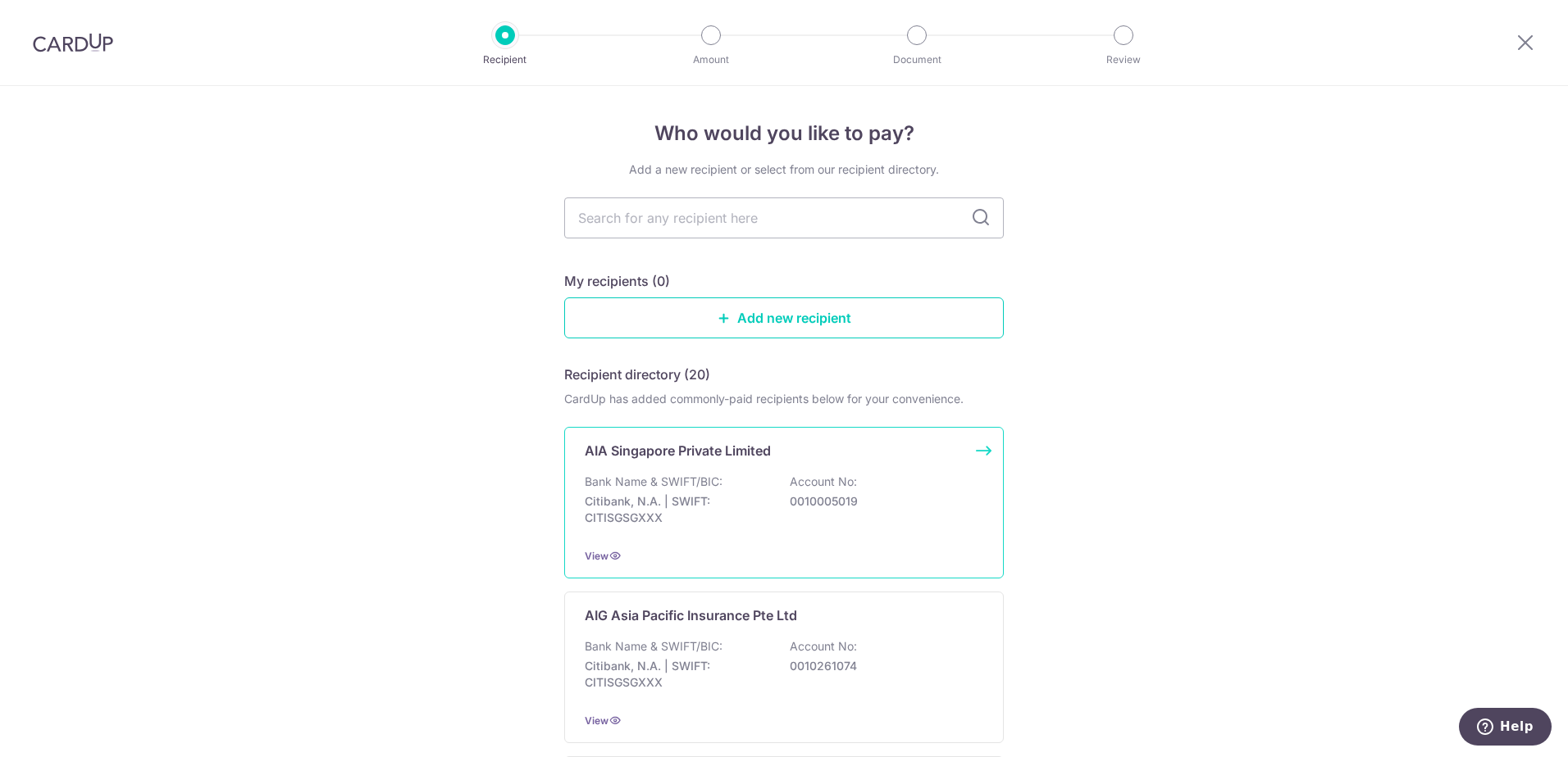
click at [815, 480] on p "Account No:" at bounding box center [823, 482] width 67 height 17
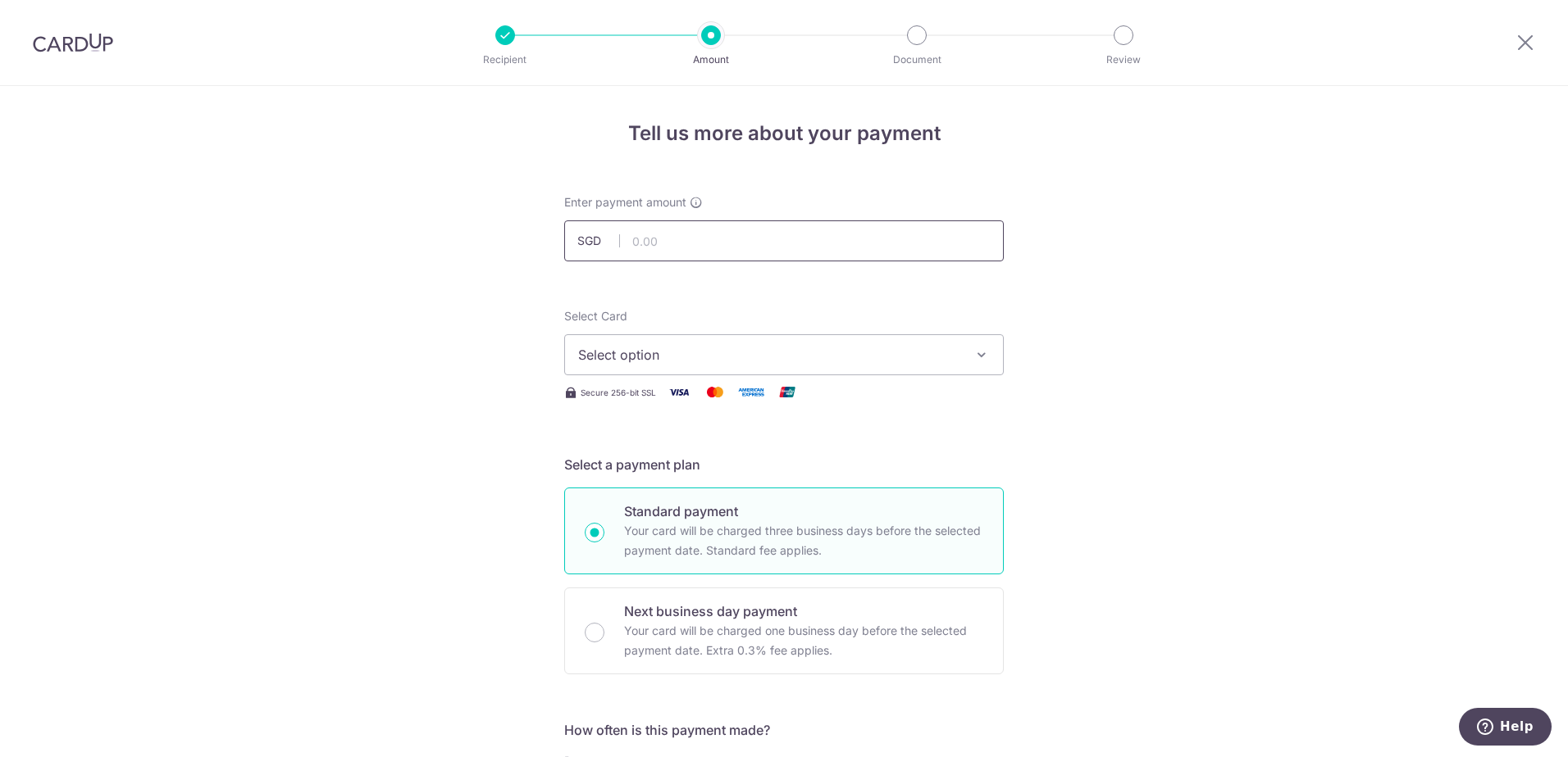
click at [694, 234] on input "text" at bounding box center [784, 240] width 439 height 41
click at [643, 248] on input "text" at bounding box center [784, 240] width 439 height 41
click at [653, 356] on span "Select option" at bounding box center [768, 354] width 382 height 20
type input "1,174.02"
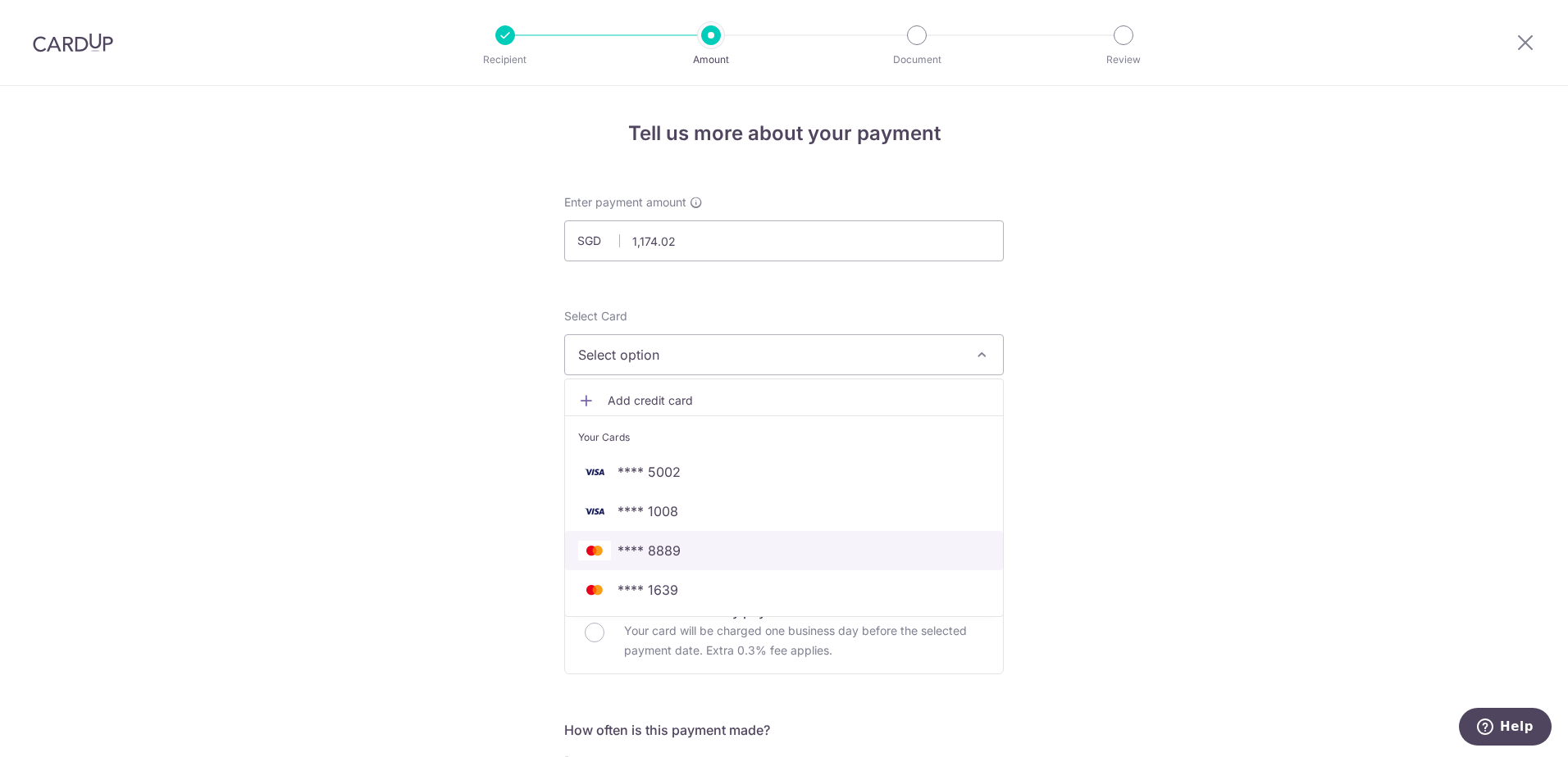
click at [662, 560] on span "**** 8889" at bounding box center [649, 551] width 63 height 20
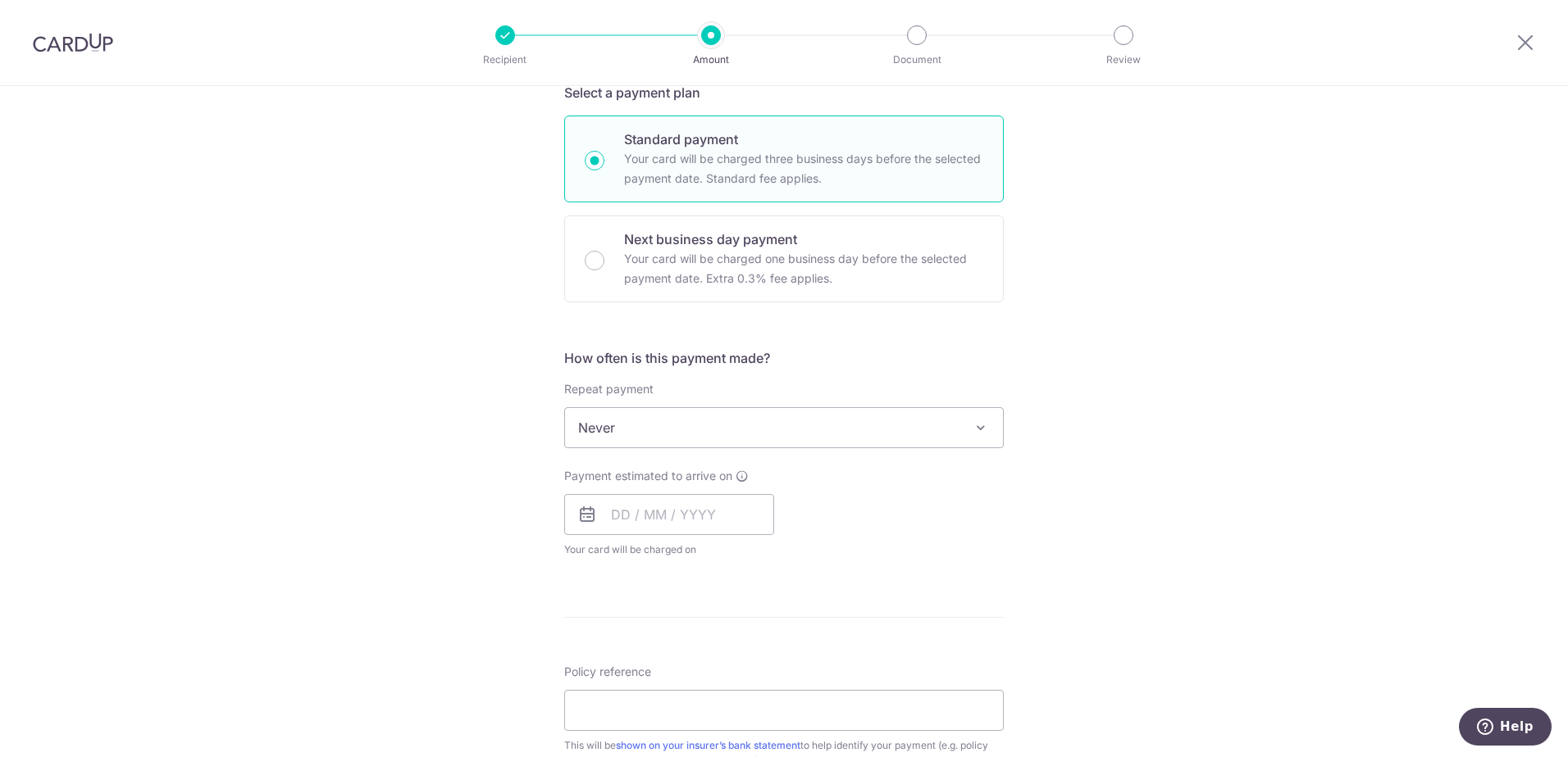
scroll to position [410, 0]
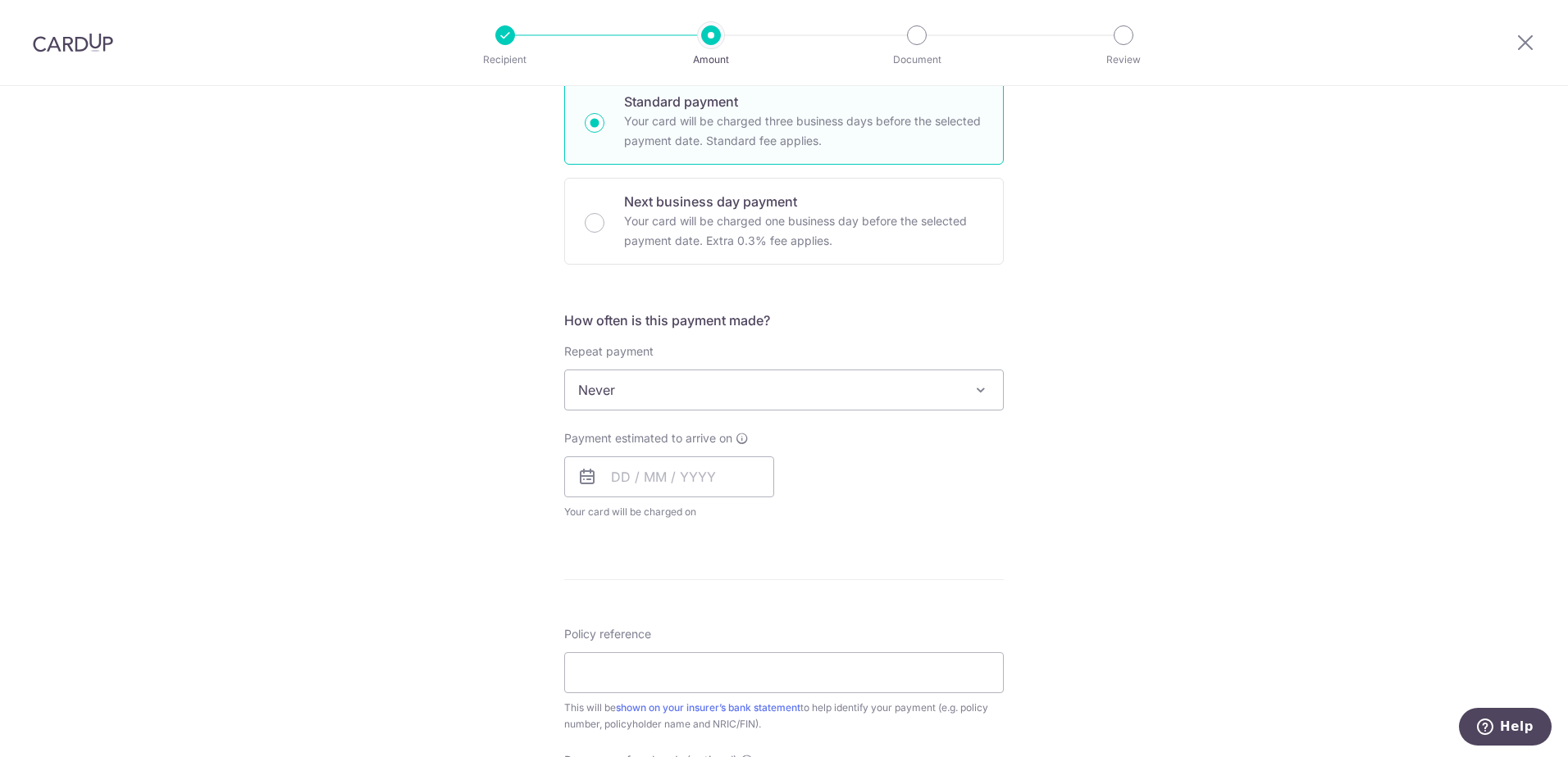
click at [698, 398] on span "Never" at bounding box center [784, 389] width 438 height 39
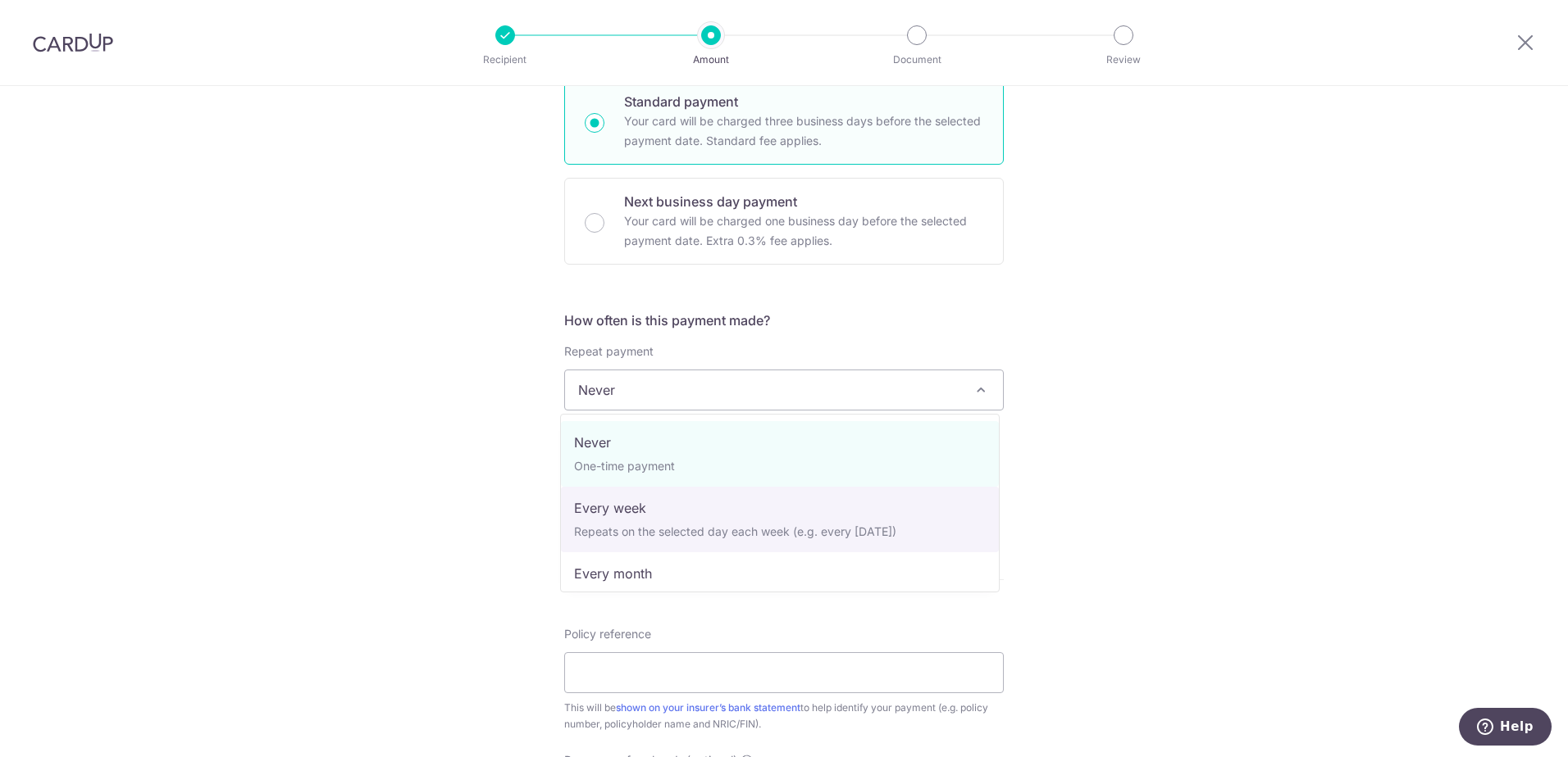
select select "2"
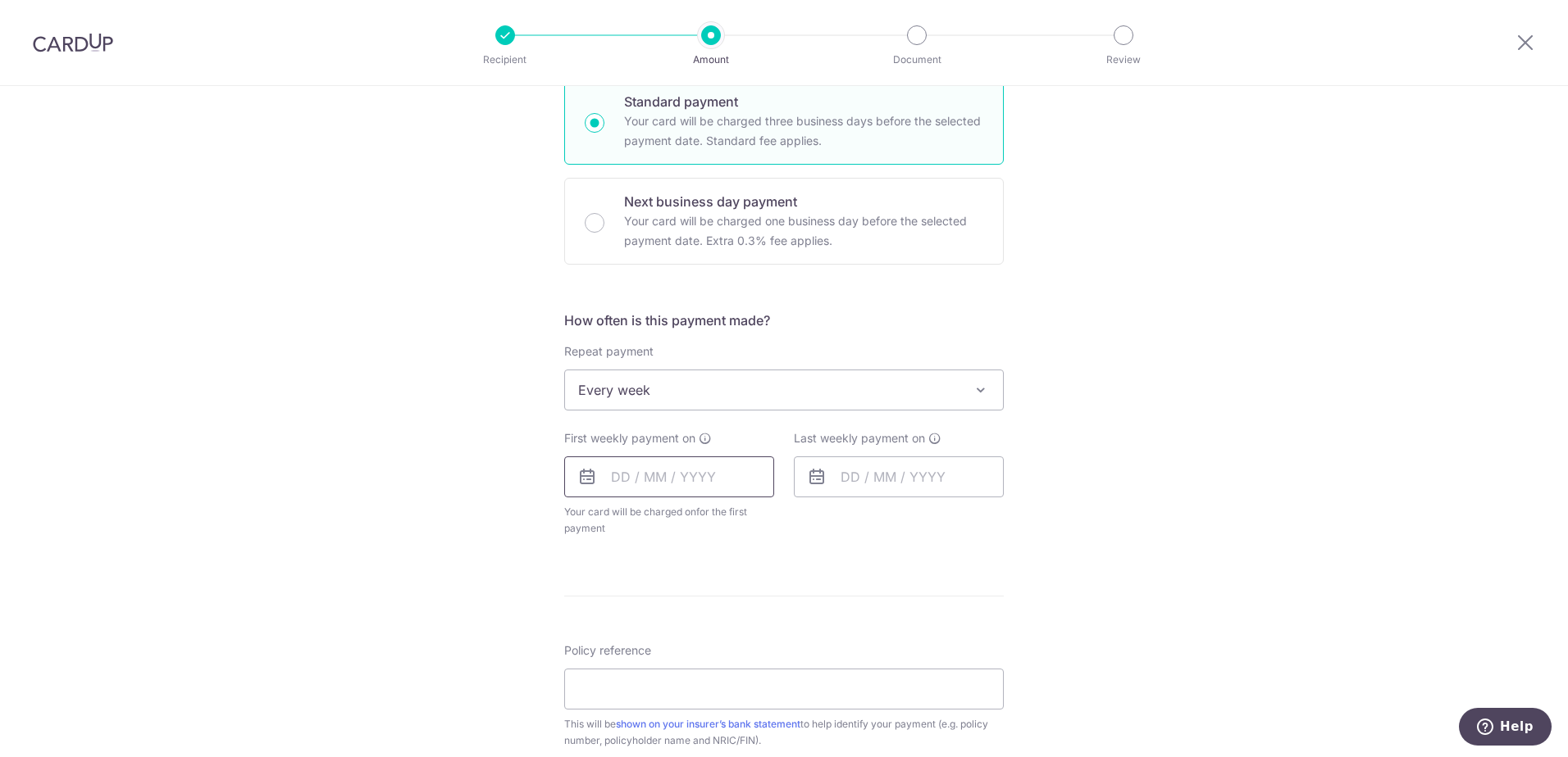
click at [644, 487] on input "text" at bounding box center [669, 476] width 210 height 41
click at [762, 716] on link "31" at bounding box center [762, 725] width 27 height 27
type input "[DATE]"
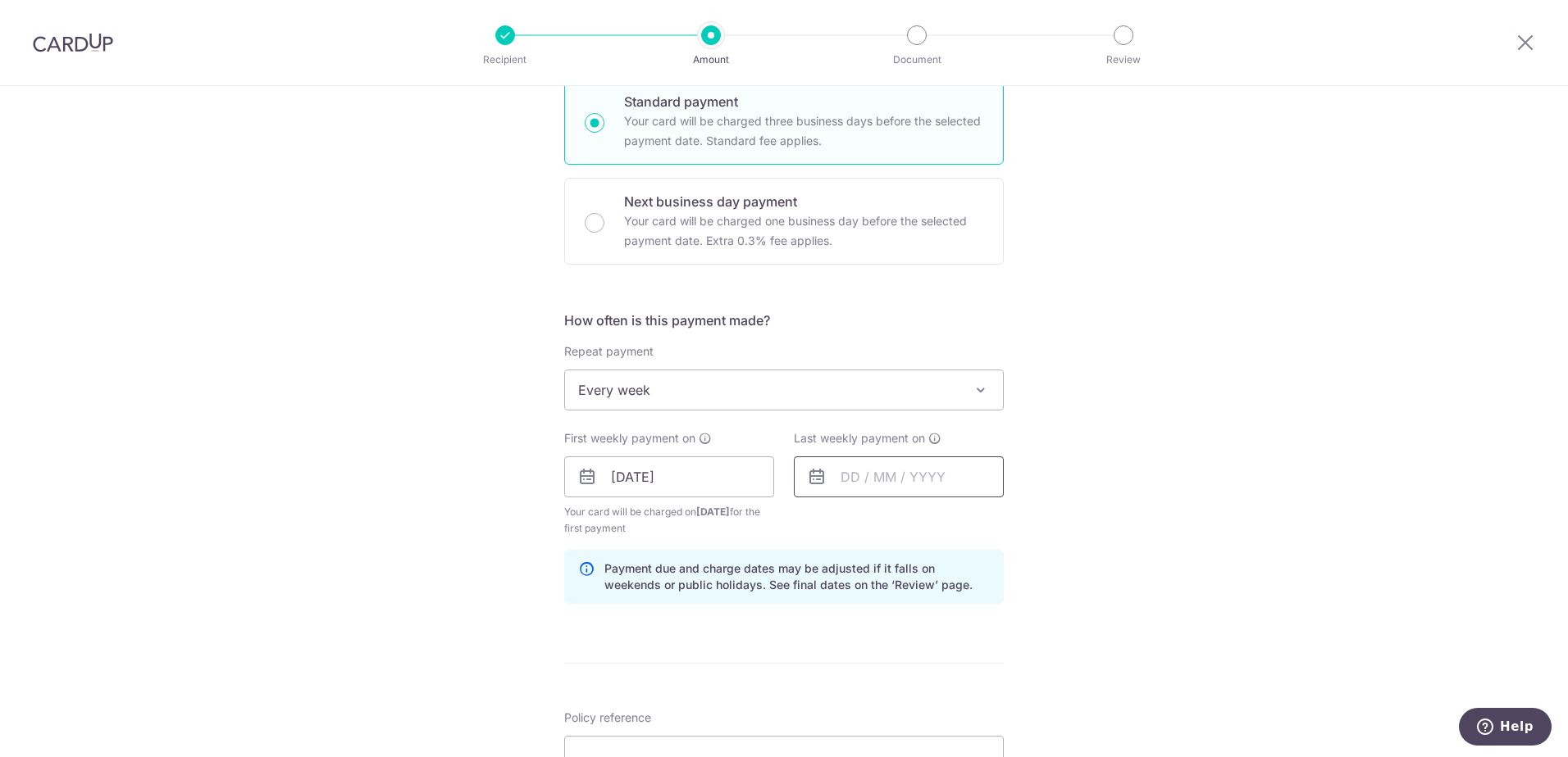
click at [924, 483] on input "text" at bounding box center [898, 476] width 210 height 41
click at [1024, 523] on link "Next" at bounding box center [1026, 521] width 20 height 20
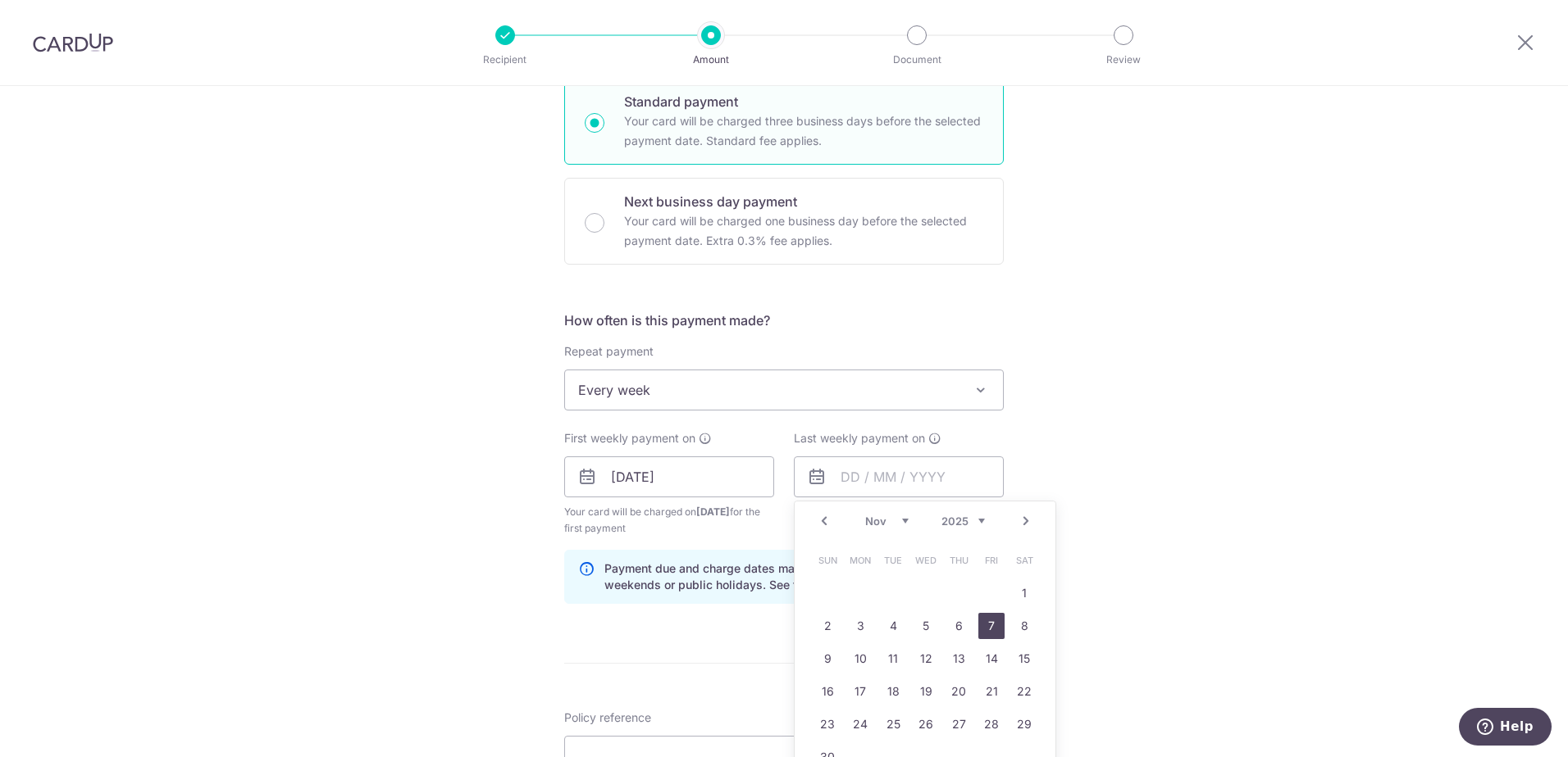
click at [983, 621] on link "7" at bounding box center [991, 626] width 27 height 27
type input "07/11/2025"
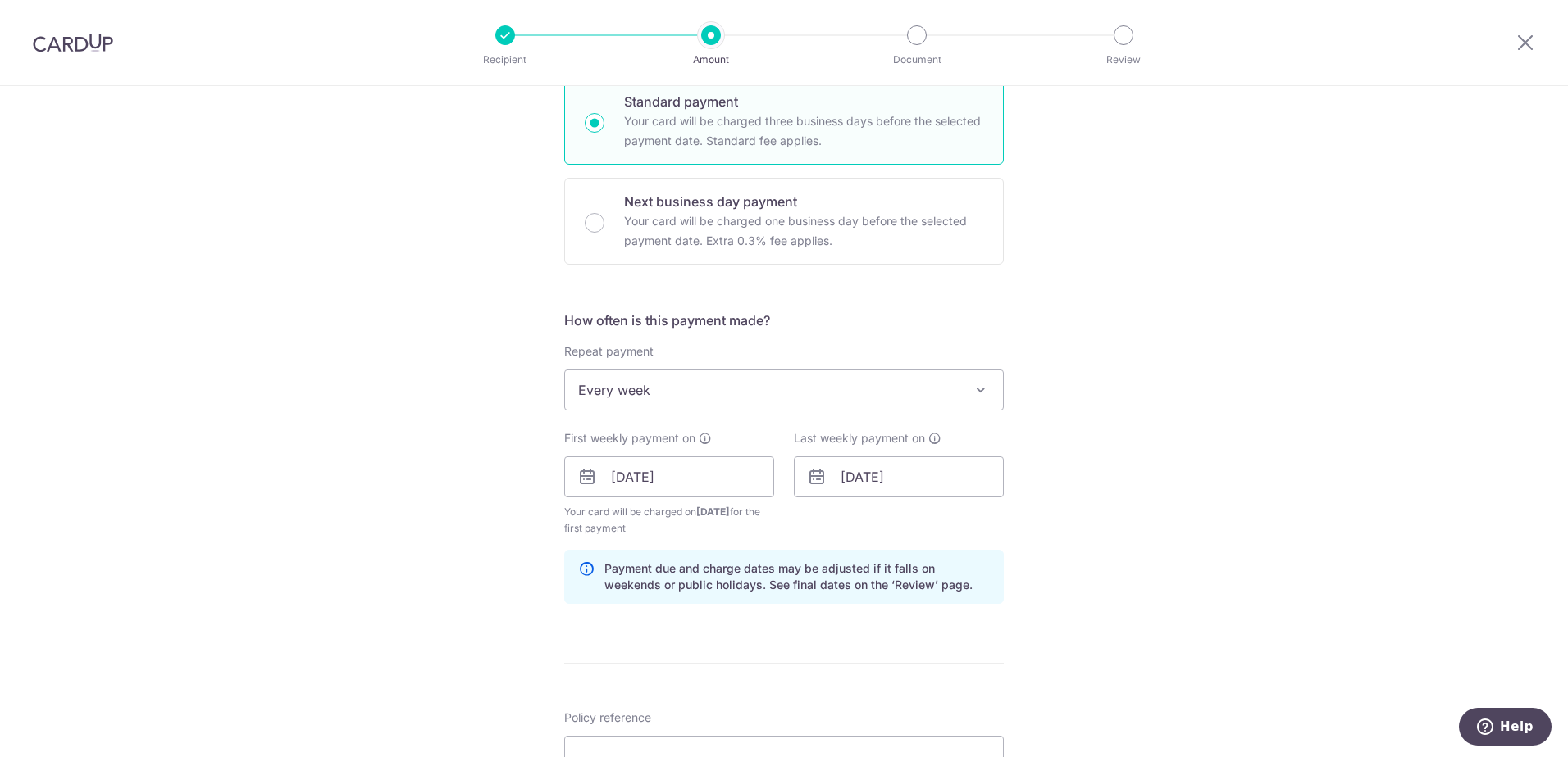
click at [1140, 499] on div "Tell us more about your payment Enter payment amount SGD 1,174.02 1174.02 Selec…" at bounding box center [784, 459] width 1568 height 1566
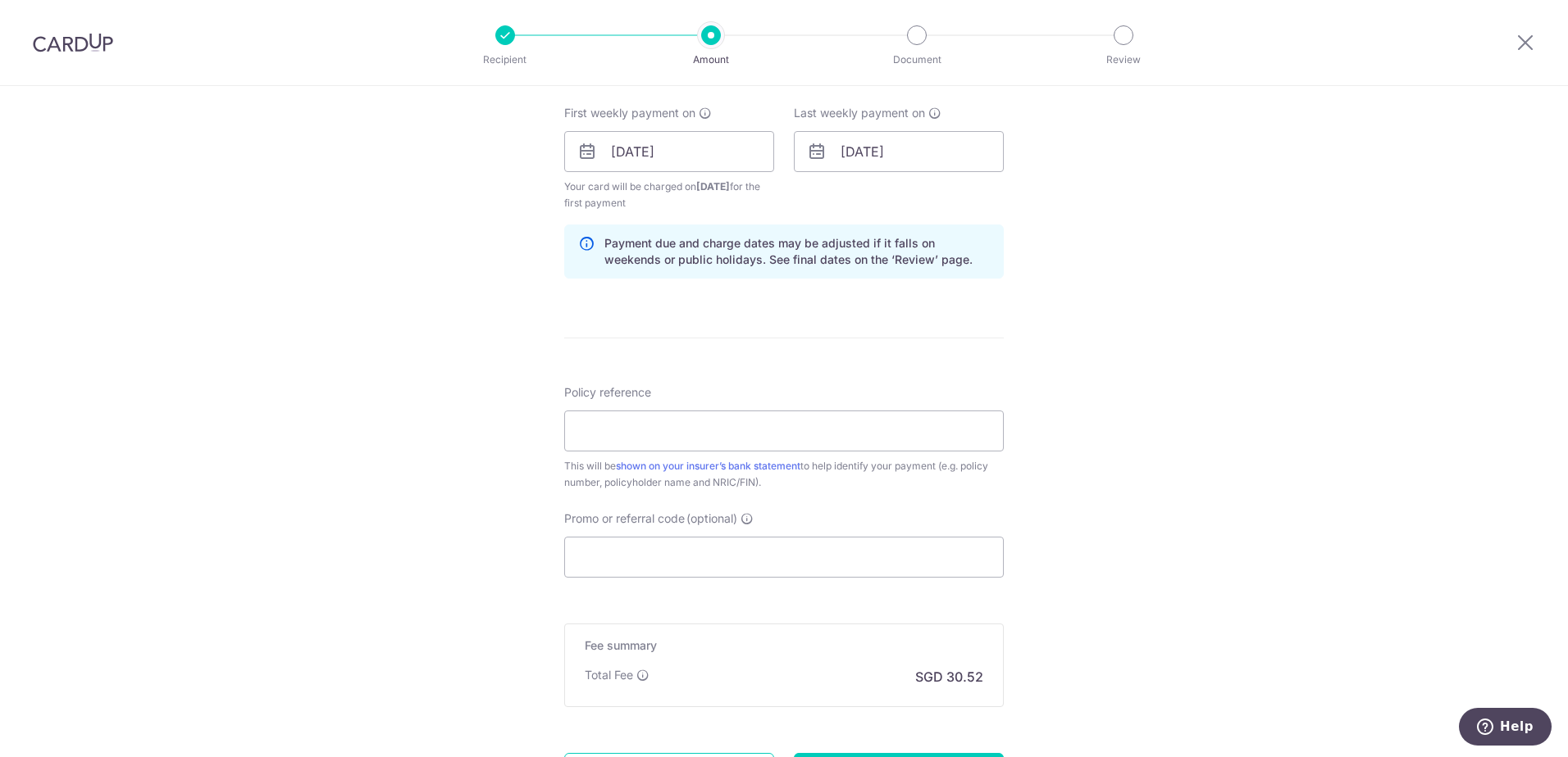
scroll to position [737, 0]
click at [655, 444] on input "Policy reference" at bounding box center [784, 428] width 439 height 41
type input "L538020303-loh wai yeong loan repay"
click at [665, 558] on input "Promo or referral code (optional)" at bounding box center [784, 554] width 439 height 41
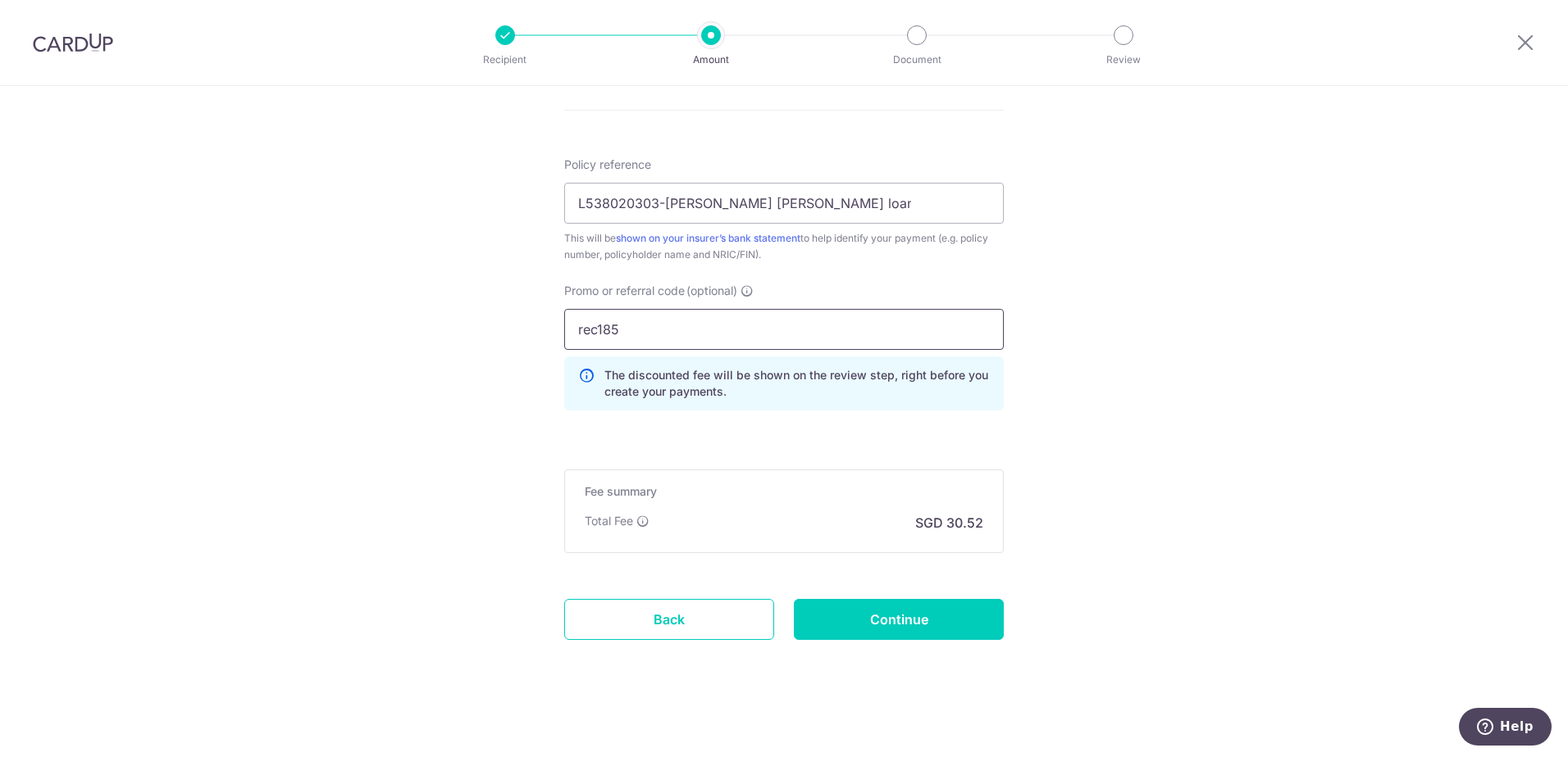
scroll to position [968, 0]
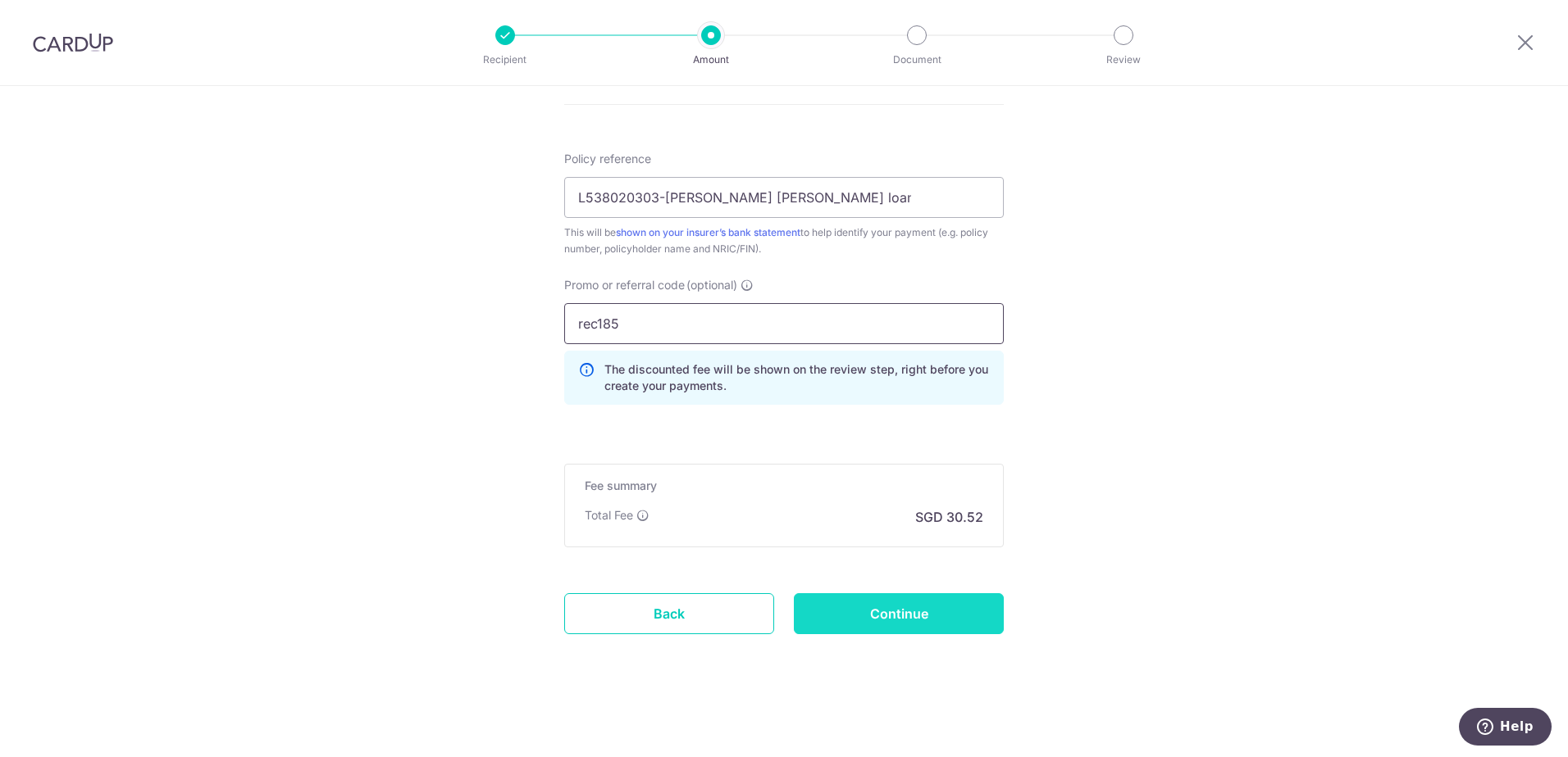
type input "rec185"
click at [866, 605] on input "Continue" at bounding box center [898, 613] width 210 height 41
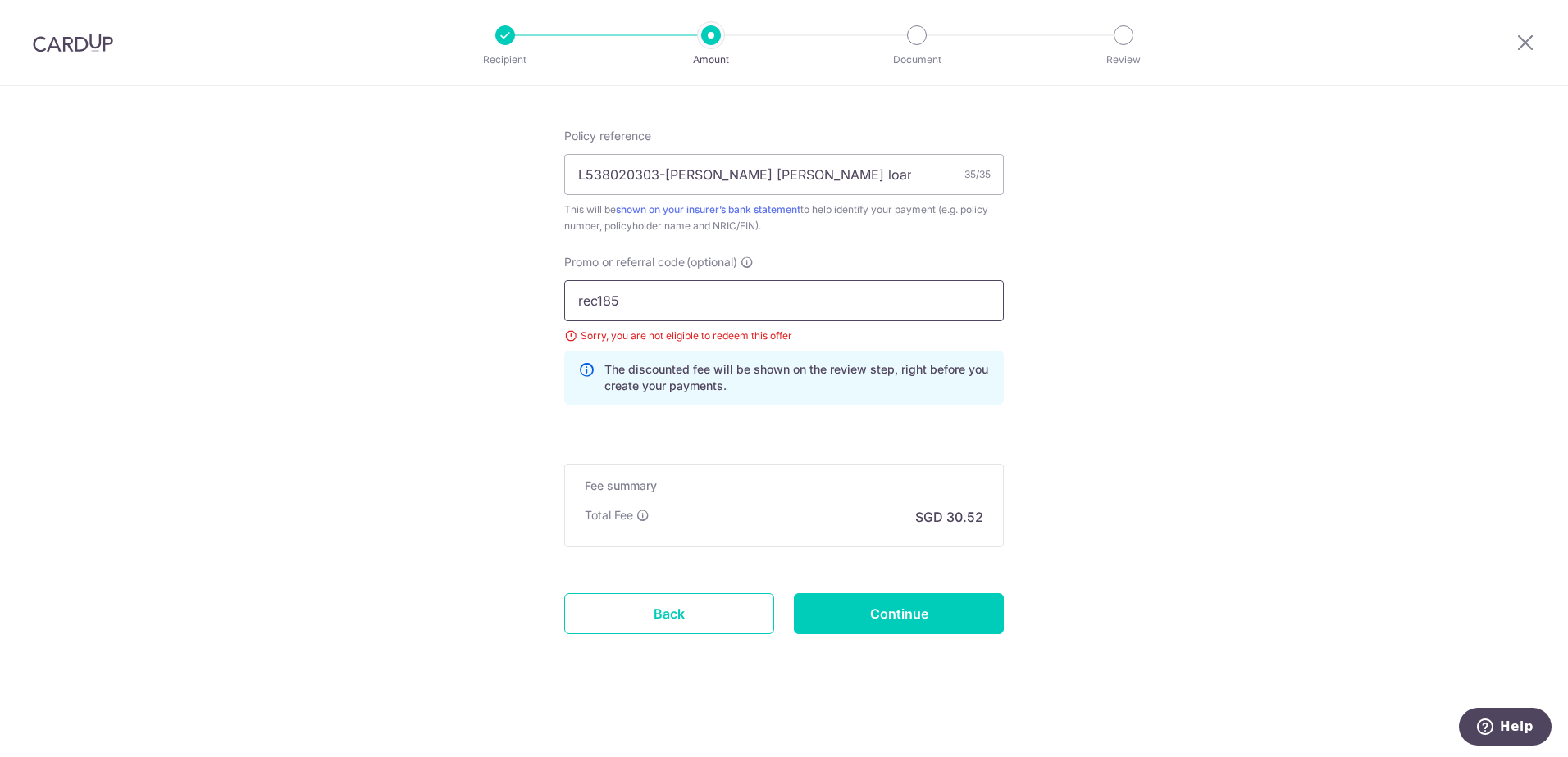
click at [622, 311] on input "rec185" at bounding box center [784, 300] width 439 height 41
drag, startPoint x: 672, startPoint y: 296, endPoint x: 500, endPoint y: 276, distance: 173.2
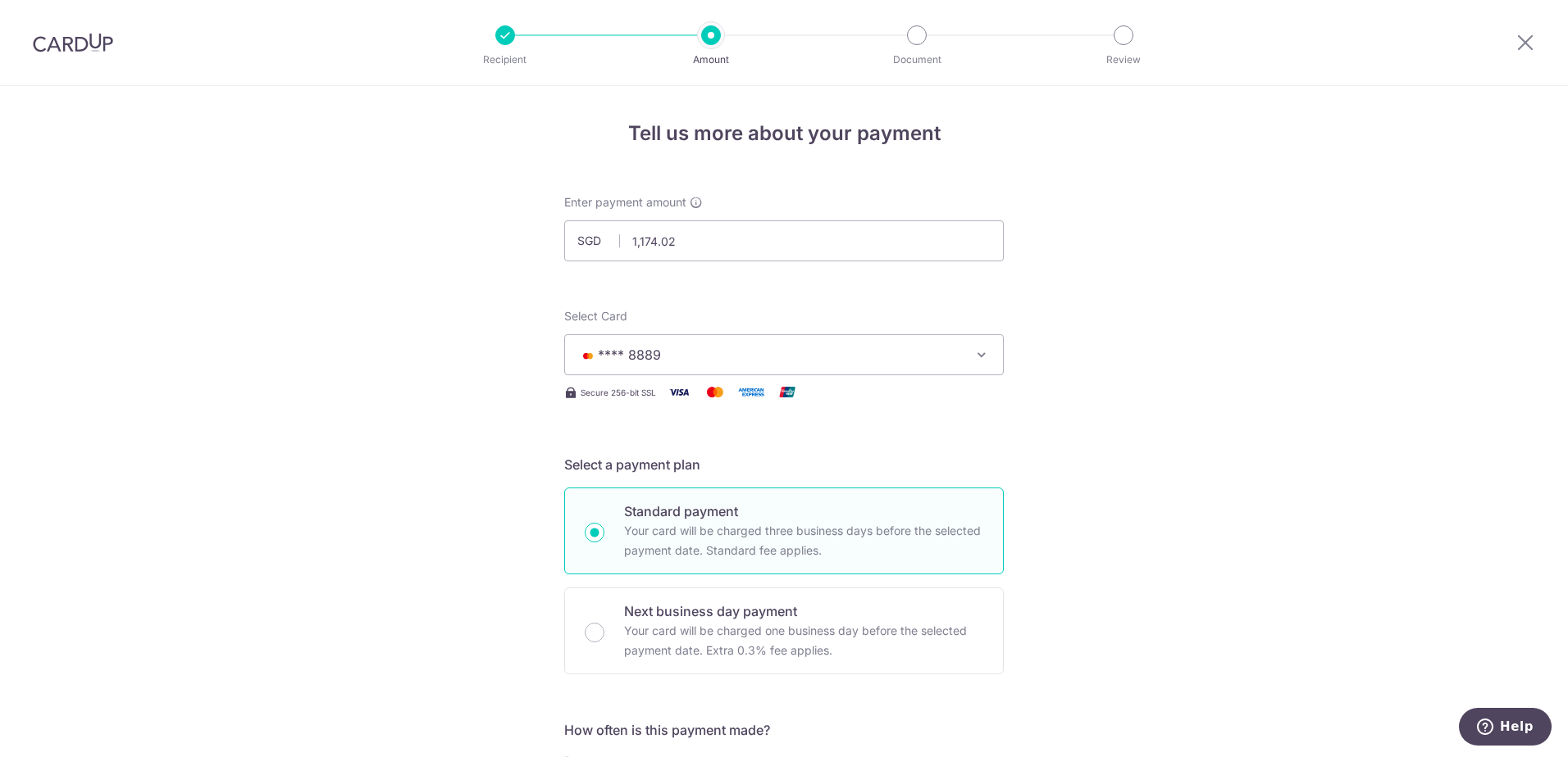
type input "off225"
drag, startPoint x: 694, startPoint y: 234, endPoint x: 514, endPoint y: 244, distance: 180.3
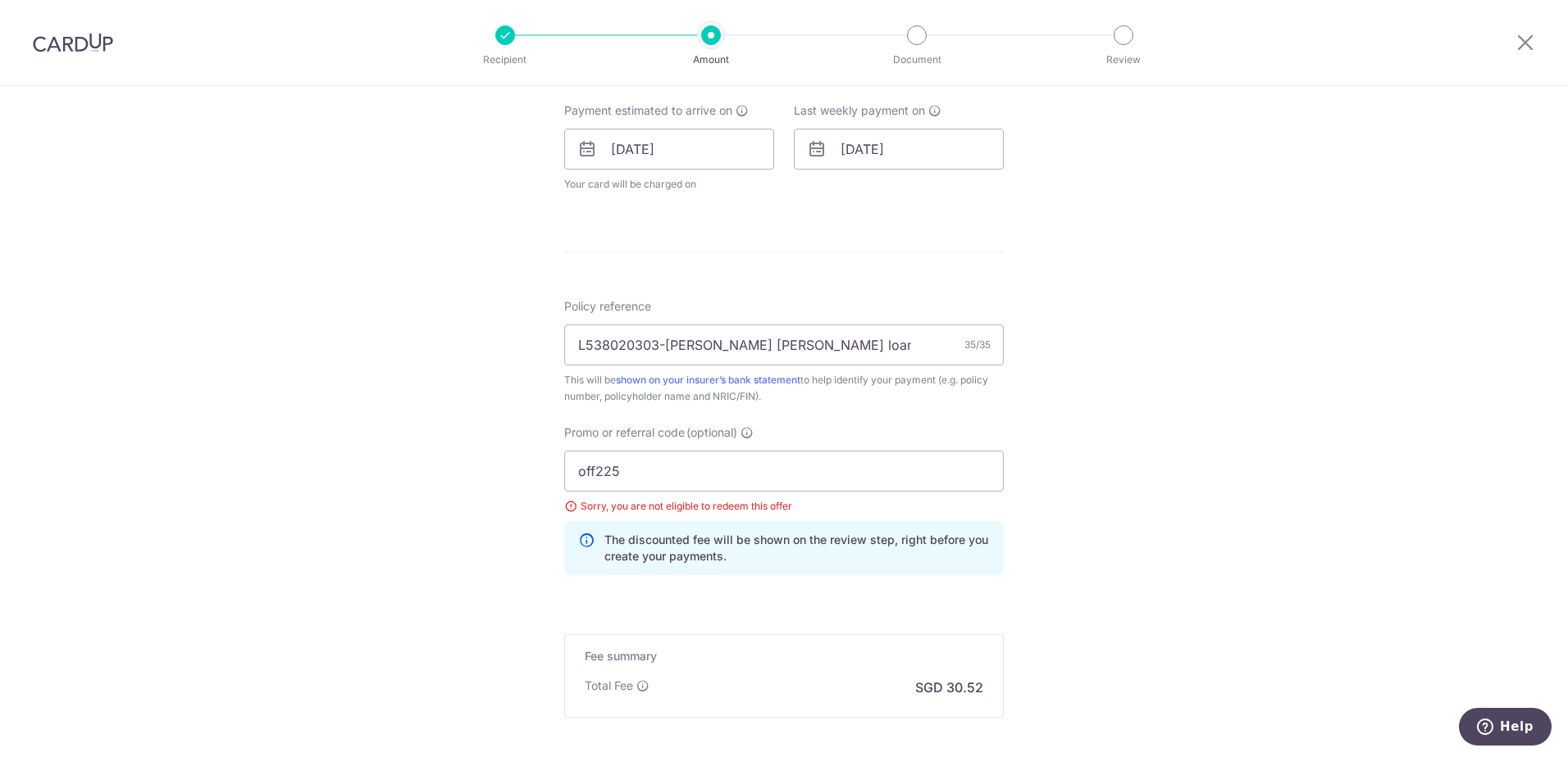
scroll to position [908, 0]
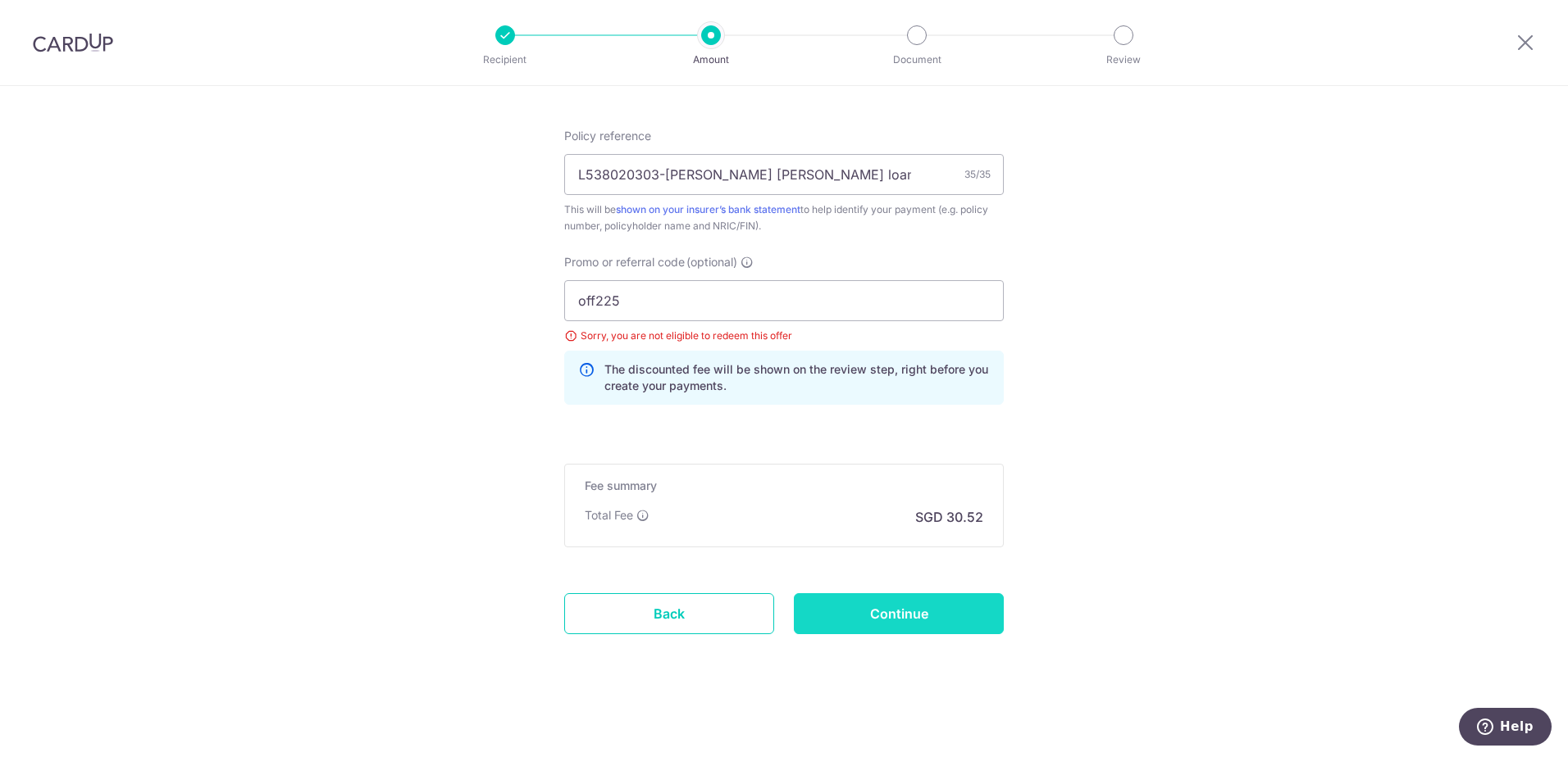
click at [912, 614] on input "Continue" at bounding box center [898, 613] width 210 height 41
type input "1,169.42"
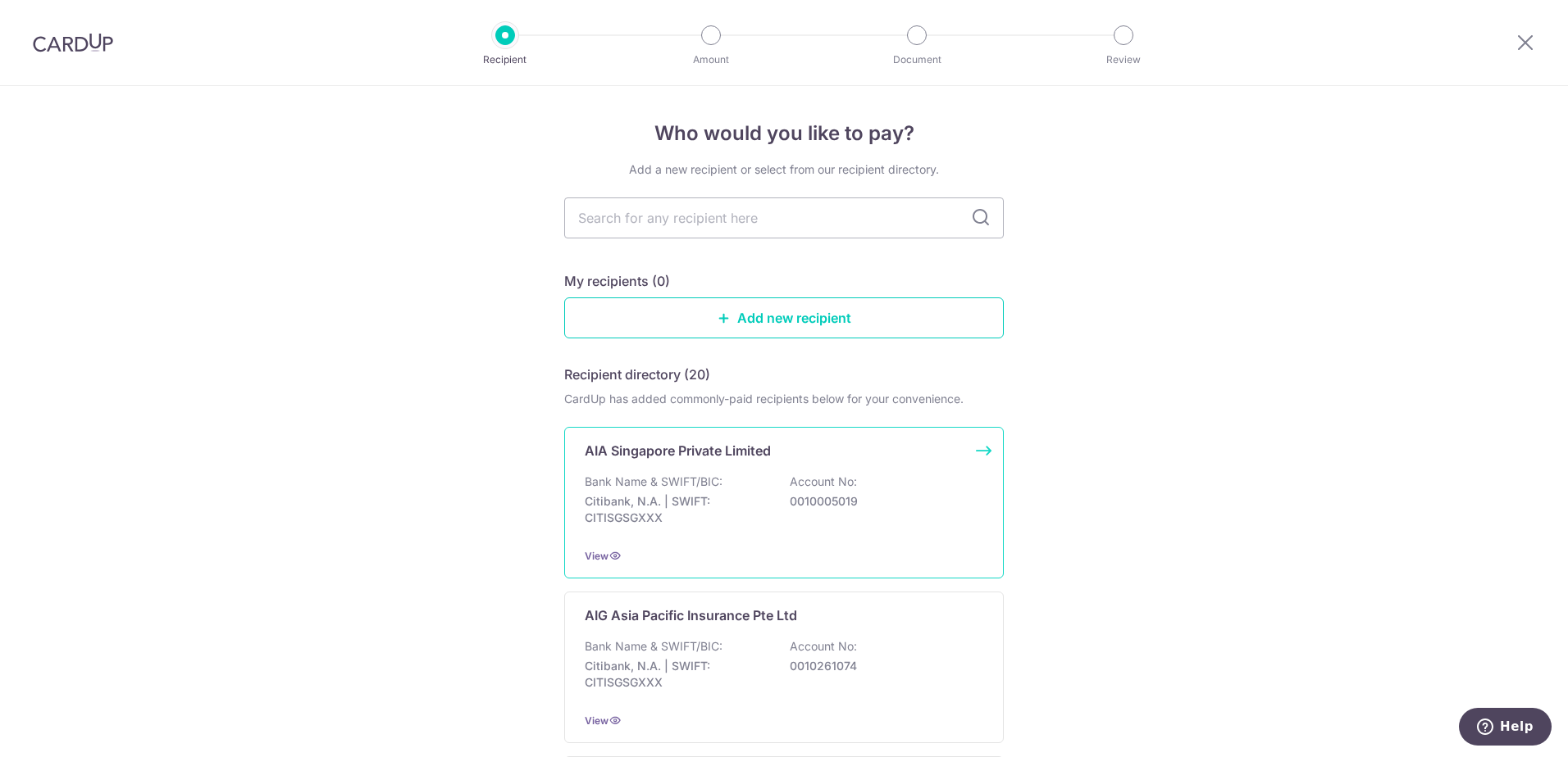
click at [725, 537] on div "AIA Singapore Private Limited Bank Name & SWIFT/BIC: Citibank, N.A. | SWIFT: CI…" at bounding box center [784, 502] width 439 height 152
type input "sing"
click at [631, 231] on input "sing" at bounding box center [784, 217] width 439 height 41
click at [1523, 41] on icon at bounding box center [1525, 42] width 20 height 21
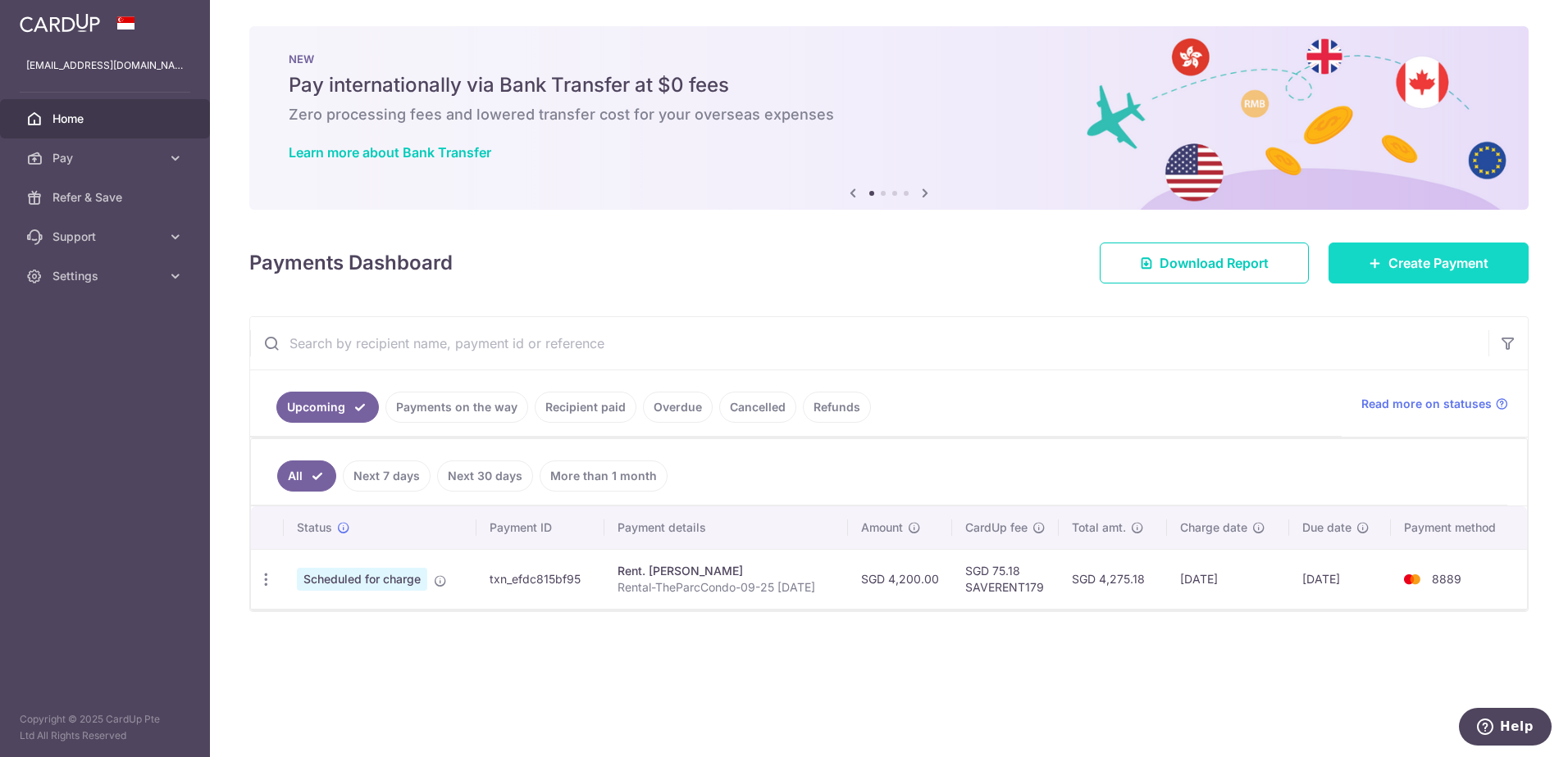
click at [1440, 261] on span "Create Payment" at bounding box center [1438, 263] width 100 height 20
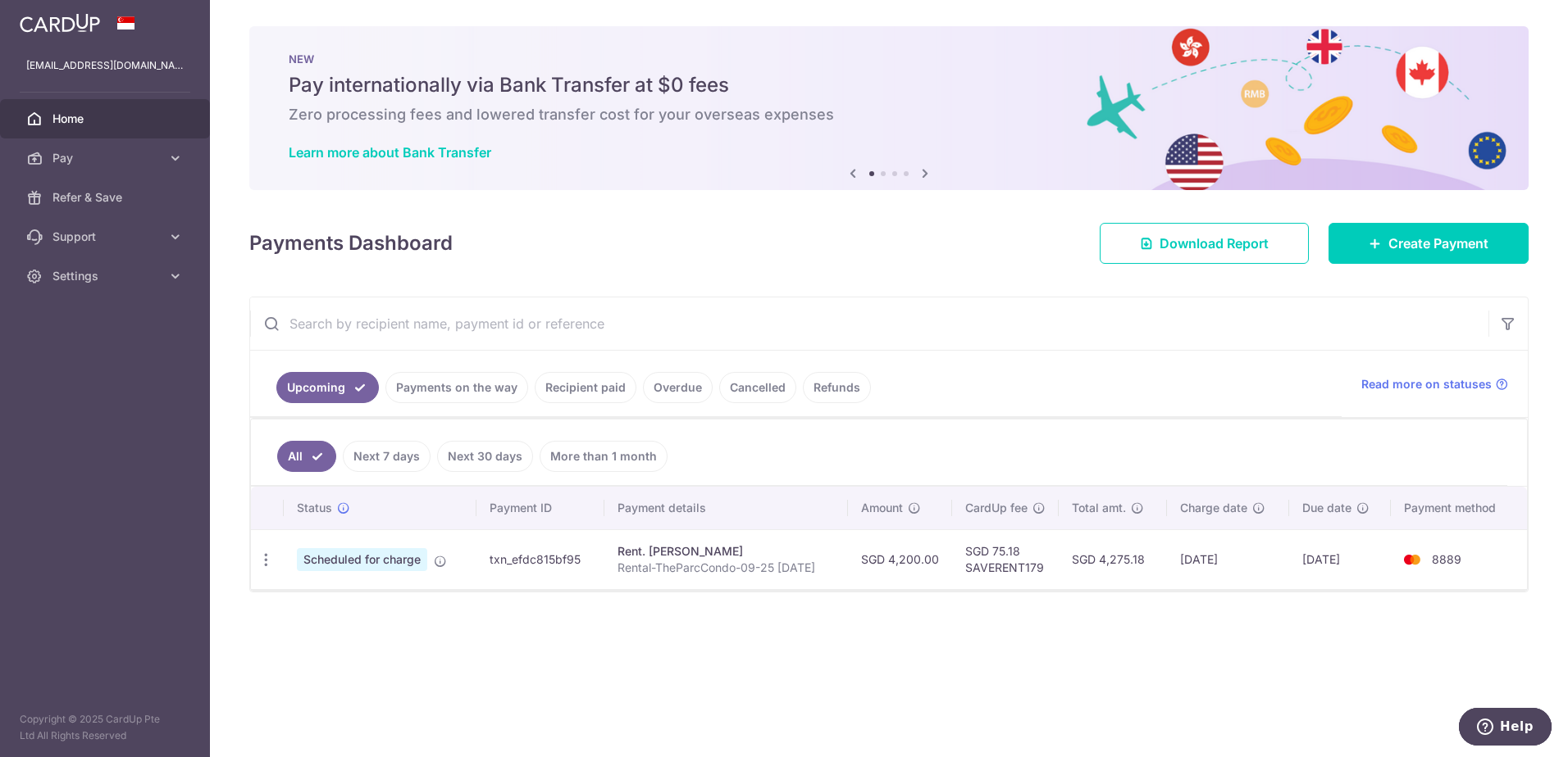
click at [555, 384] on link "Recipient paid" at bounding box center [585, 388] width 102 height 31
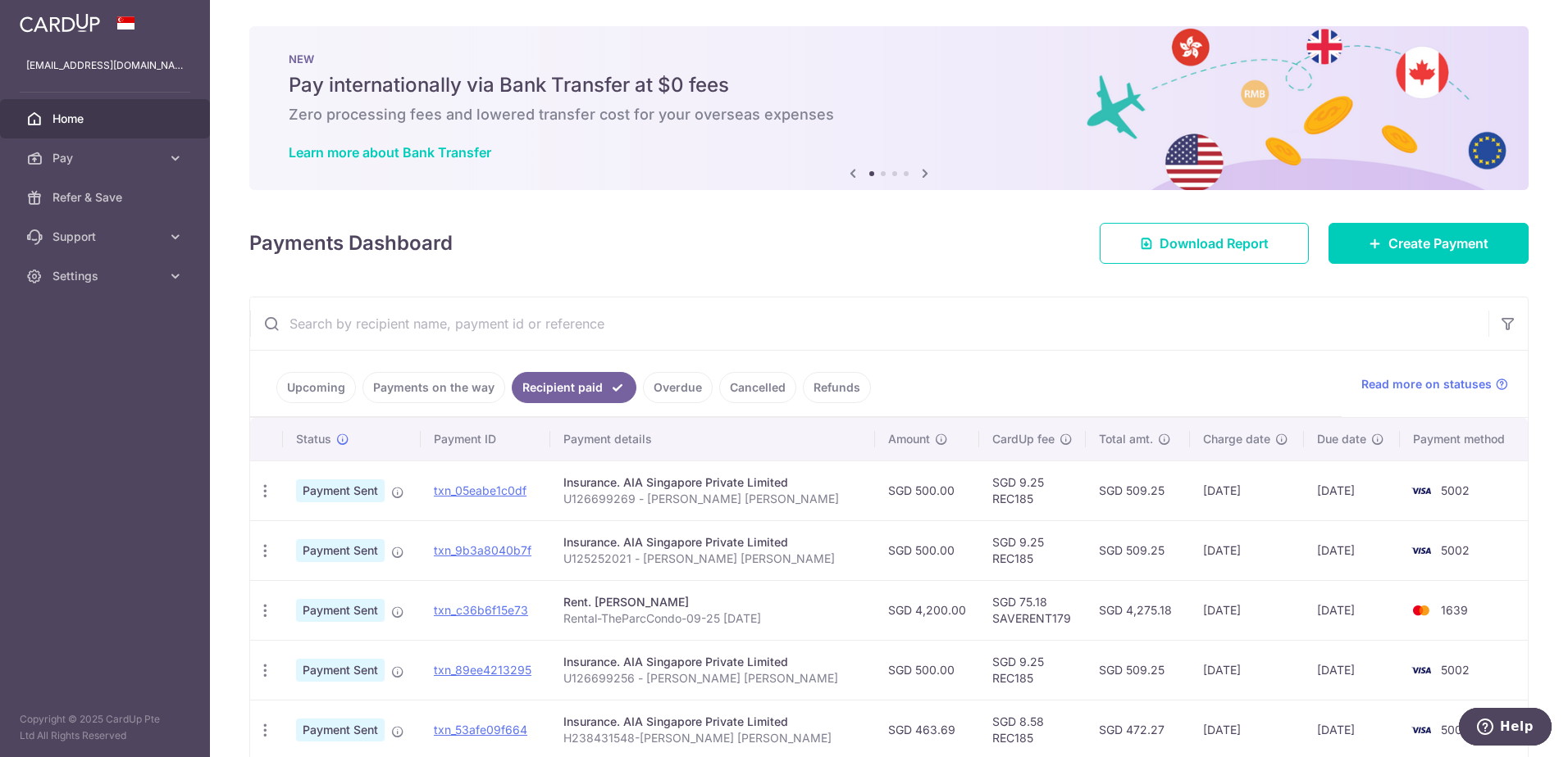
click at [486, 318] on input "text" at bounding box center [869, 323] width 1238 height 52
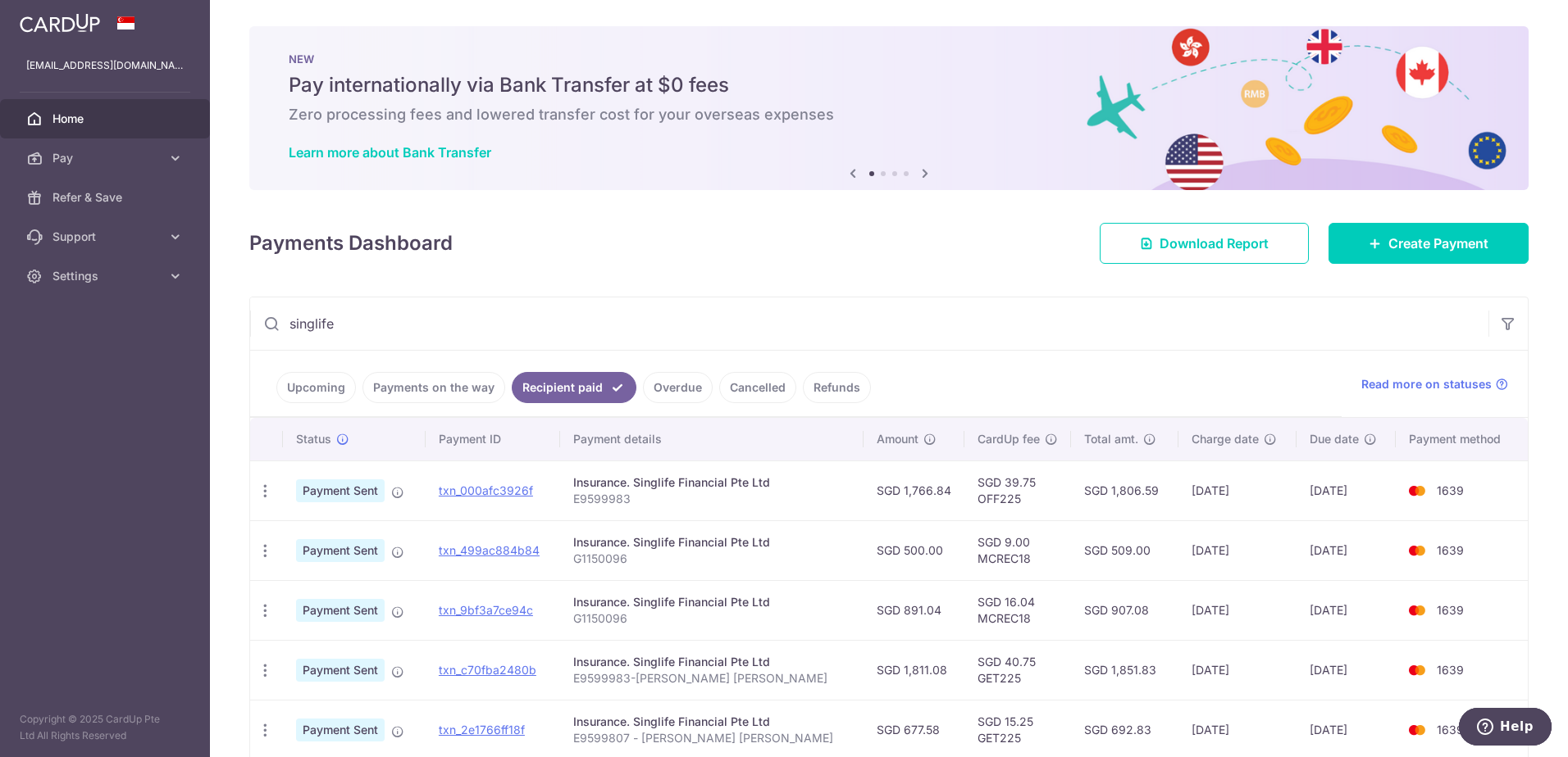
type input "singlife"
click at [327, 388] on link "Upcoming" at bounding box center [316, 388] width 80 height 31
